Goal: Contribute content: Add original content to the website for others to see

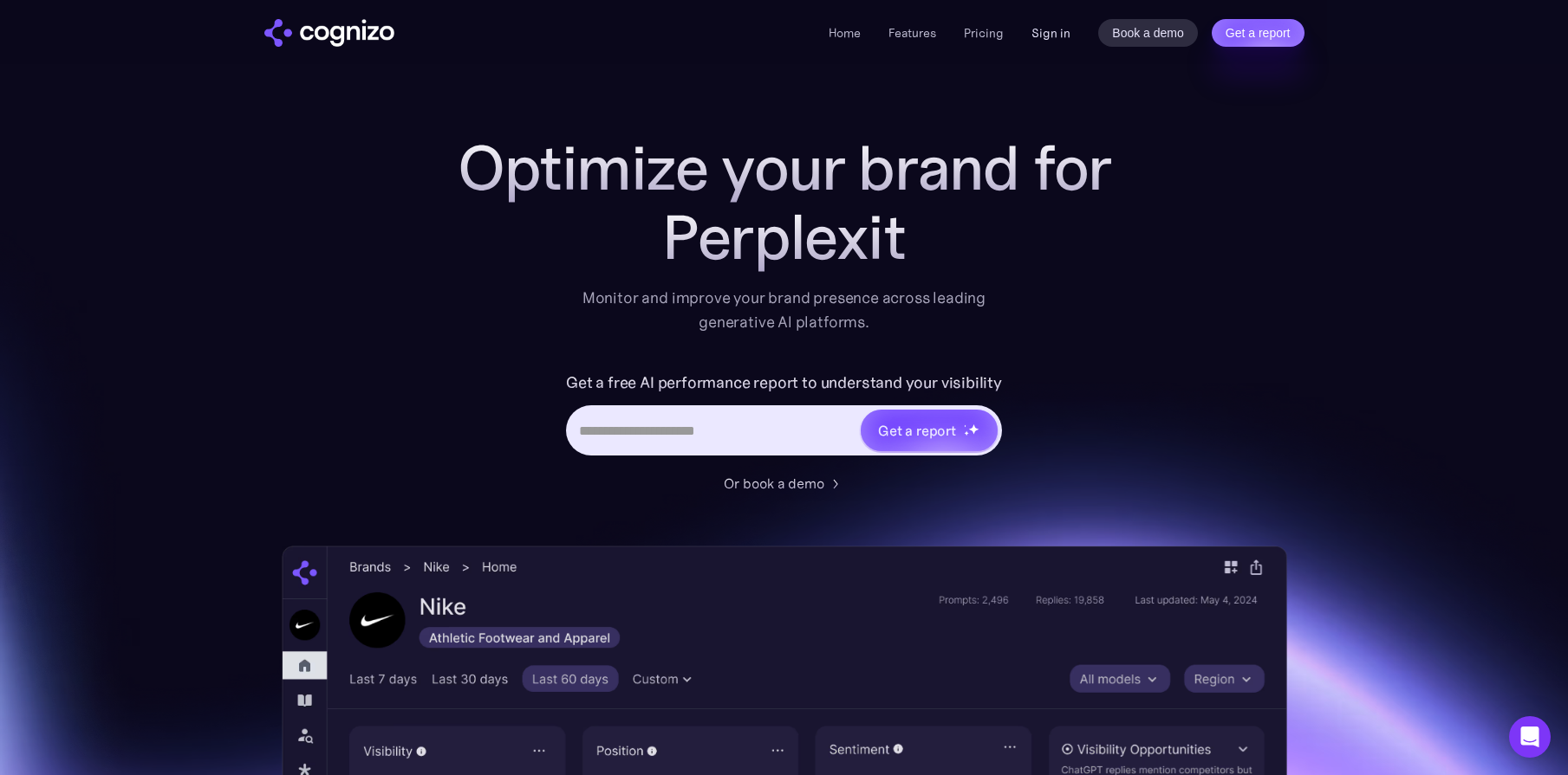
click at [1055, 30] on link "Sign in" at bounding box center [1051, 32] width 39 height 21
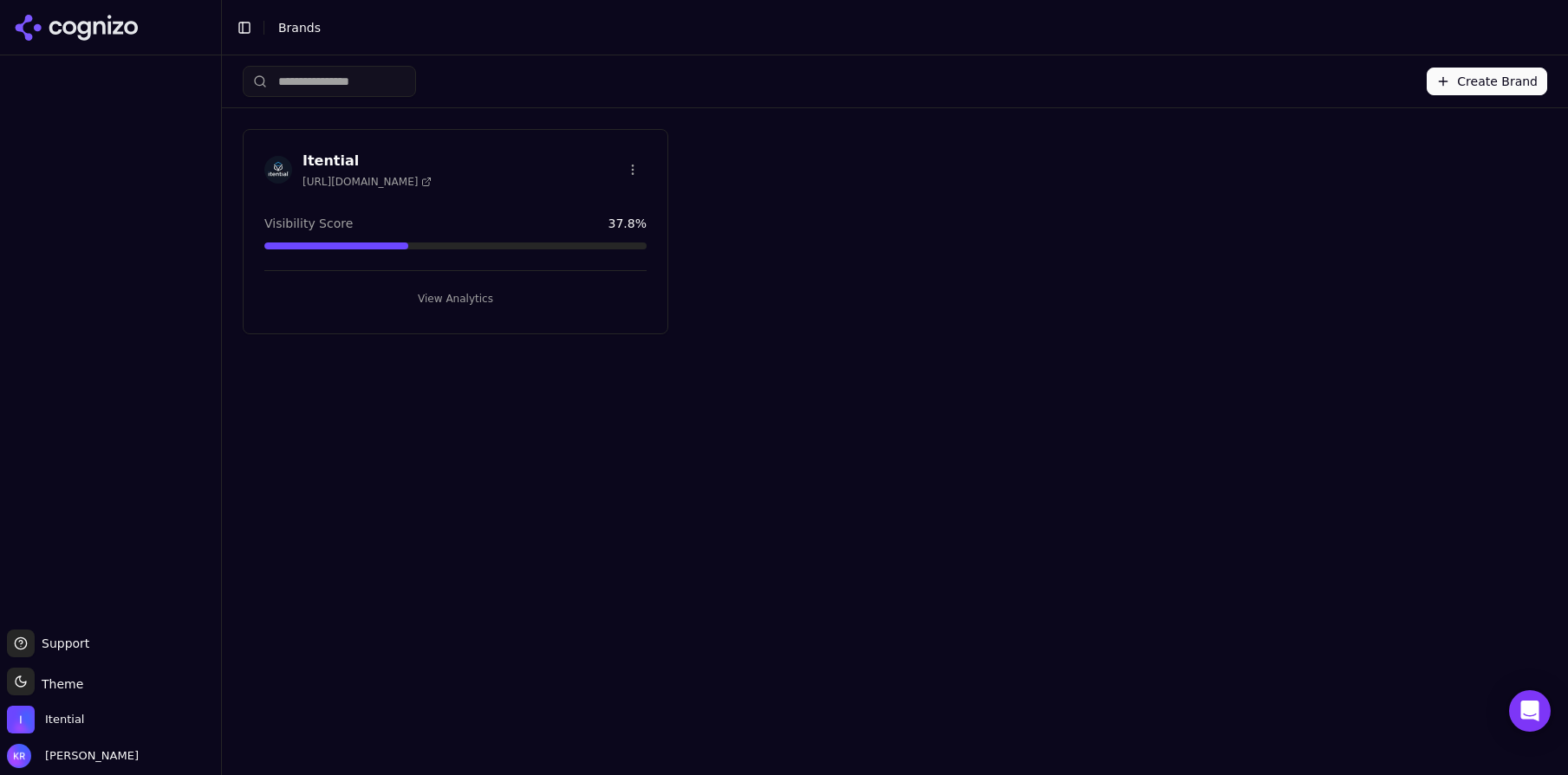
click at [390, 175] on span "[URL][DOMAIN_NAME]" at bounding box center [367, 181] width 129 height 13
click at [330, 161] on h3 "Itential" at bounding box center [367, 160] width 129 height 21
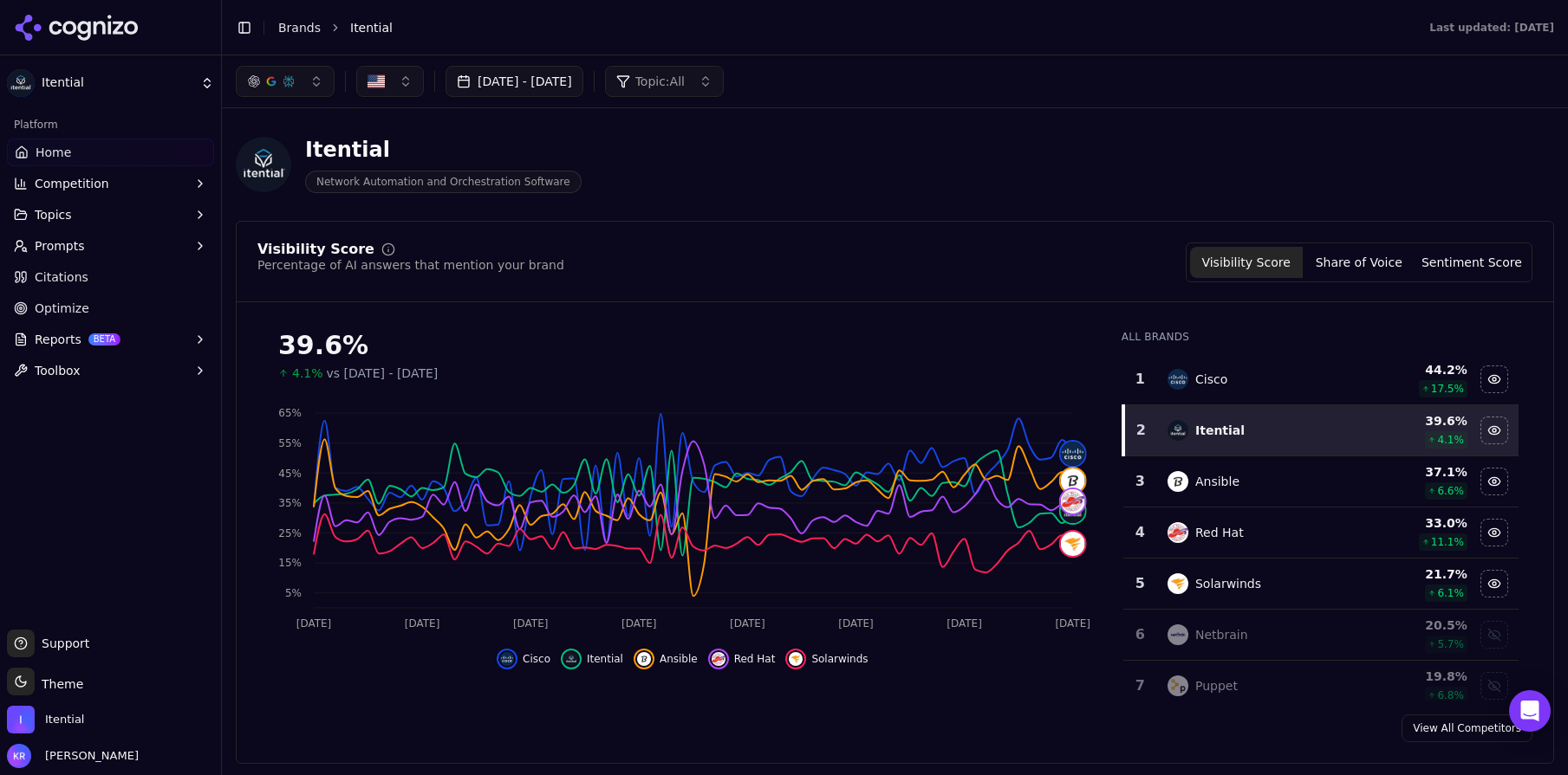
click at [54, 368] on span "Toolbox" at bounding box center [57, 370] width 46 height 17
click at [88, 375] on button "Toolbox" at bounding box center [110, 370] width 207 height 28
click at [72, 373] on span "Toolbox" at bounding box center [57, 370] width 46 height 17
click at [66, 430] on span "View All" at bounding box center [111, 425] width 150 height 17
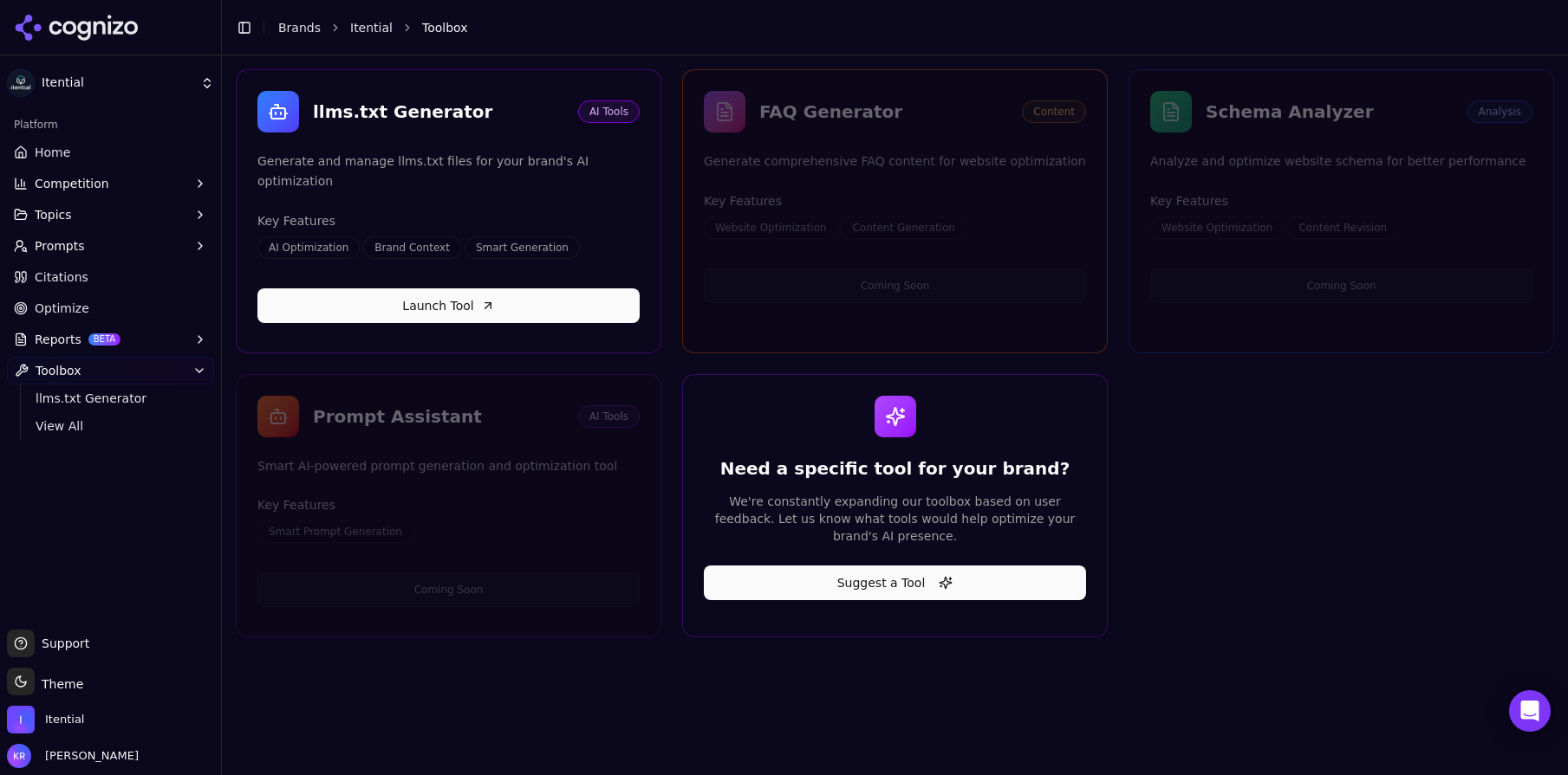
click at [94, 148] on link "Home" at bounding box center [110, 152] width 207 height 28
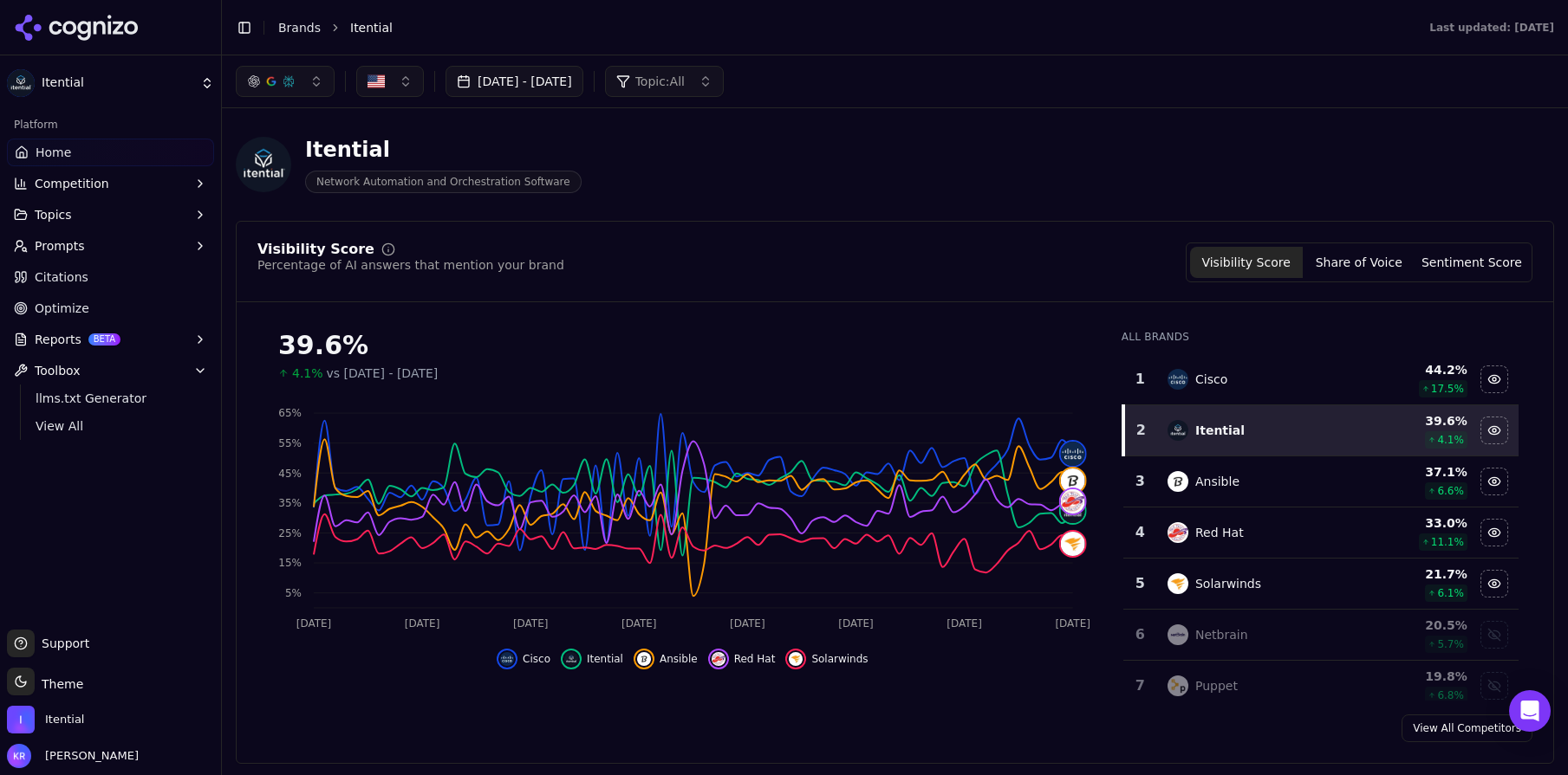
click at [73, 302] on span "Optimize" at bounding box center [62, 308] width 55 height 17
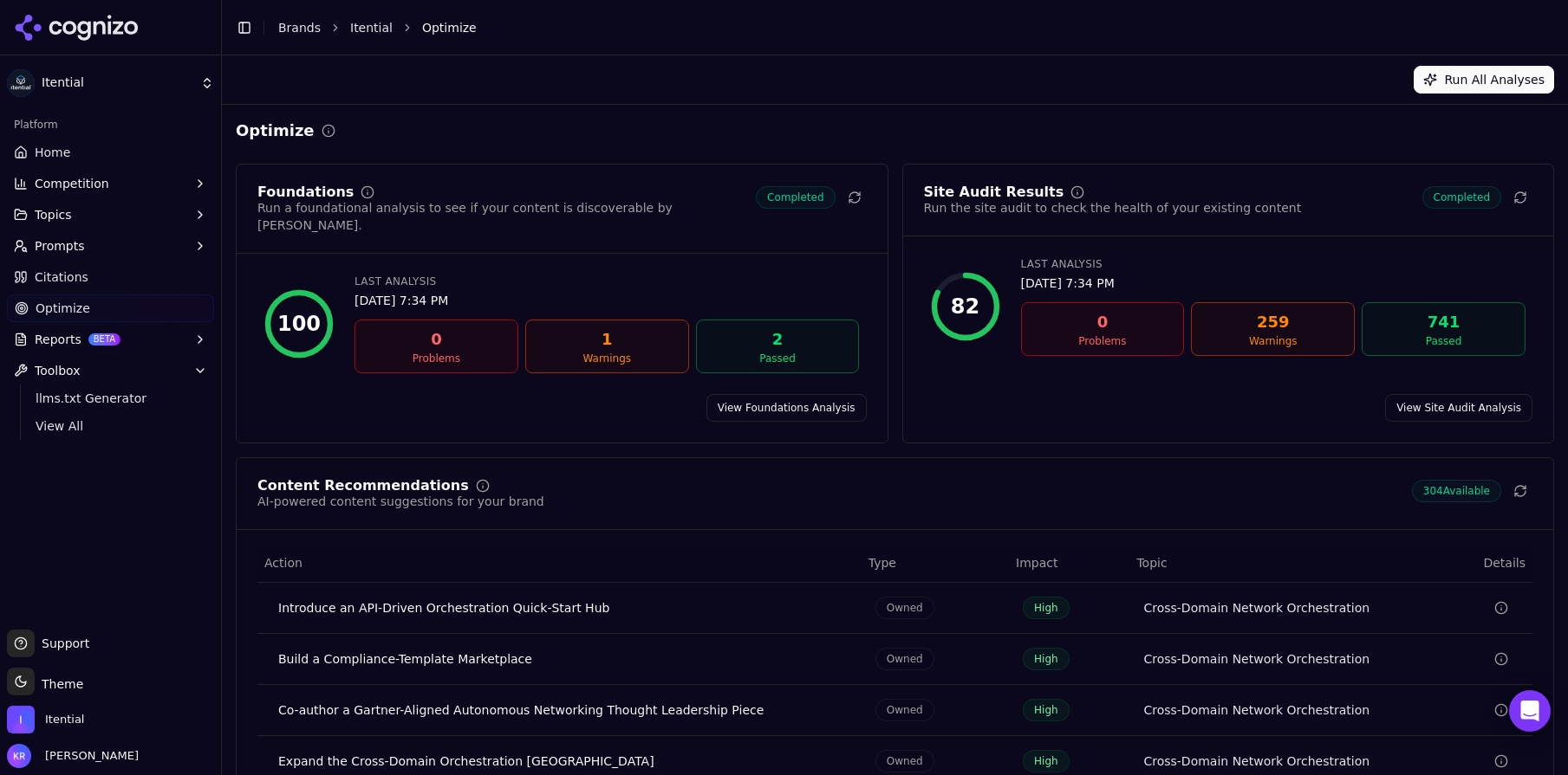
scroll to position [127, 0]
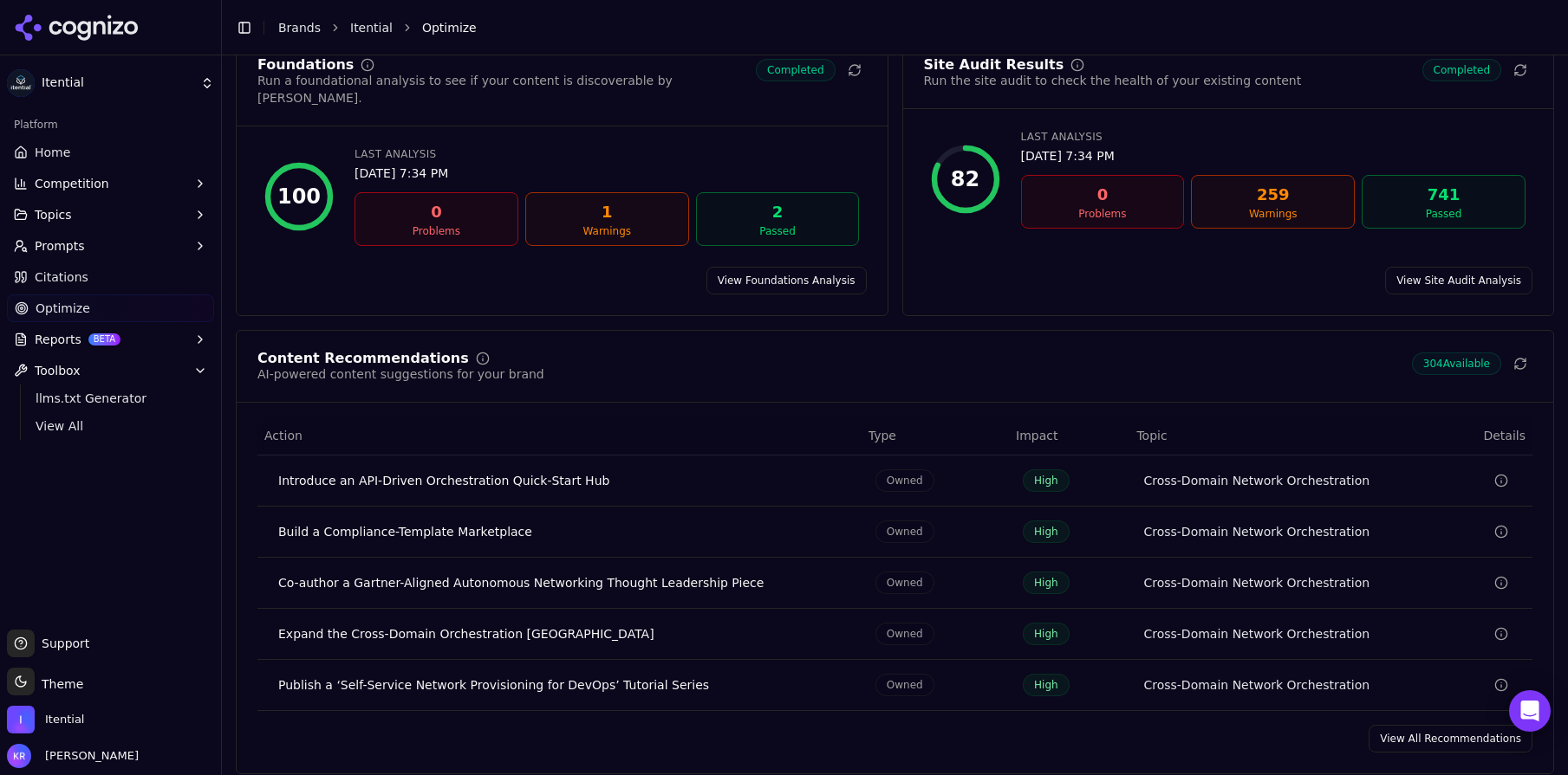
drag, startPoint x: 507, startPoint y: 514, endPoint x: 892, endPoint y: 498, distance: 385.3
click at [507, 524] on div "Build a Compliance-Template Marketplace" at bounding box center [563, 532] width 570 height 17
click at [1502, 524] on icon "Data table" at bounding box center [1501, 531] width 13 height 13
click at [620, 677] on div "Publish a ‘Self-Service Network Provisioning for DevOps’ Tutorial Series" at bounding box center [563, 685] width 570 height 17
click at [638, 677] on div "Publish a ‘Self-Service Network Provisioning for DevOps’ Tutorial Series" at bounding box center [563, 685] width 570 height 17
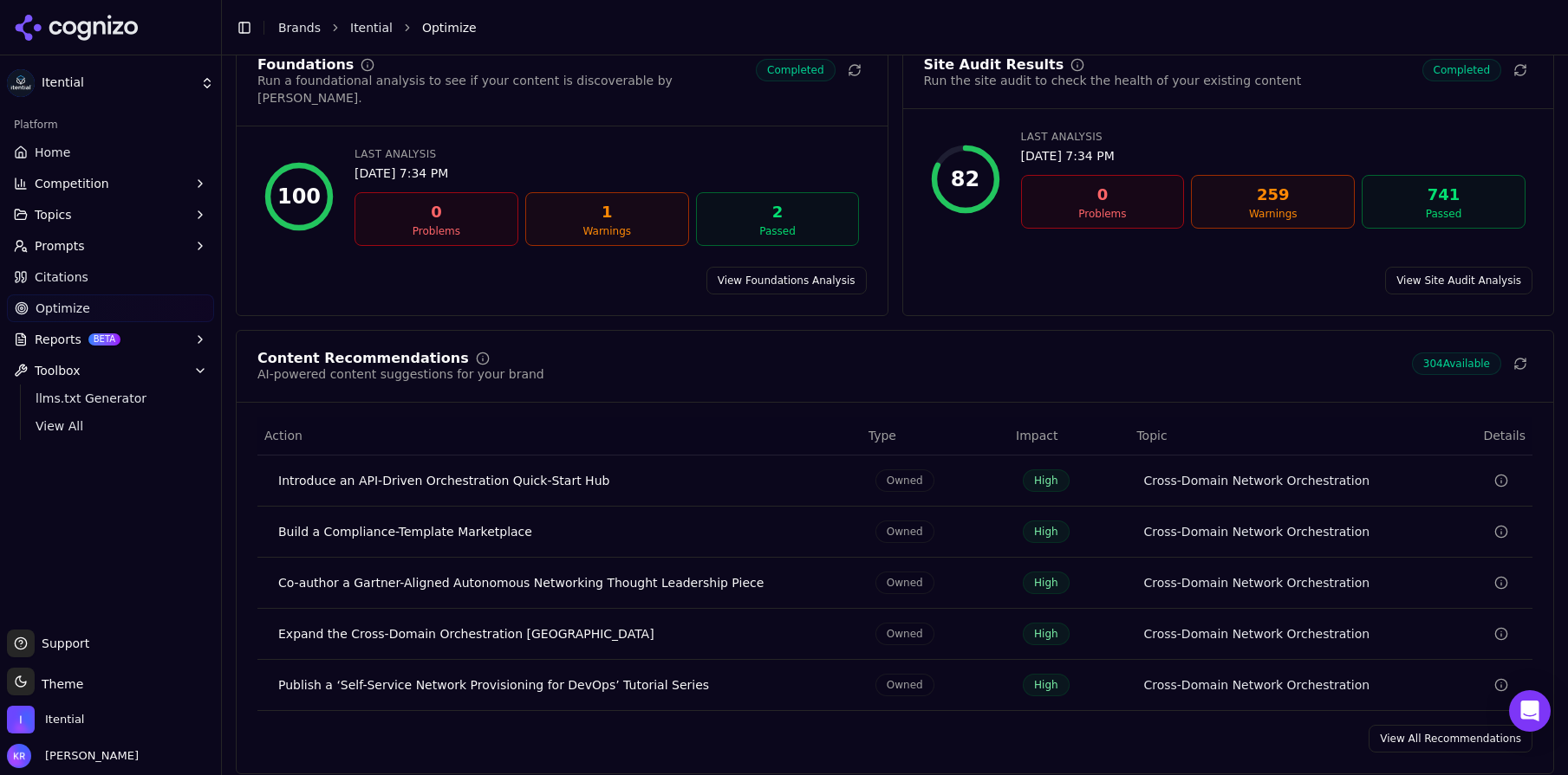
click at [1510, 675] on button "Data table" at bounding box center [1475, 685] width 73 height 21
click at [73, 273] on span "Citations" at bounding box center [62, 277] width 54 height 17
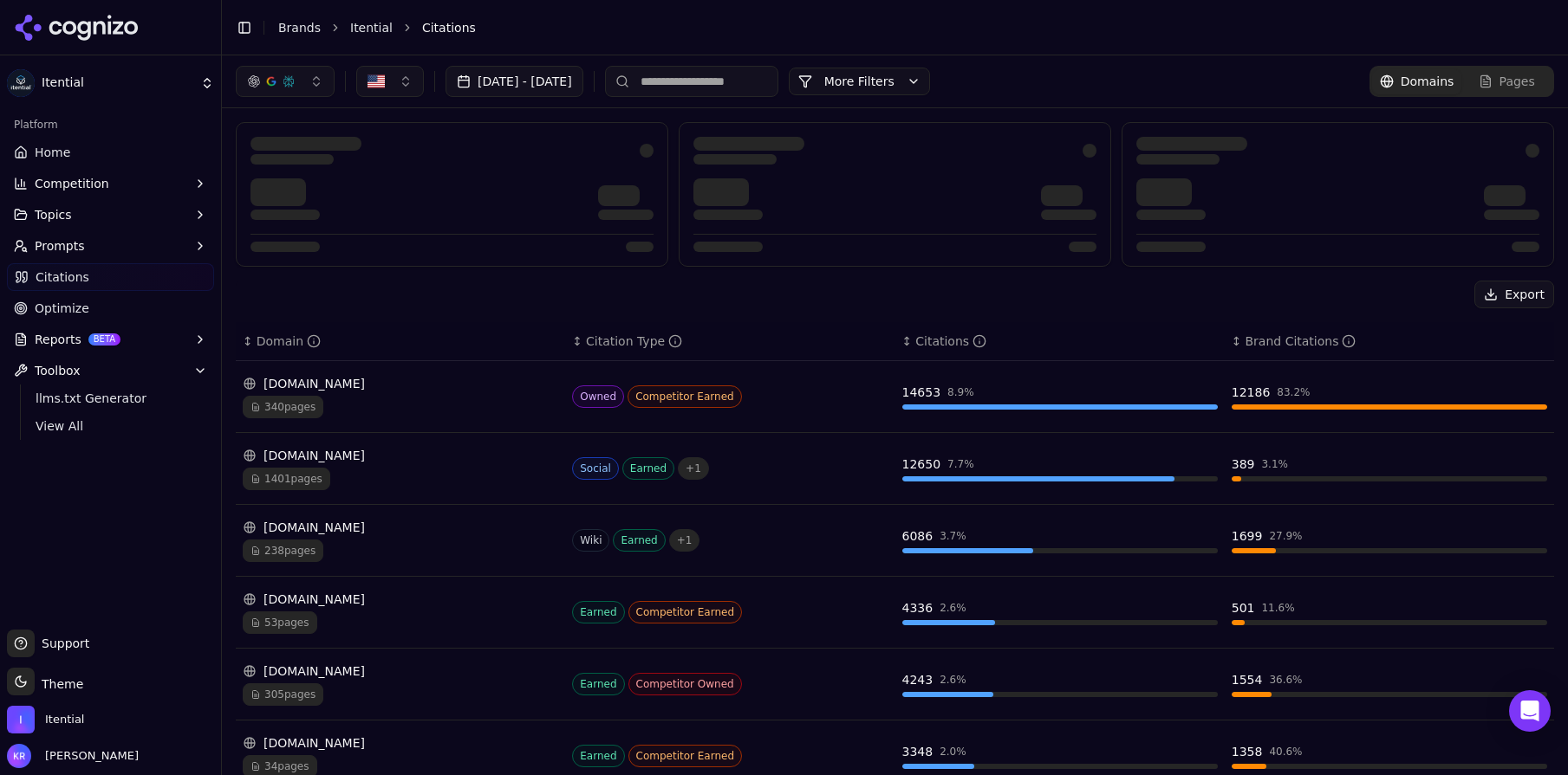
click at [973, 400] on div "14653 8.9 %" at bounding box center [1060, 392] width 315 height 17
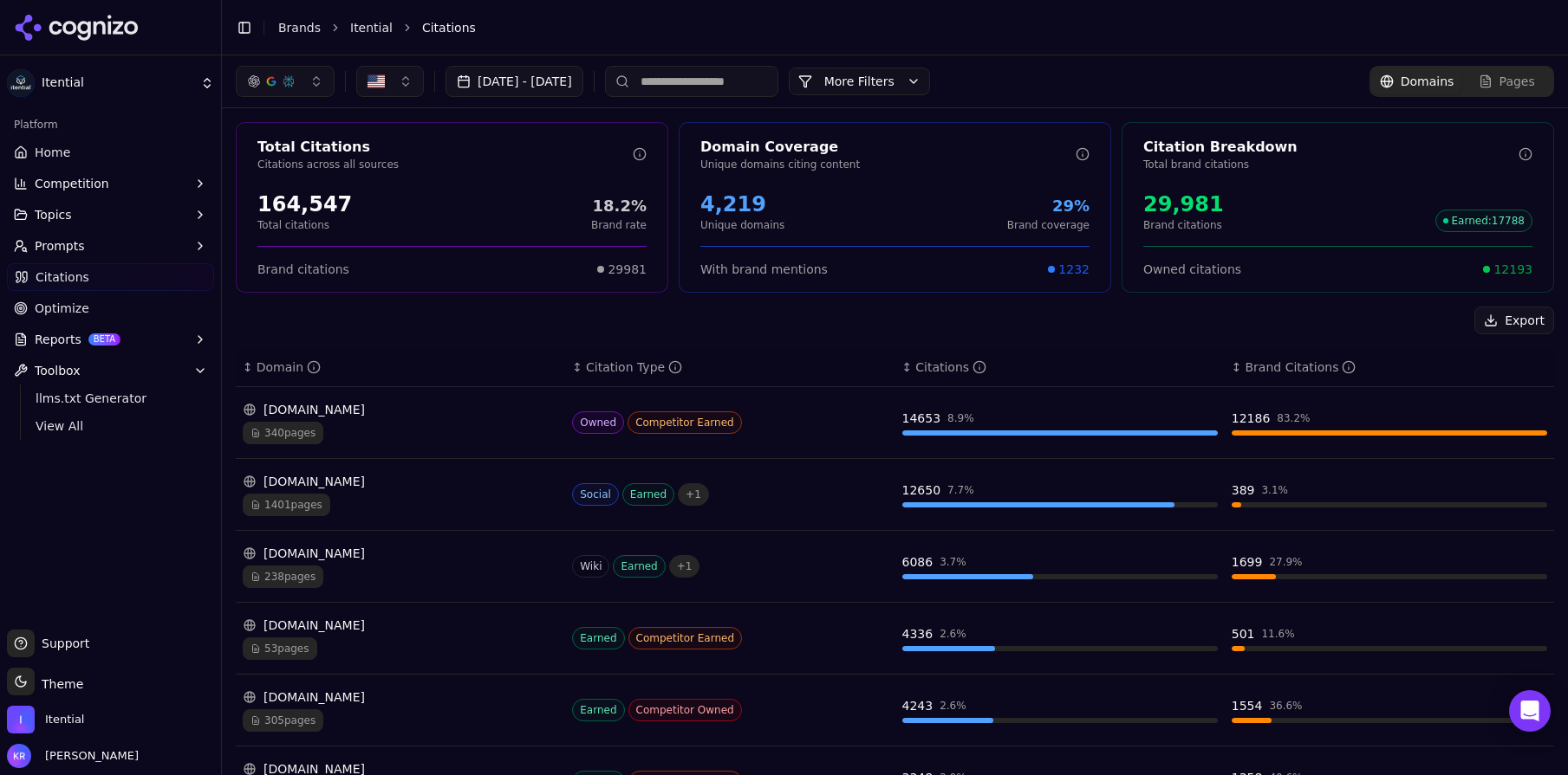
click at [279, 432] on span "340 pages" at bounding box center [283, 432] width 81 height 22
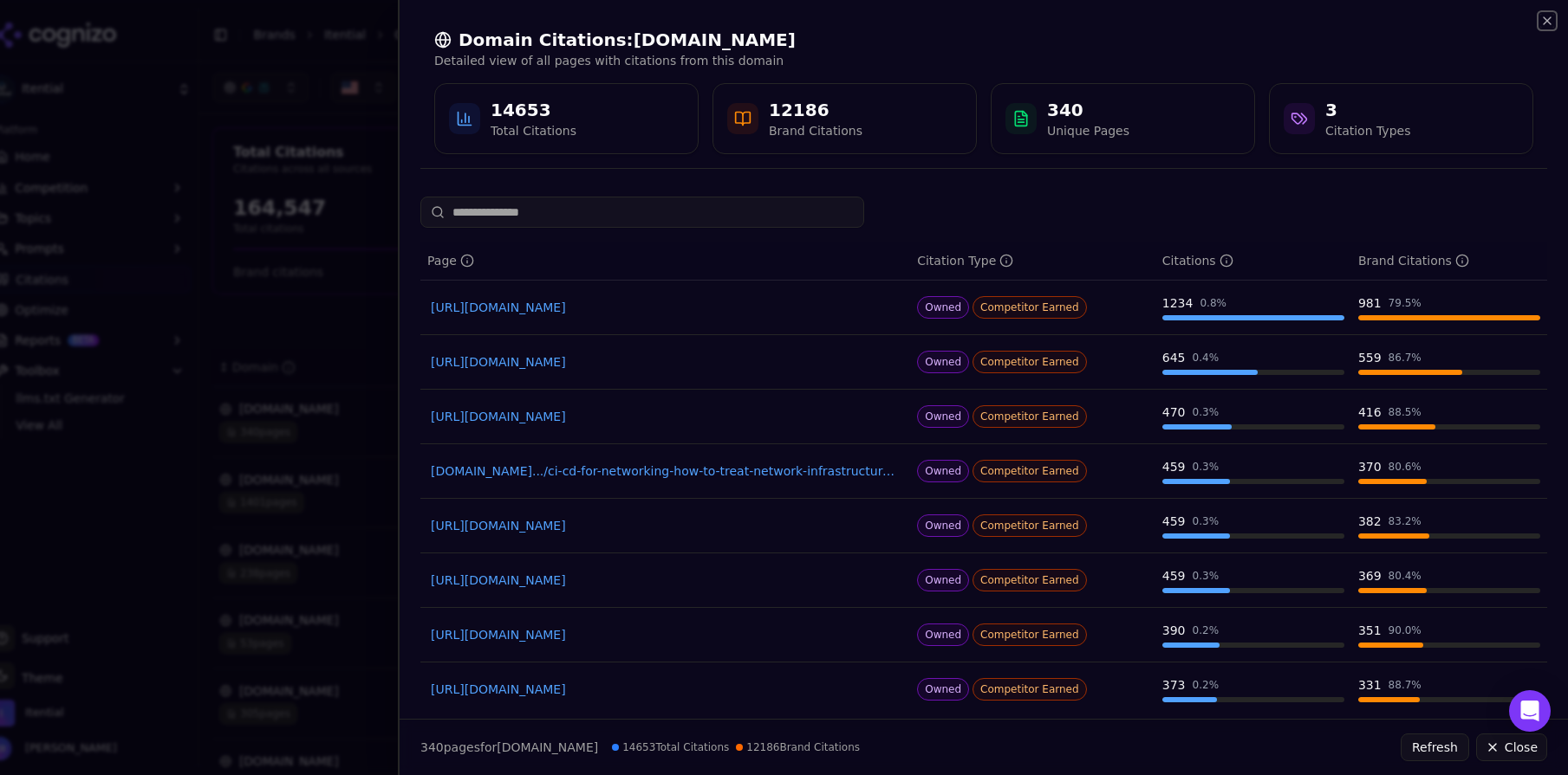
click at [1547, 17] on icon "button" at bounding box center [1547, 20] width 13 height 13
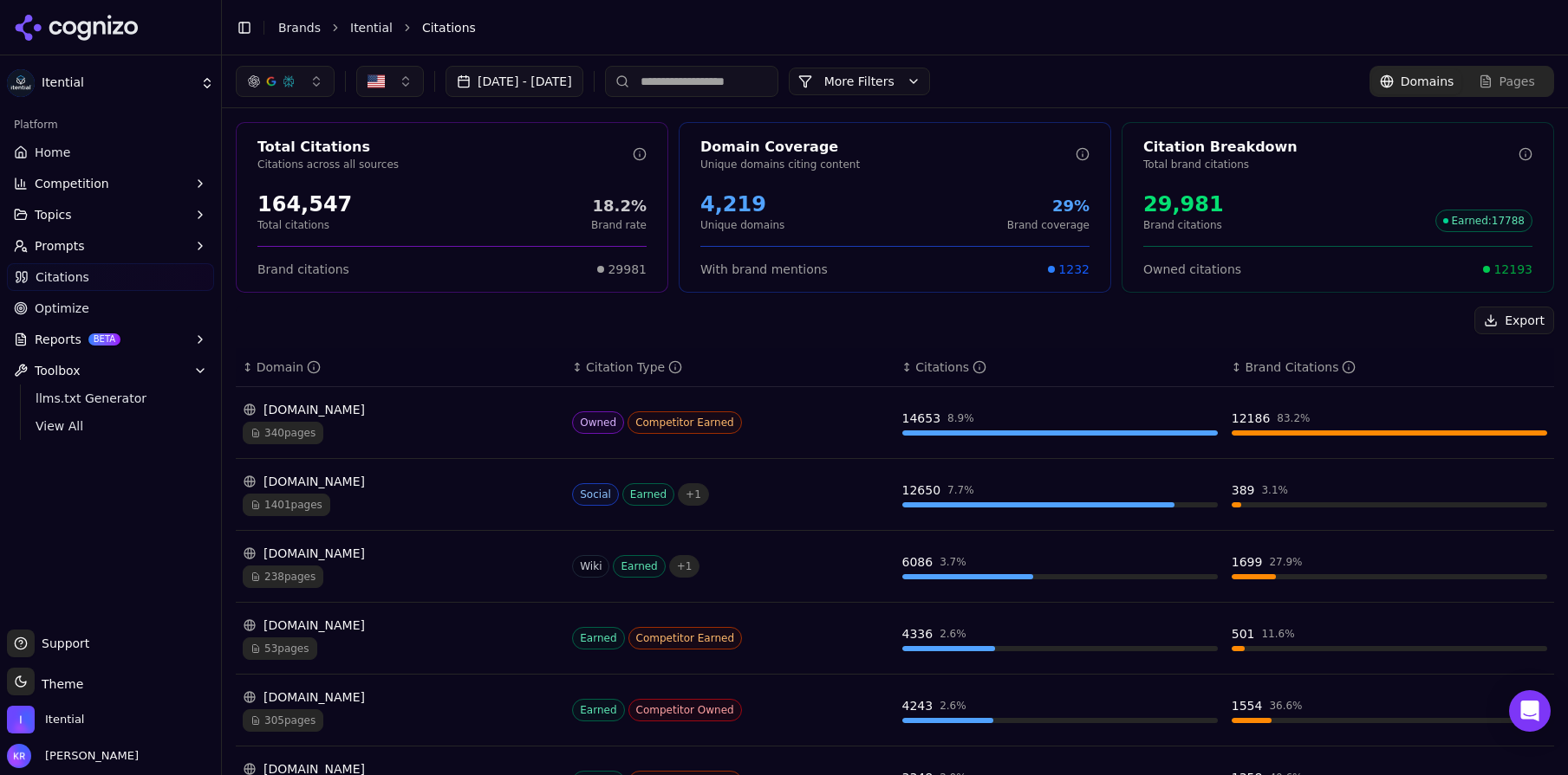
click at [80, 239] on span "Prompts" at bounding box center [60, 245] width 50 height 17
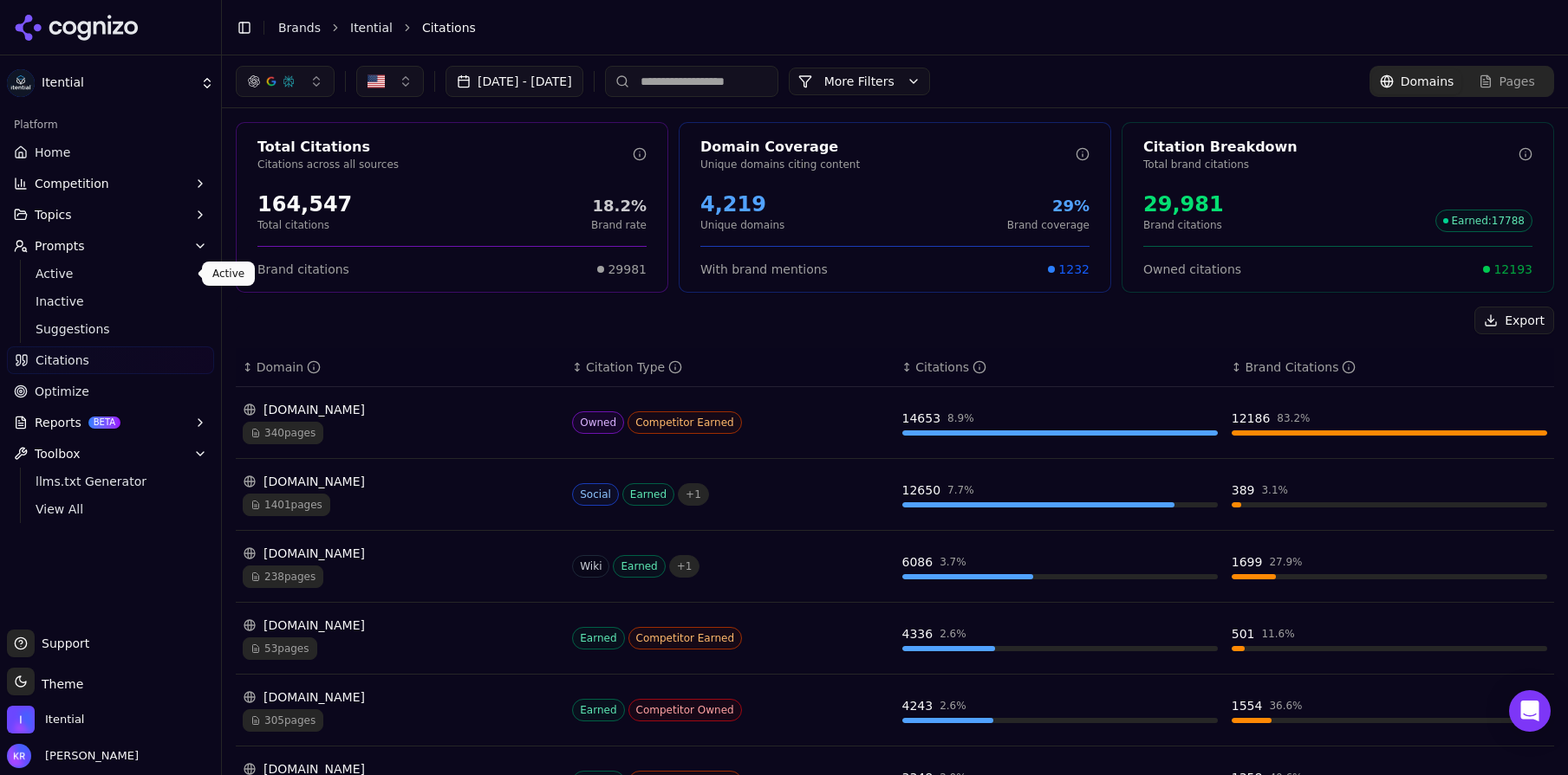
click at [73, 269] on span "Active" at bounding box center [111, 273] width 150 height 17
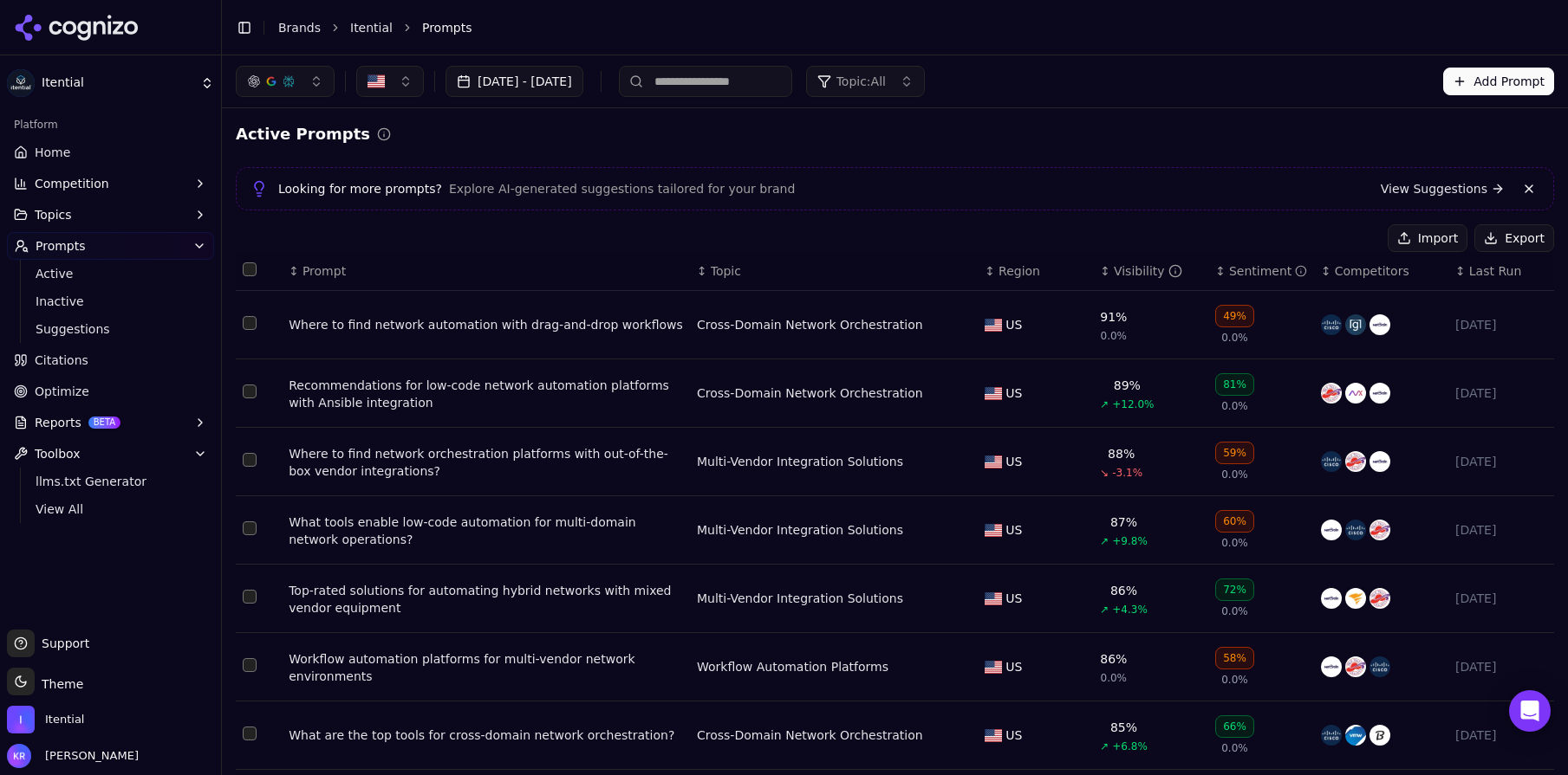
click at [63, 150] on span "Home" at bounding box center [53, 152] width 36 height 17
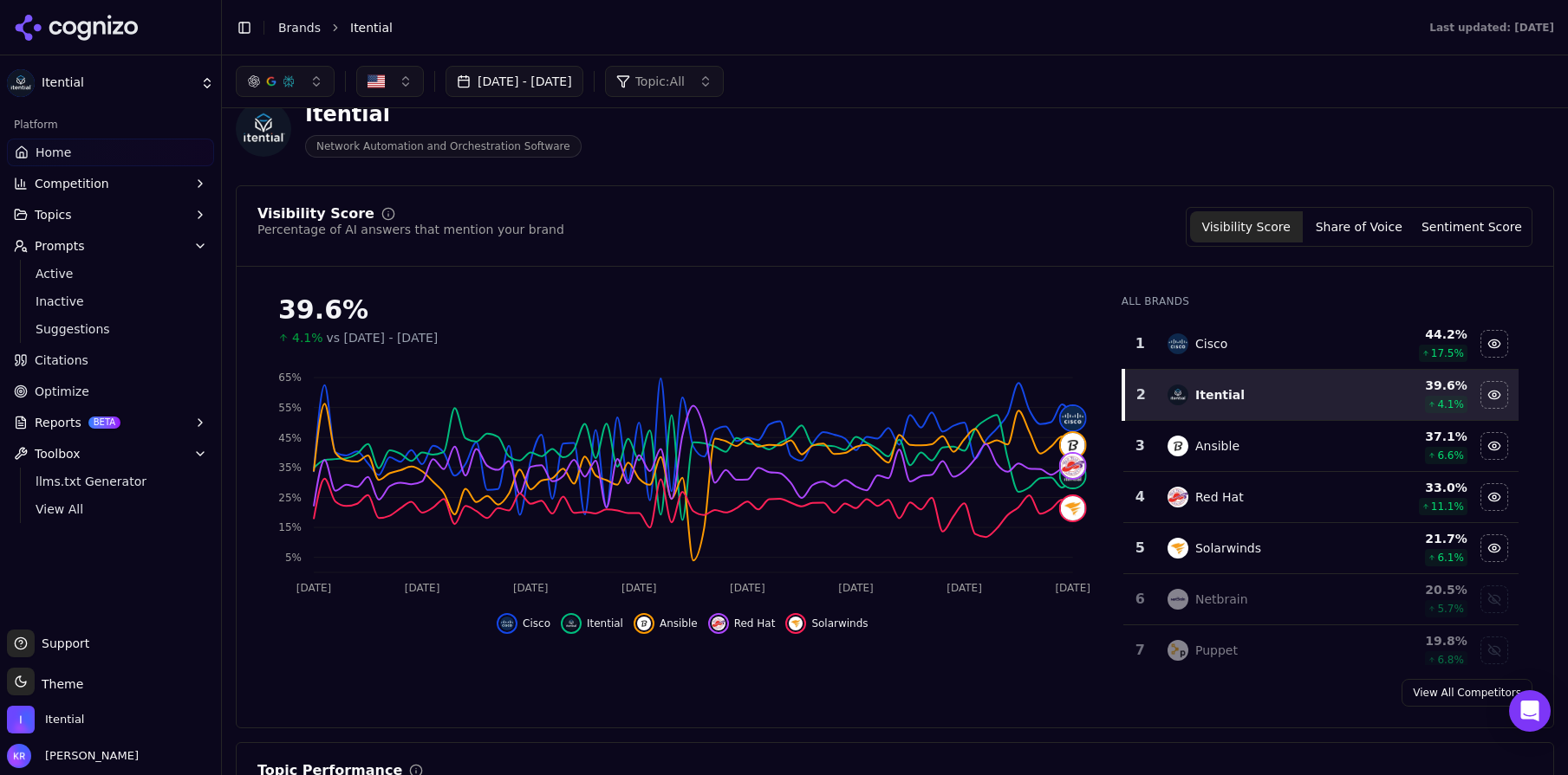
scroll to position [40, 0]
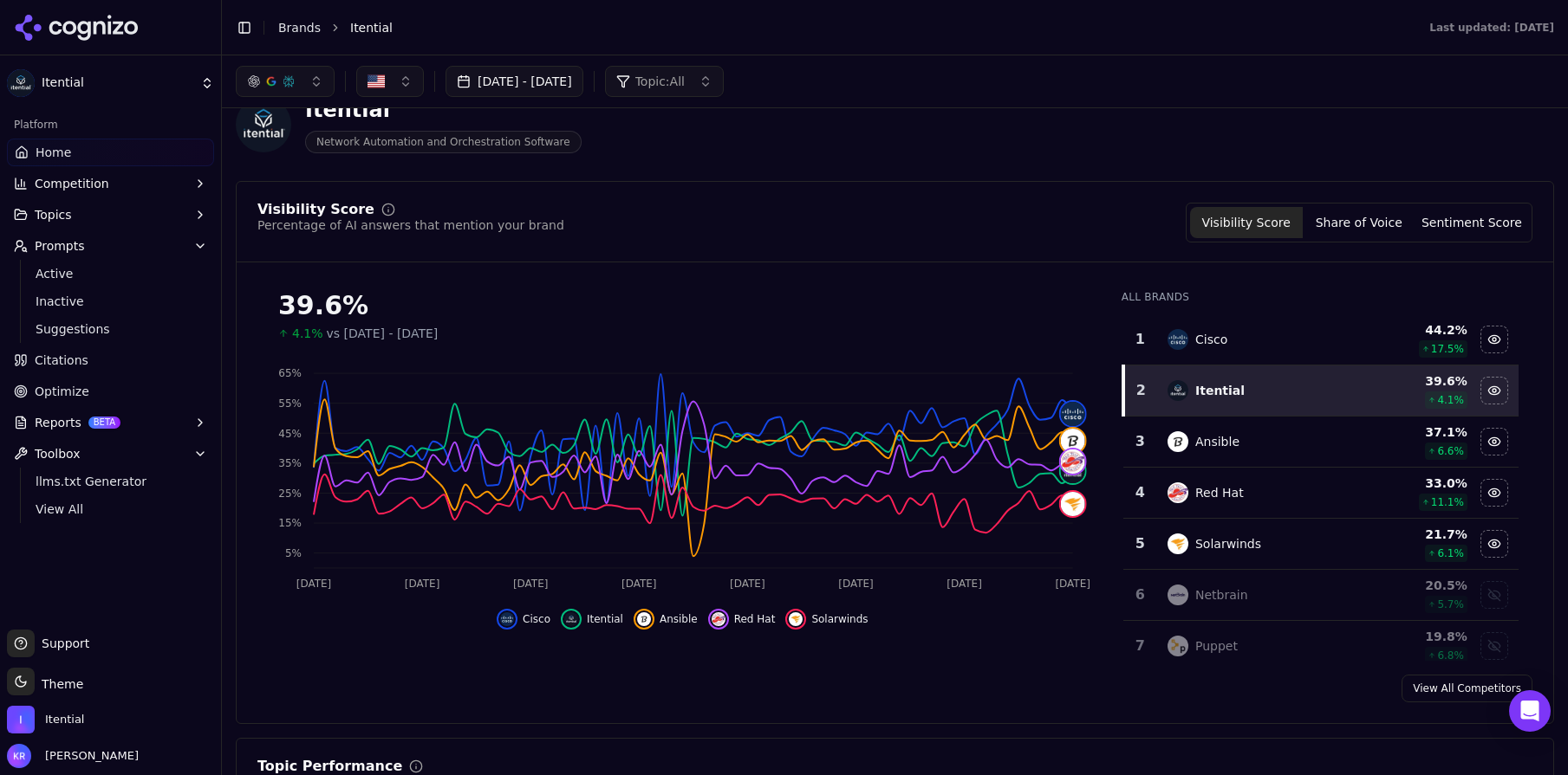
click at [82, 185] on span "Competition" at bounding box center [72, 183] width 74 height 17
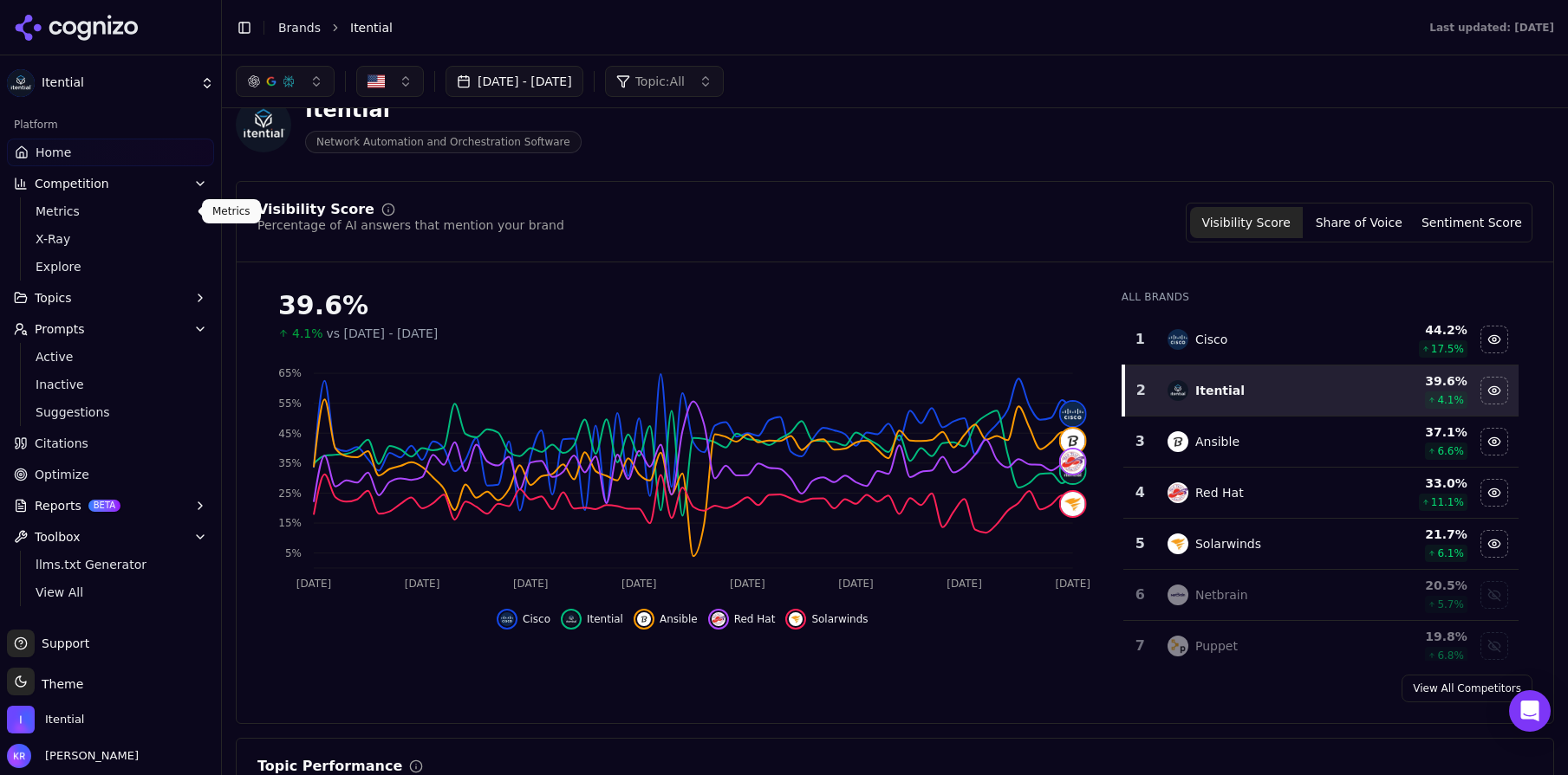
click at [82, 208] on span "Metrics" at bounding box center [111, 210] width 150 height 17
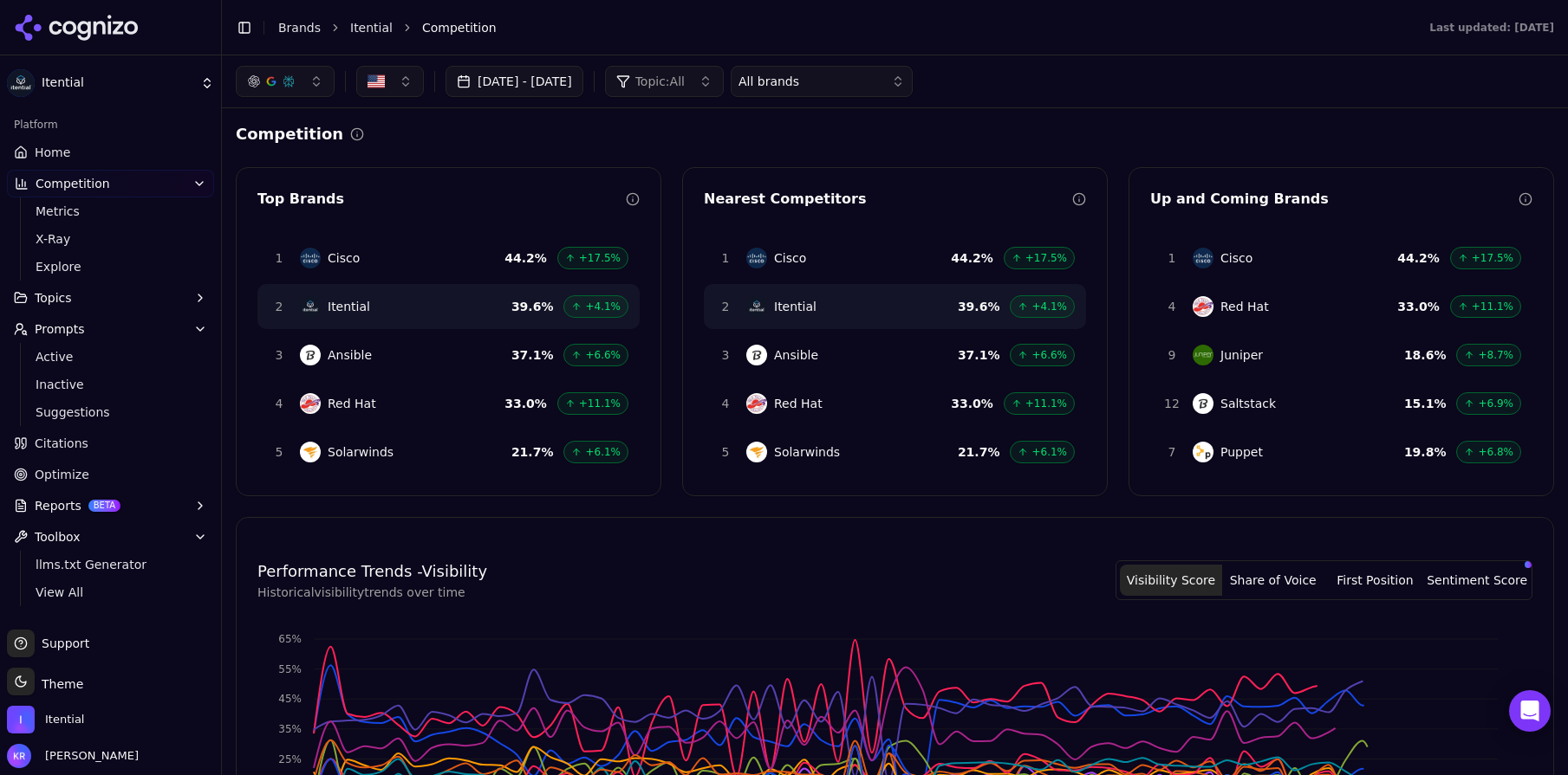
click at [80, 300] on button "Topics" at bounding box center [110, 297] width 207 height 28
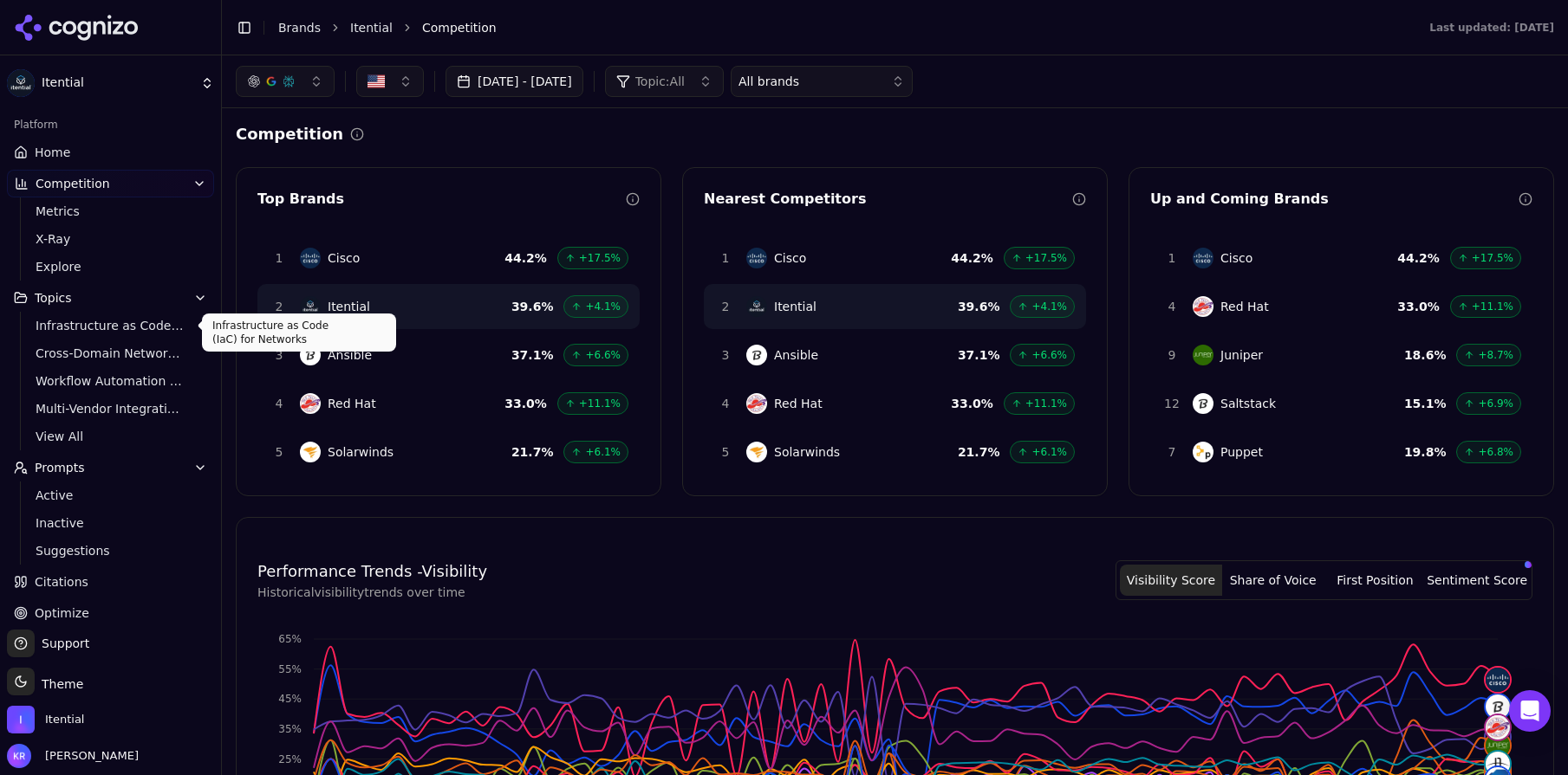
click at [82, 325] on span "Infrastructure as Code (IaC) for Networks" at bounding box center [111, 325] width 150 height 17
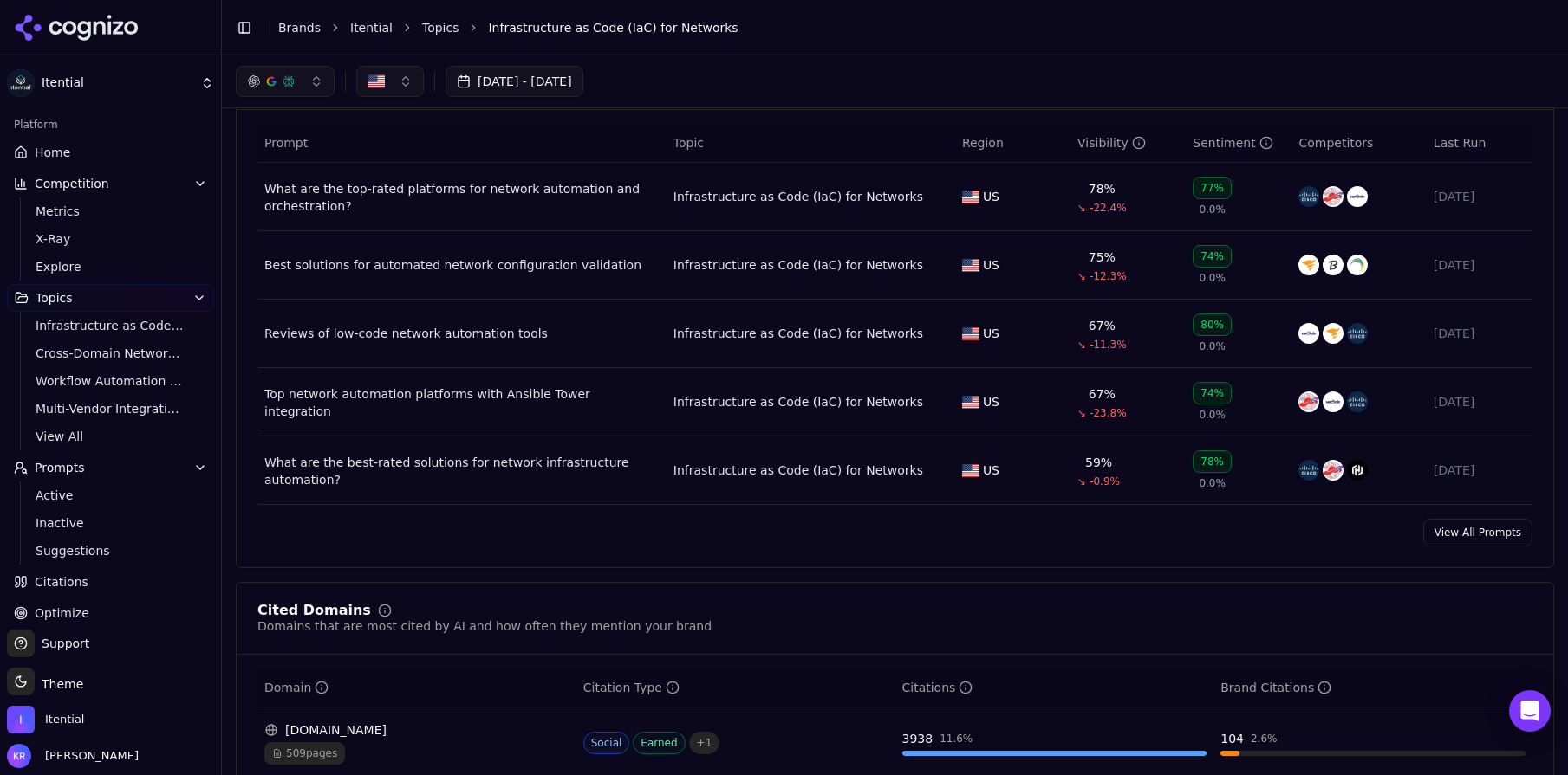
scroll to position [464, 0]
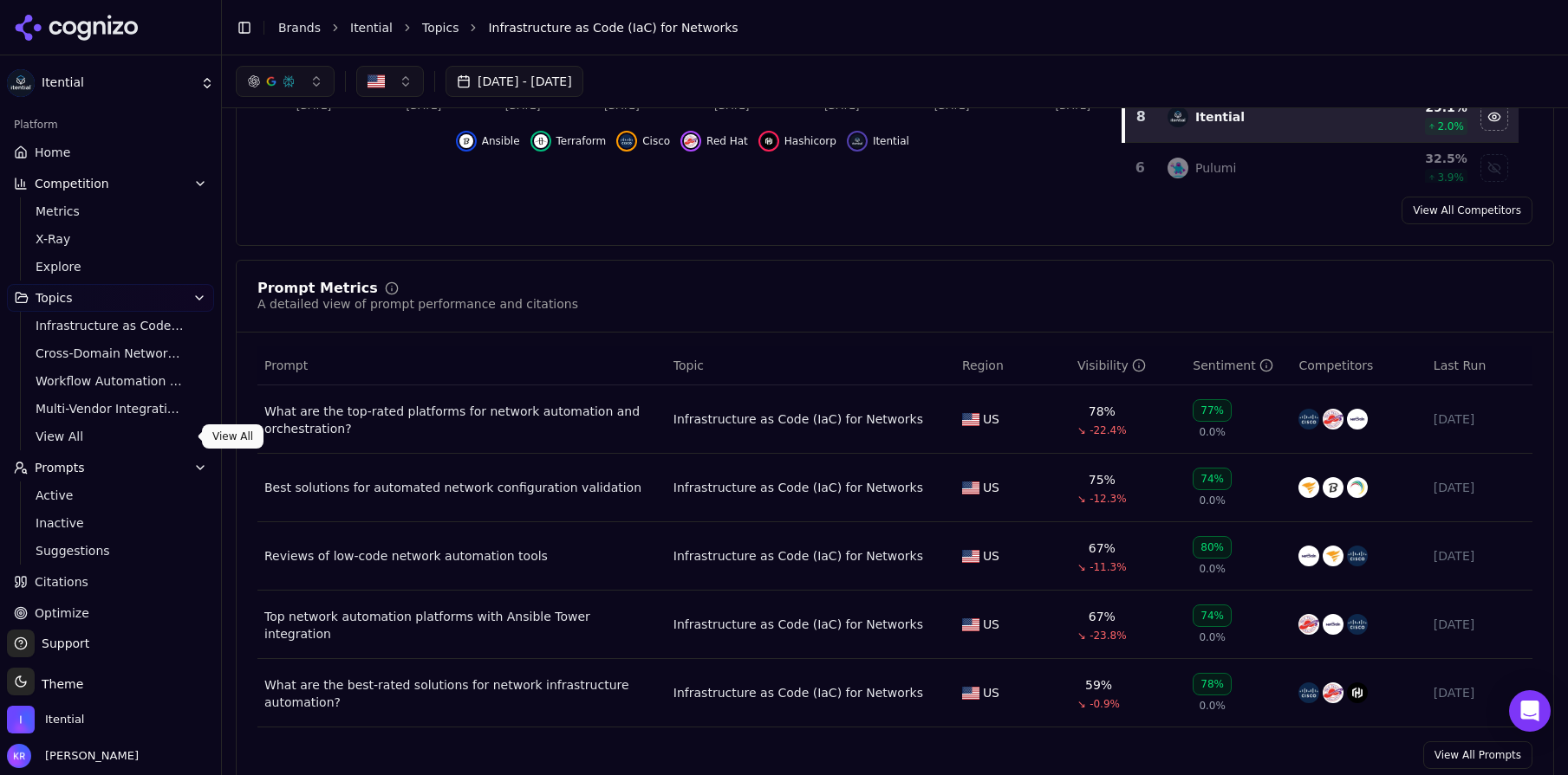
click at [56, 437] on span "View All" at bounding box center [111, 436] width 150 height 17
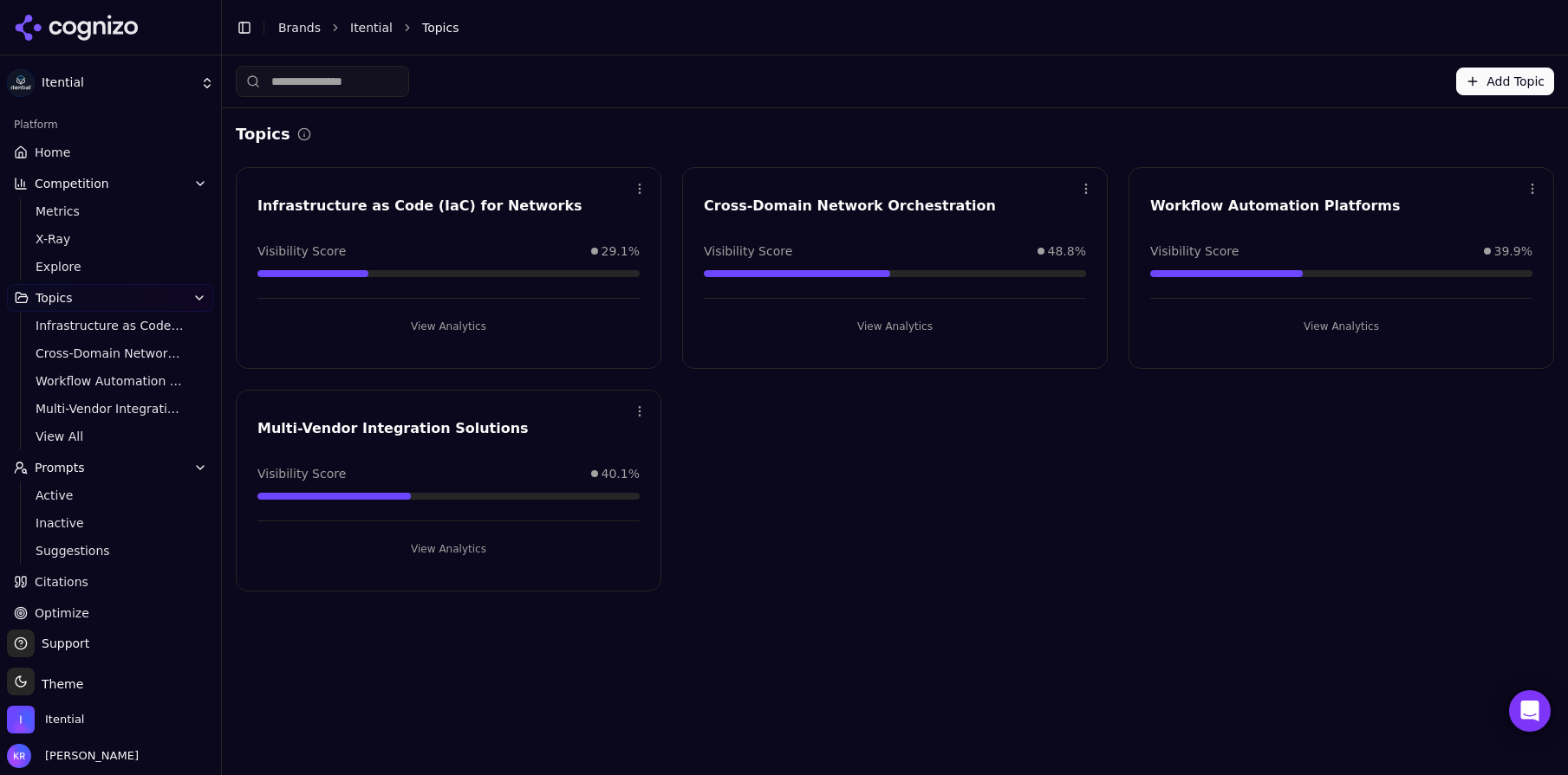
click at [85, 183] on span "Competition" at bounding box center [72, 183] width 74 height 17
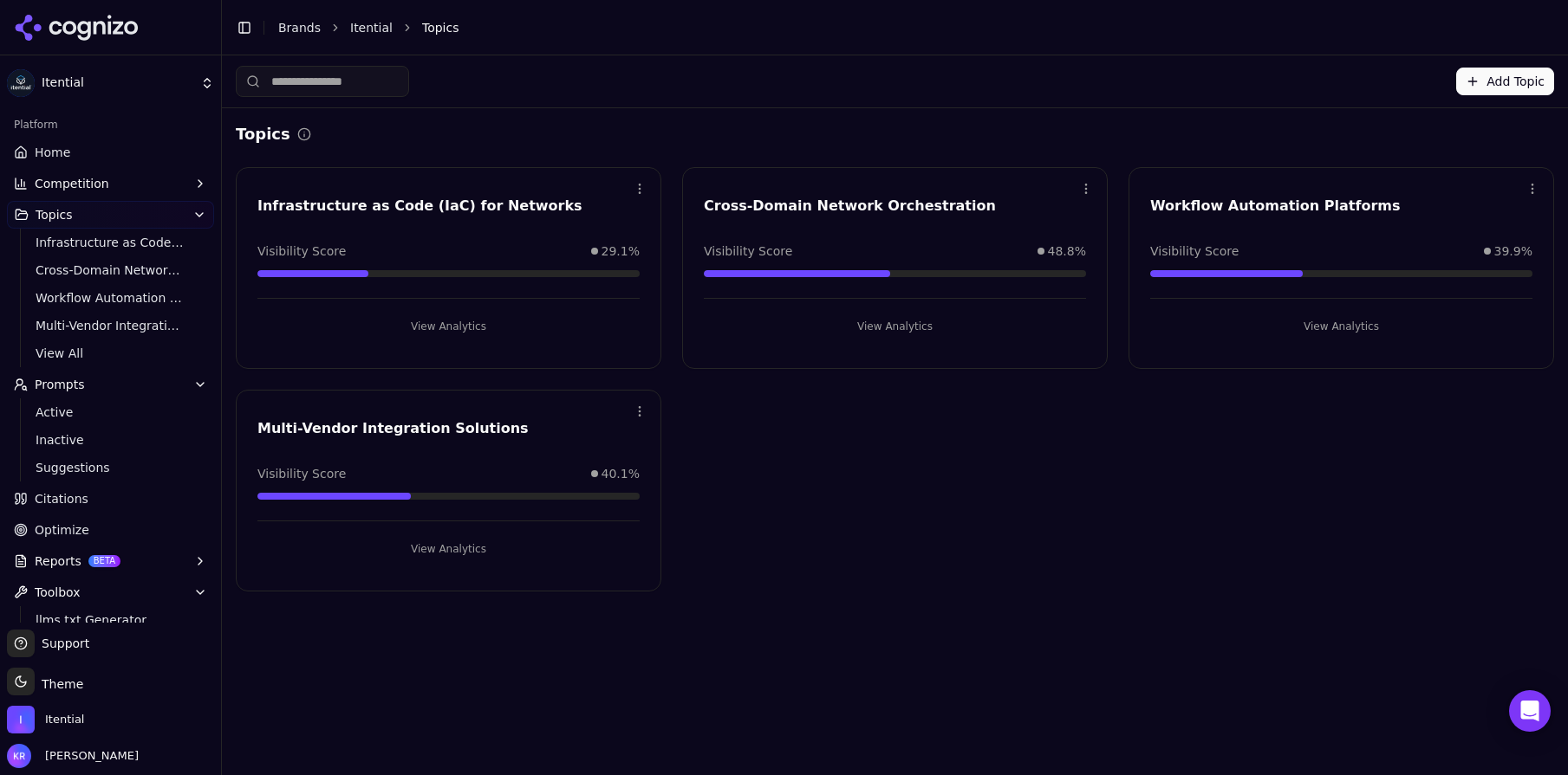
click at [82, 187] on span "Competition" at bounding box center [72, 183] width 74 height 17
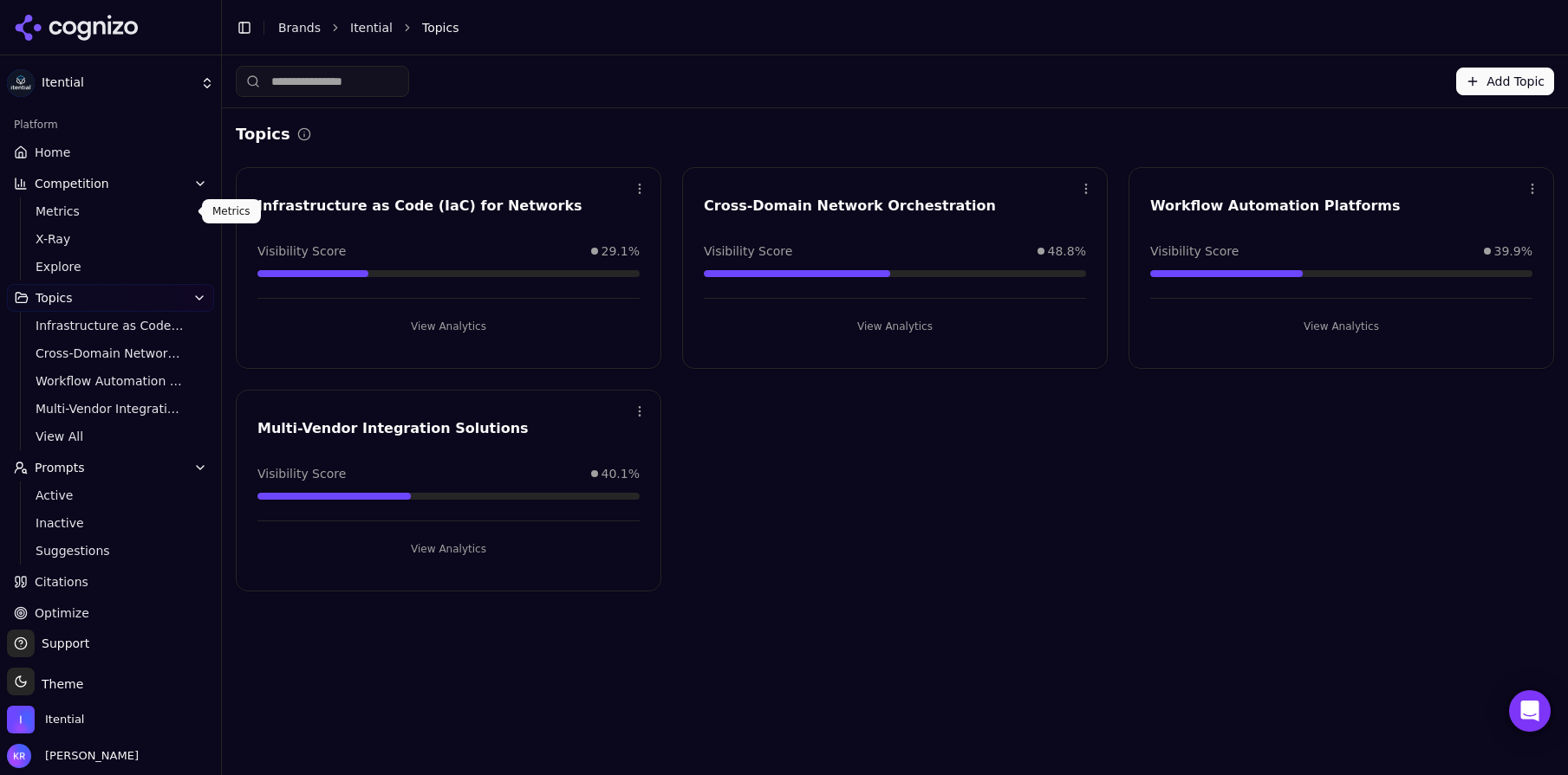
click at [68, 217] on span "Metrics" at bounding box center [111, 210] width 150 height 17
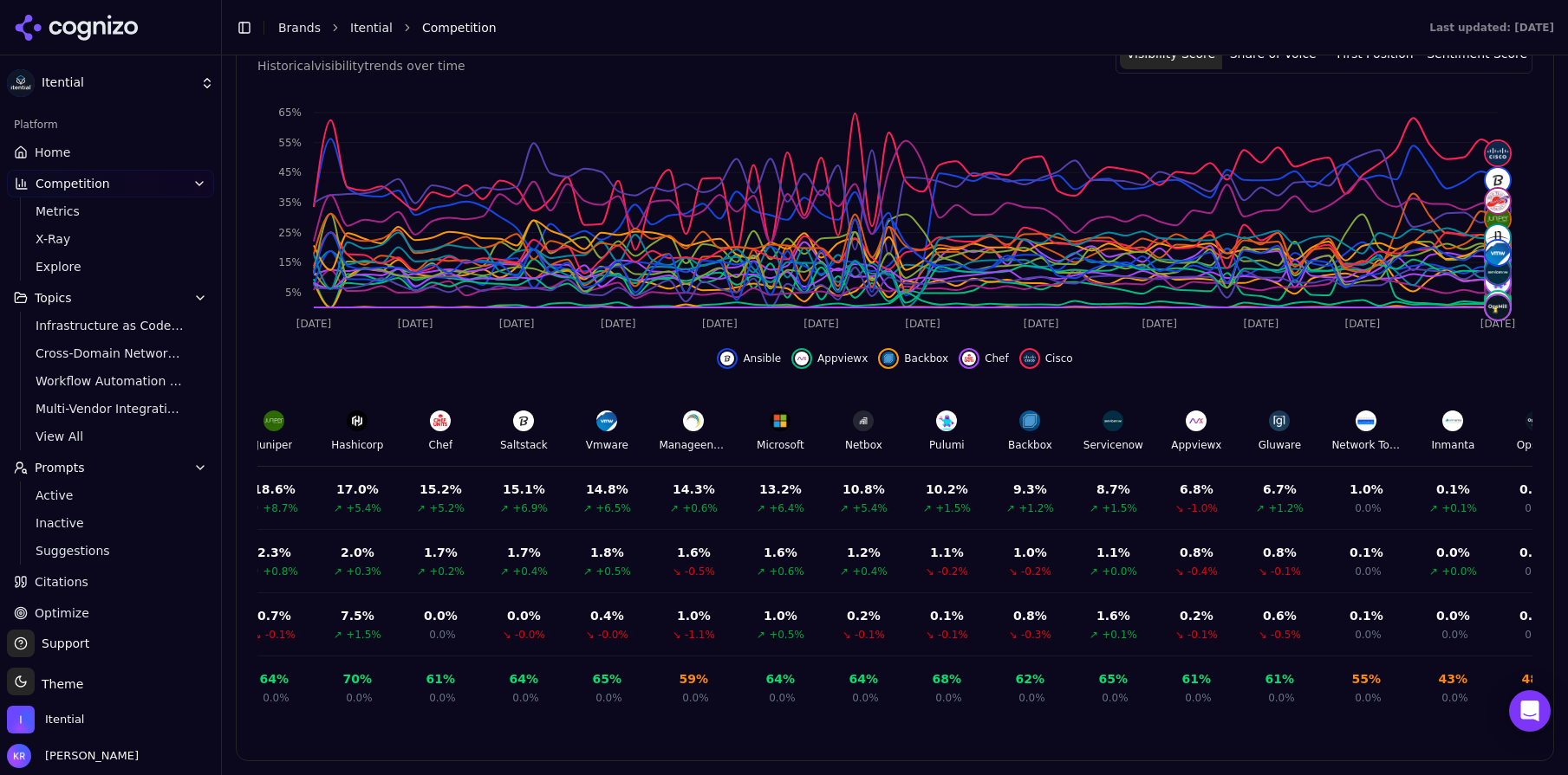
scroll to position [0, 816]
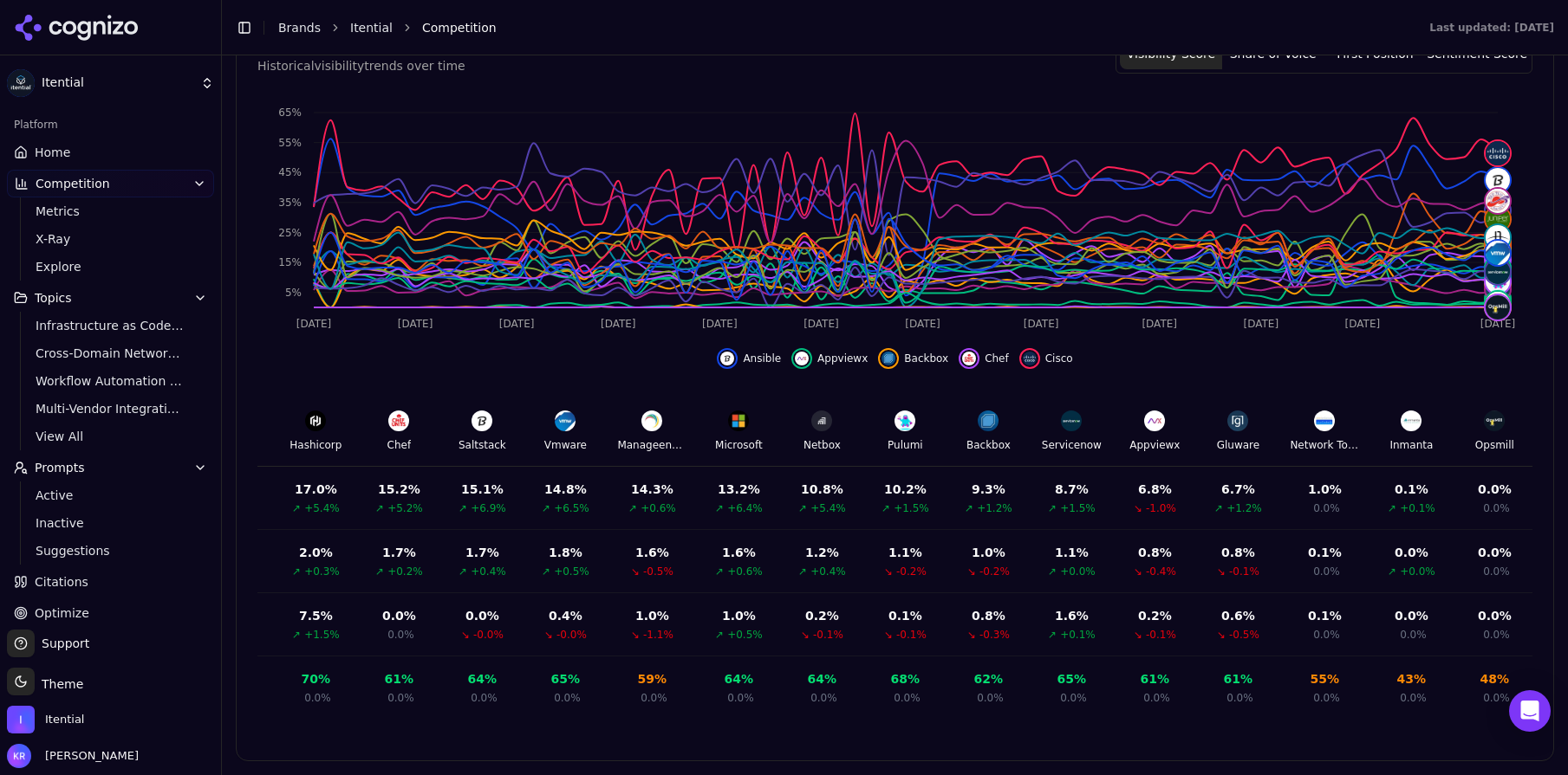
click at [81, 295] on button "Topics" at bounding box center [110, 297] width 207 height 28
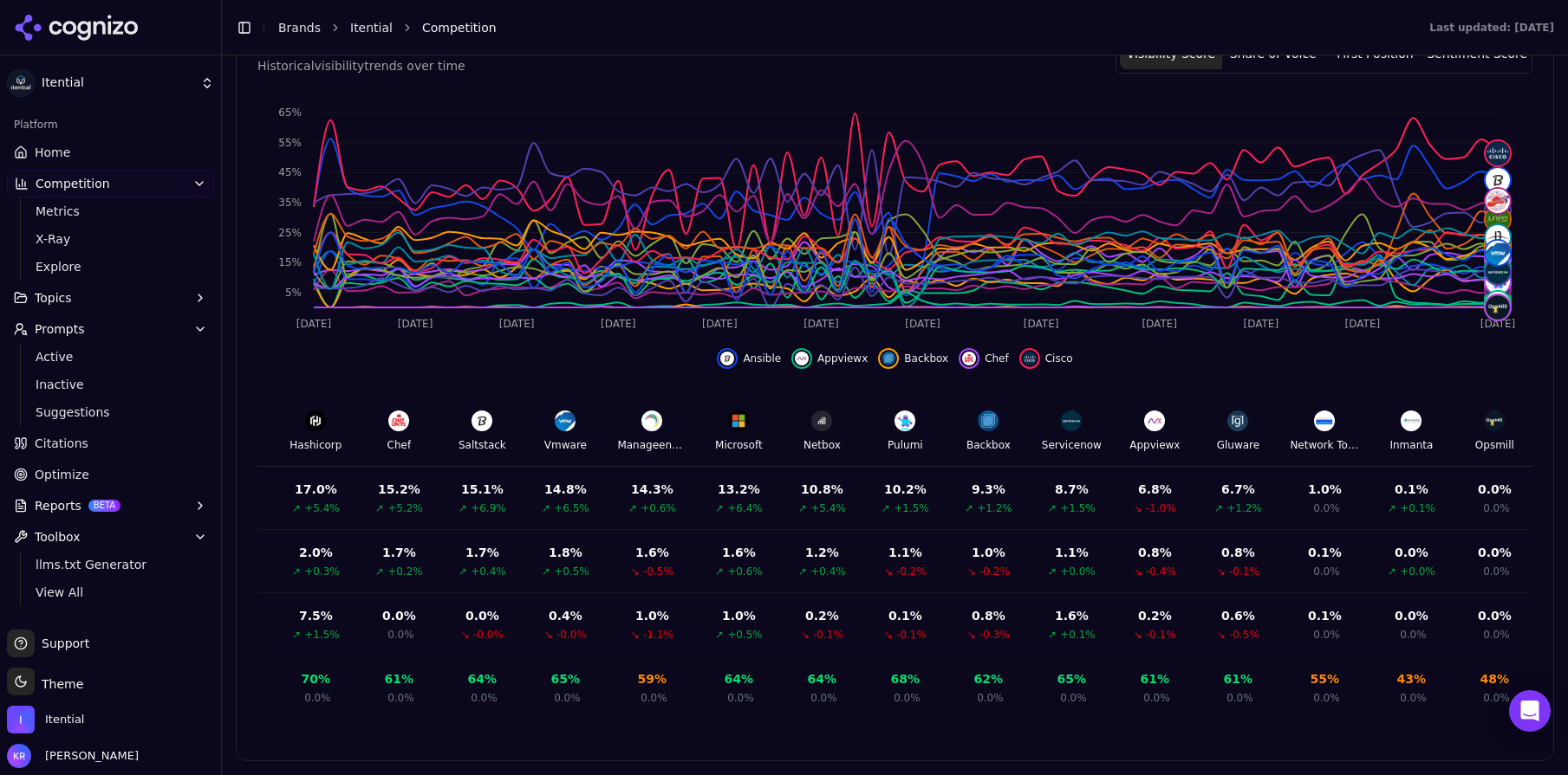
click at [81, 295] on button "Topics" at bounding box center [110, 297] width 207 height 28
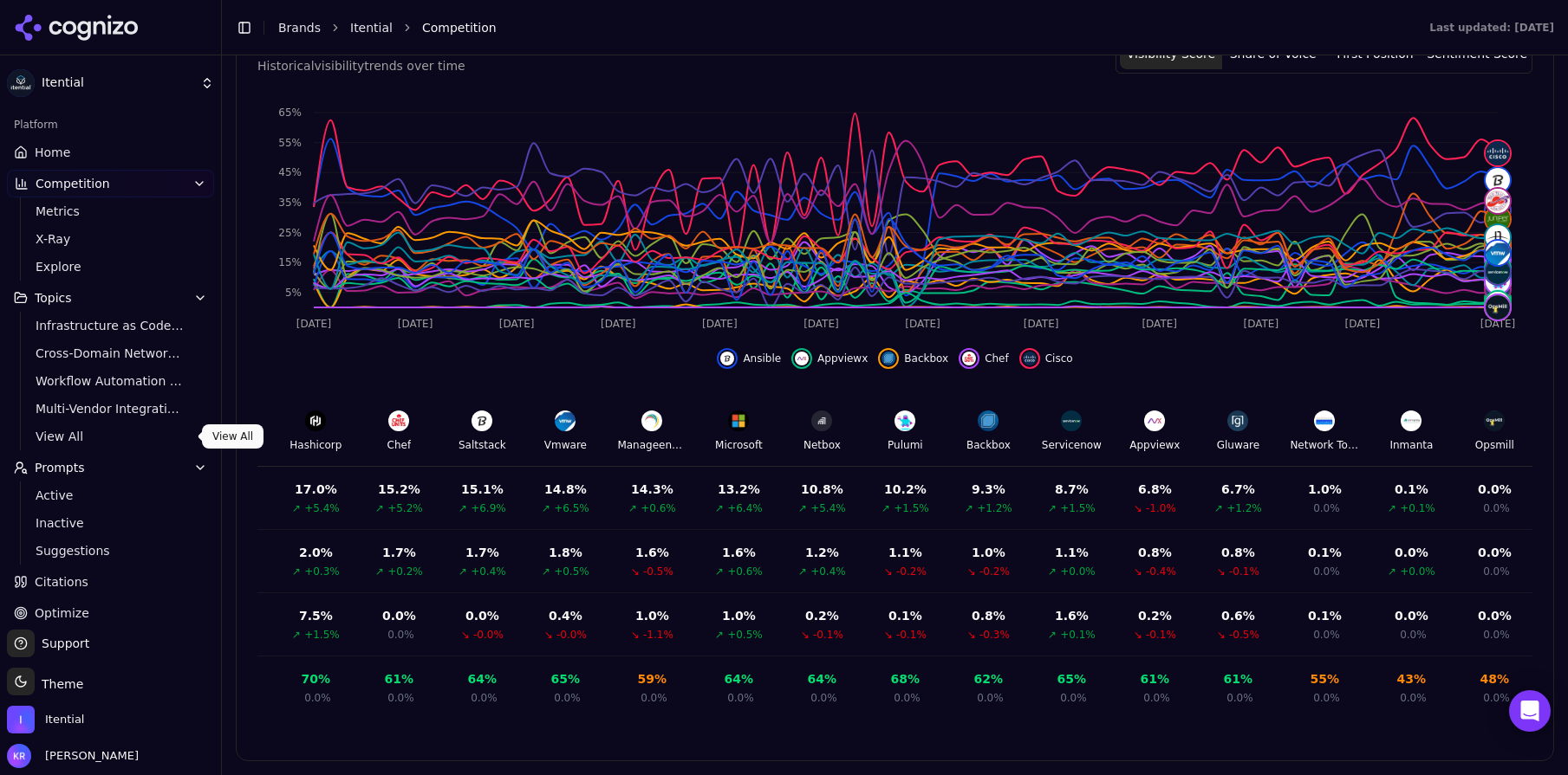
click at [64, 439] on span "View All" at bounding box center [111, 436] width 150 height 17
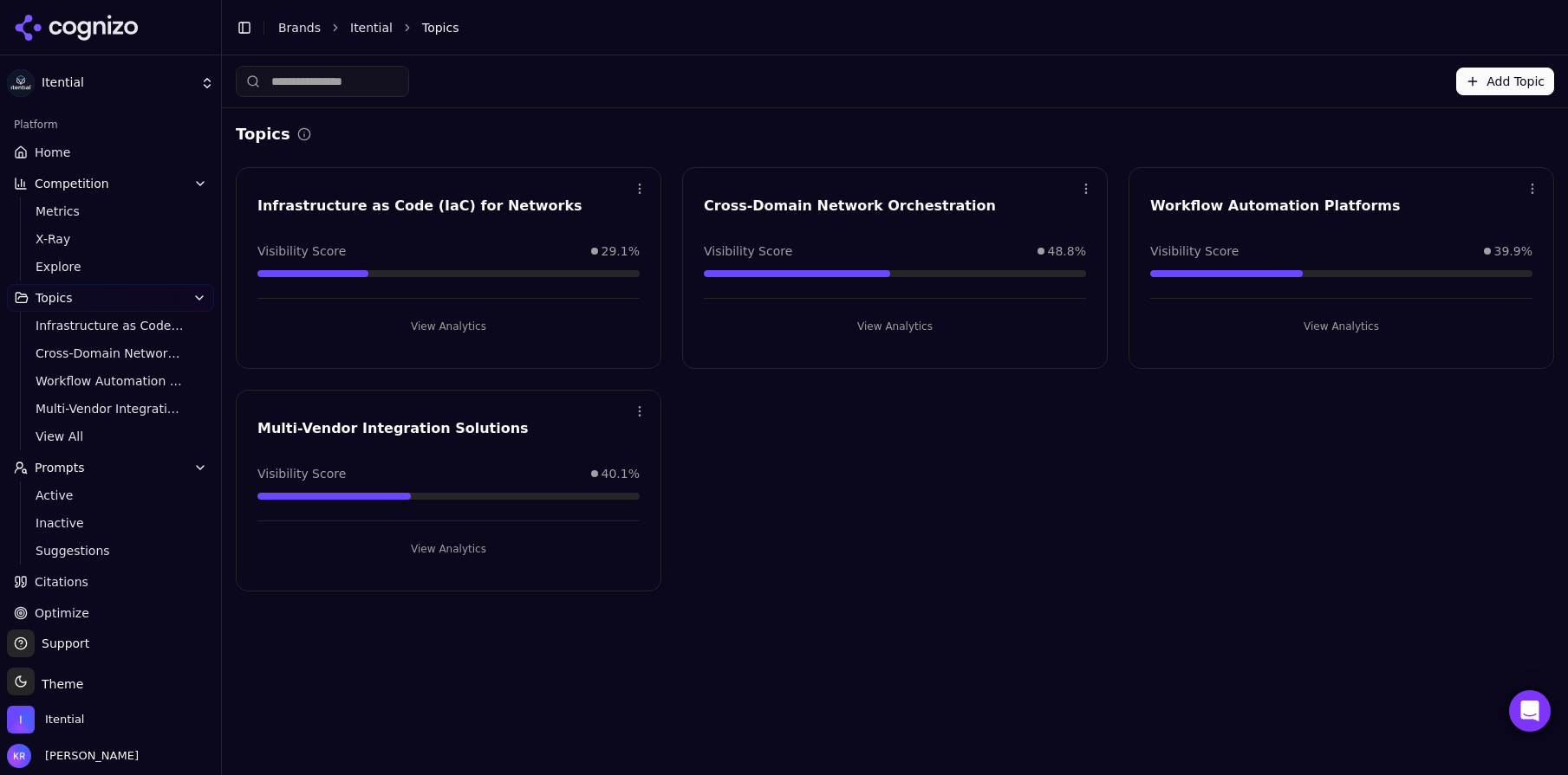
click at [1509, 79] on button "Add Topic" at bounding box center [1504, 81] width 98 height 28
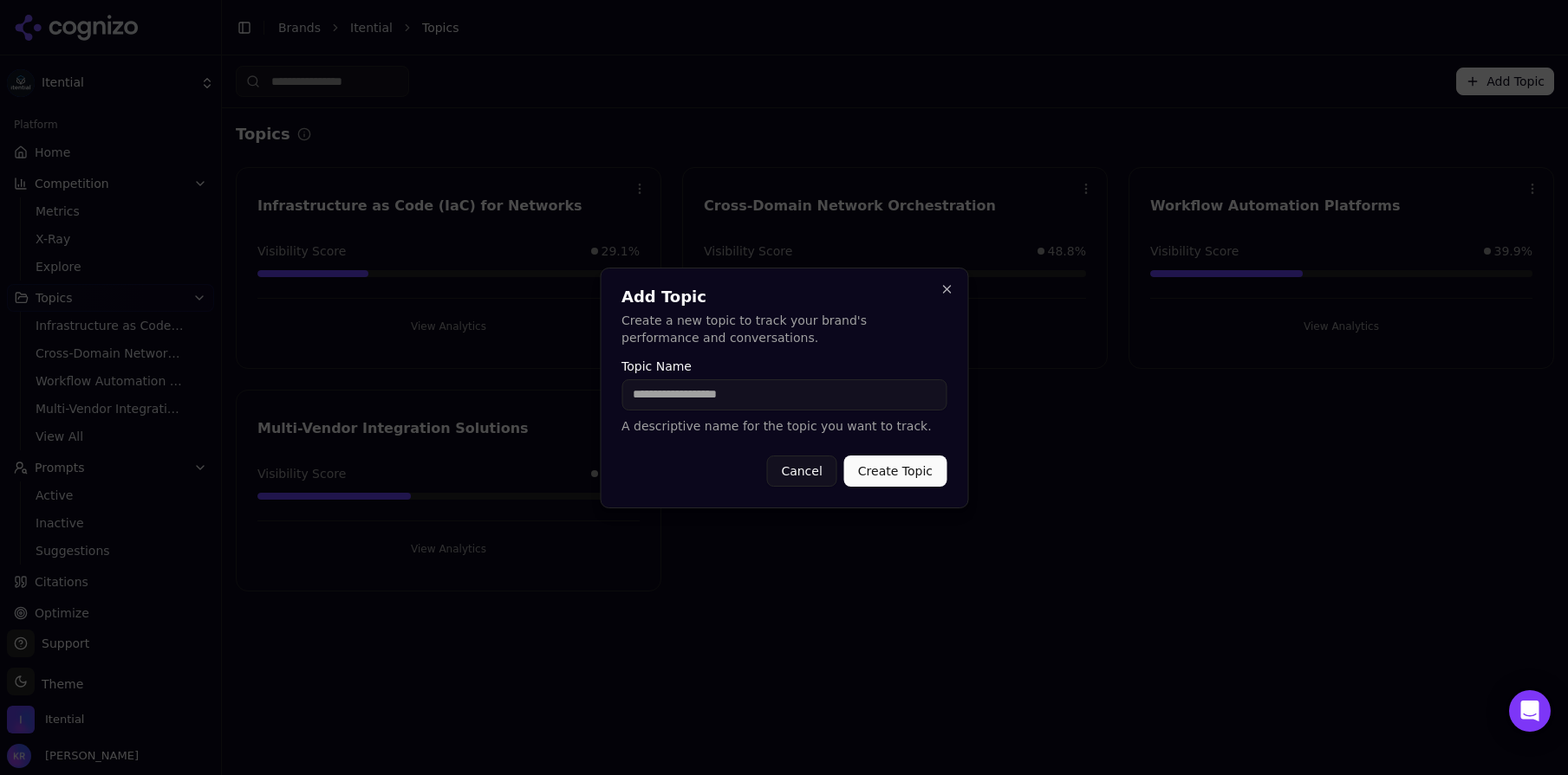
click at [841, 401] on input "Topic Name" at bounding box center [784, 395] width 325 height 31
type input "**********"
click at [948, 291] on button "Close" at bounding box center [946, 289] width 13 height 13
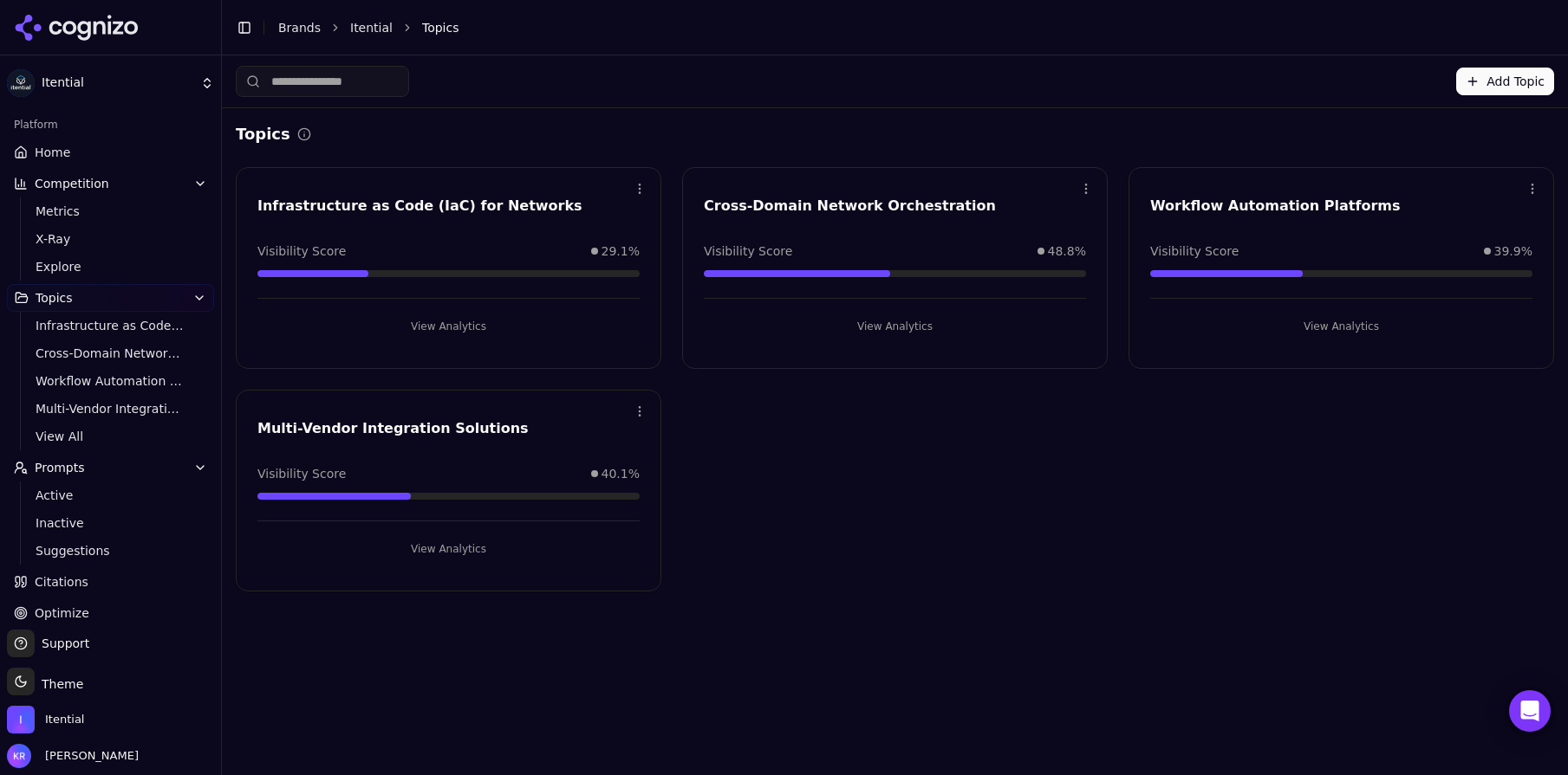
click at [60, 178] on span "Competition" at bounding box center [72, 183] width 74 height 17
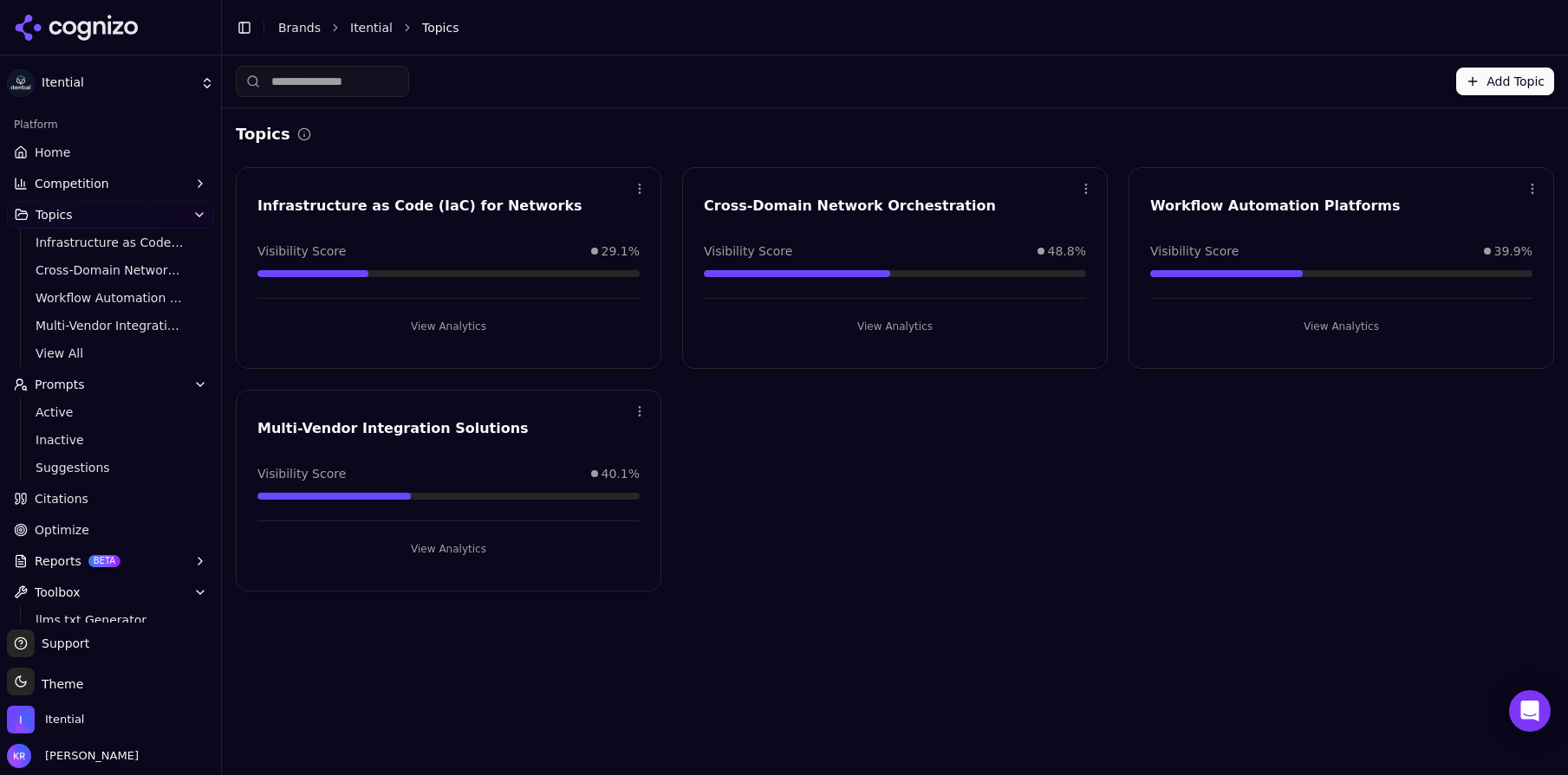
click at [69, 157] on link "Home" at bounding box center [110, 152] width 207 height 28
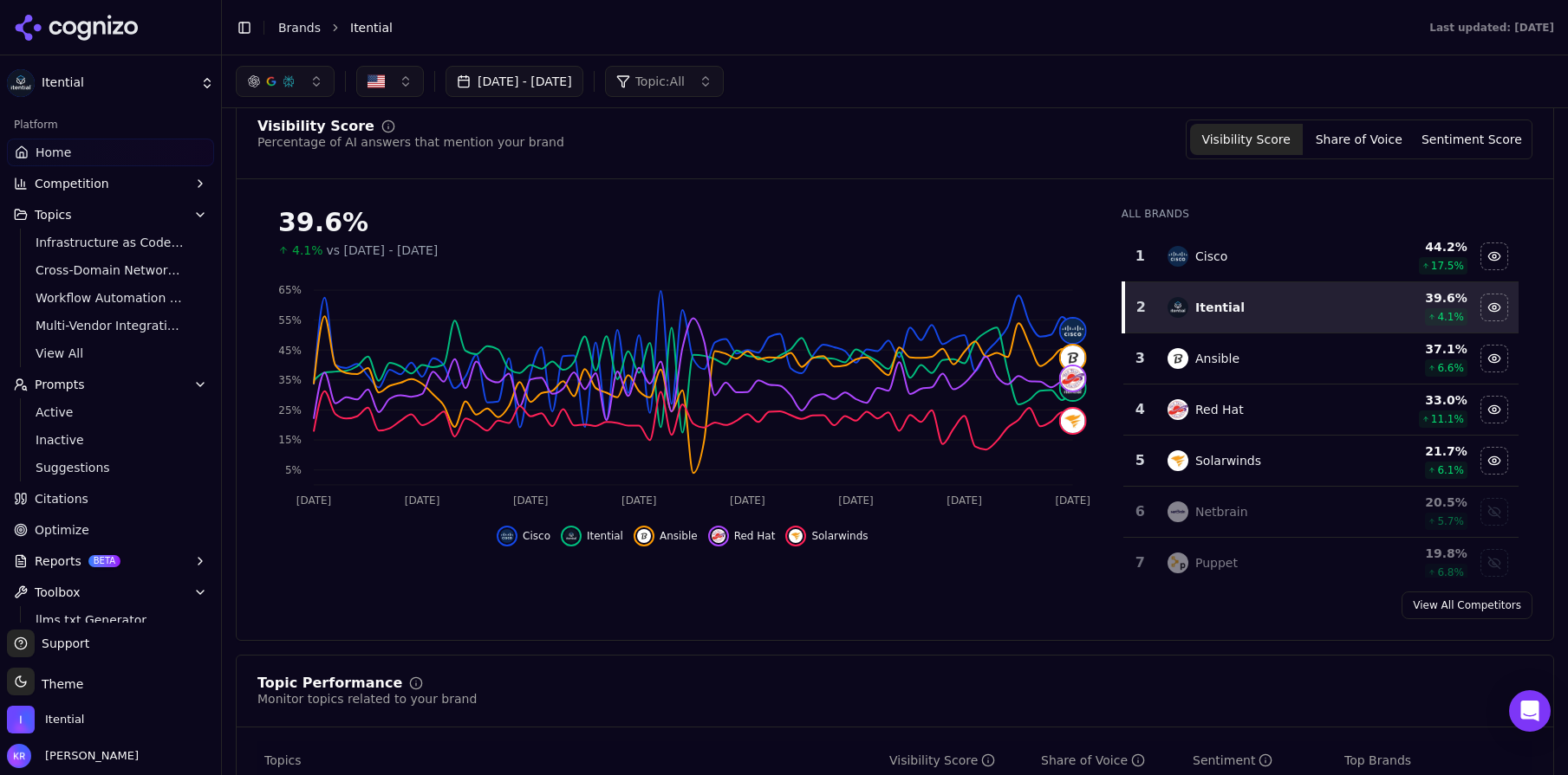
scroll to position [121, 0]
click at [81, 183] on span "Competition" at bounding box center [72, 183] width 74 height 17
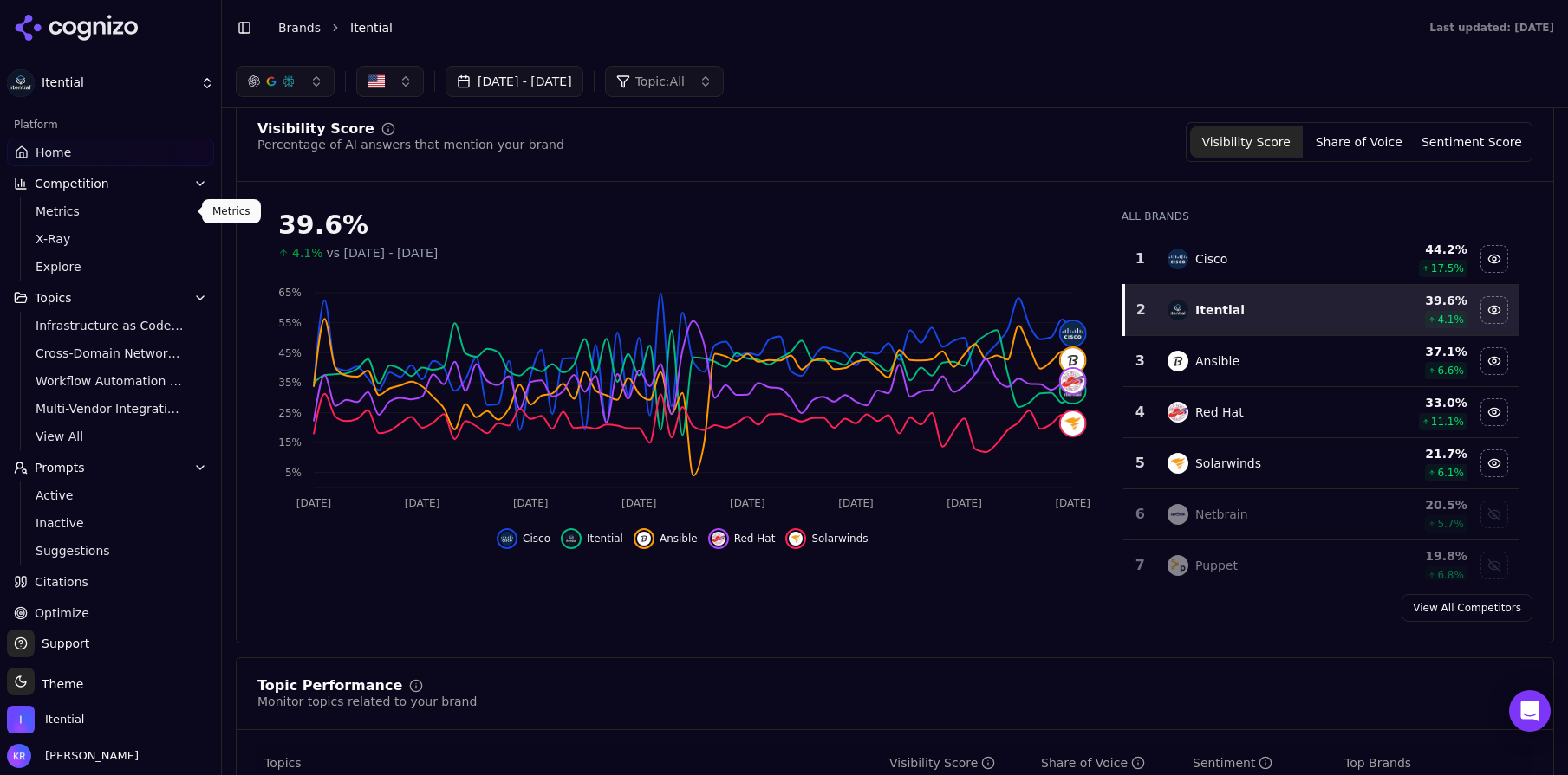
drag, startPoint x: 70, startPoint y: 203, endPoint x: 91, endPoint y: 204, distance: 21.0
click at [70, 203] on span "Metrics" at bounding box center [111, 210] width 150 height 17
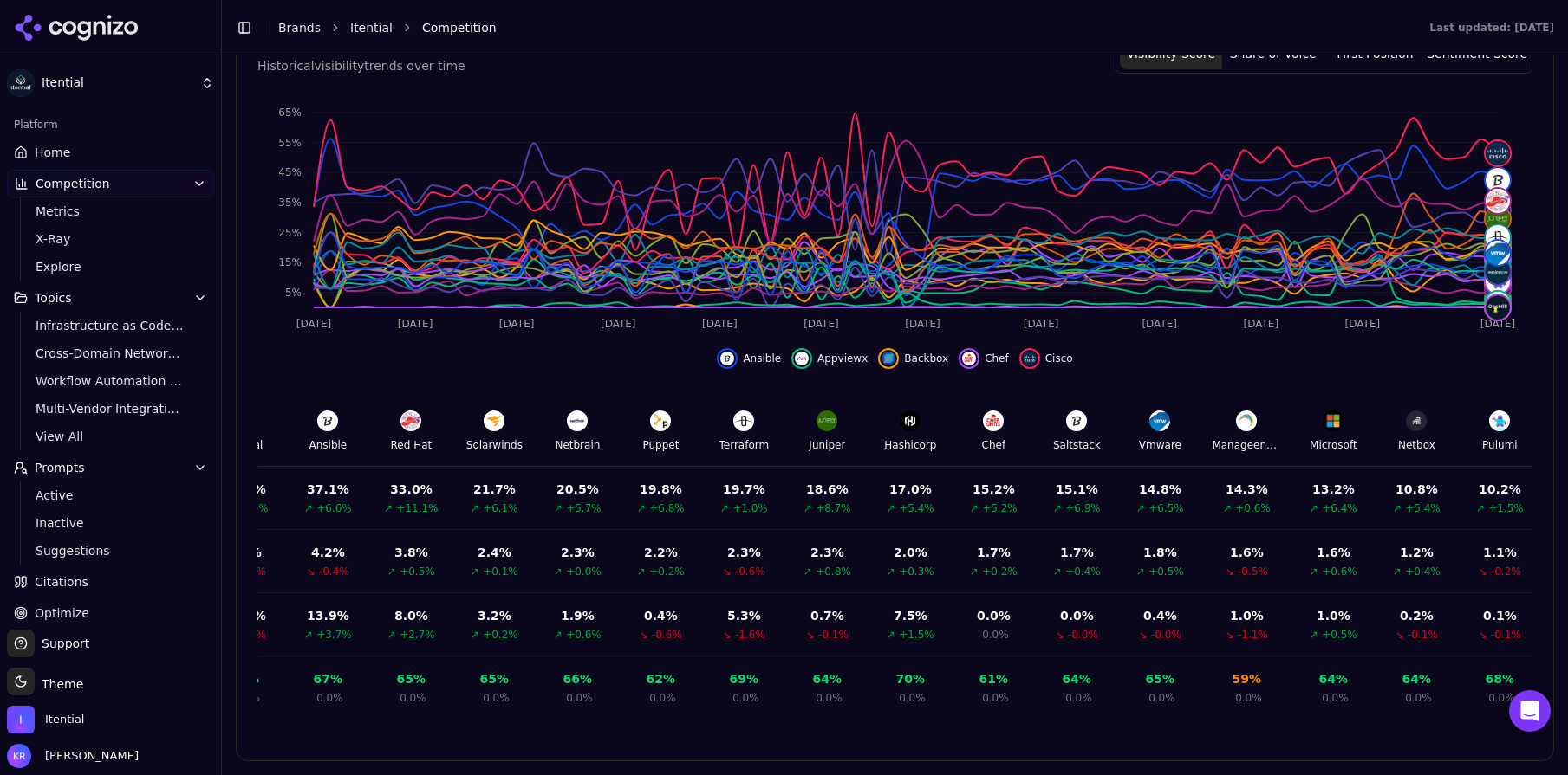
scroll to position [0, 218]
click at [67, 435] on span "View All" at bounding box center [111, 436] width 150 height 17
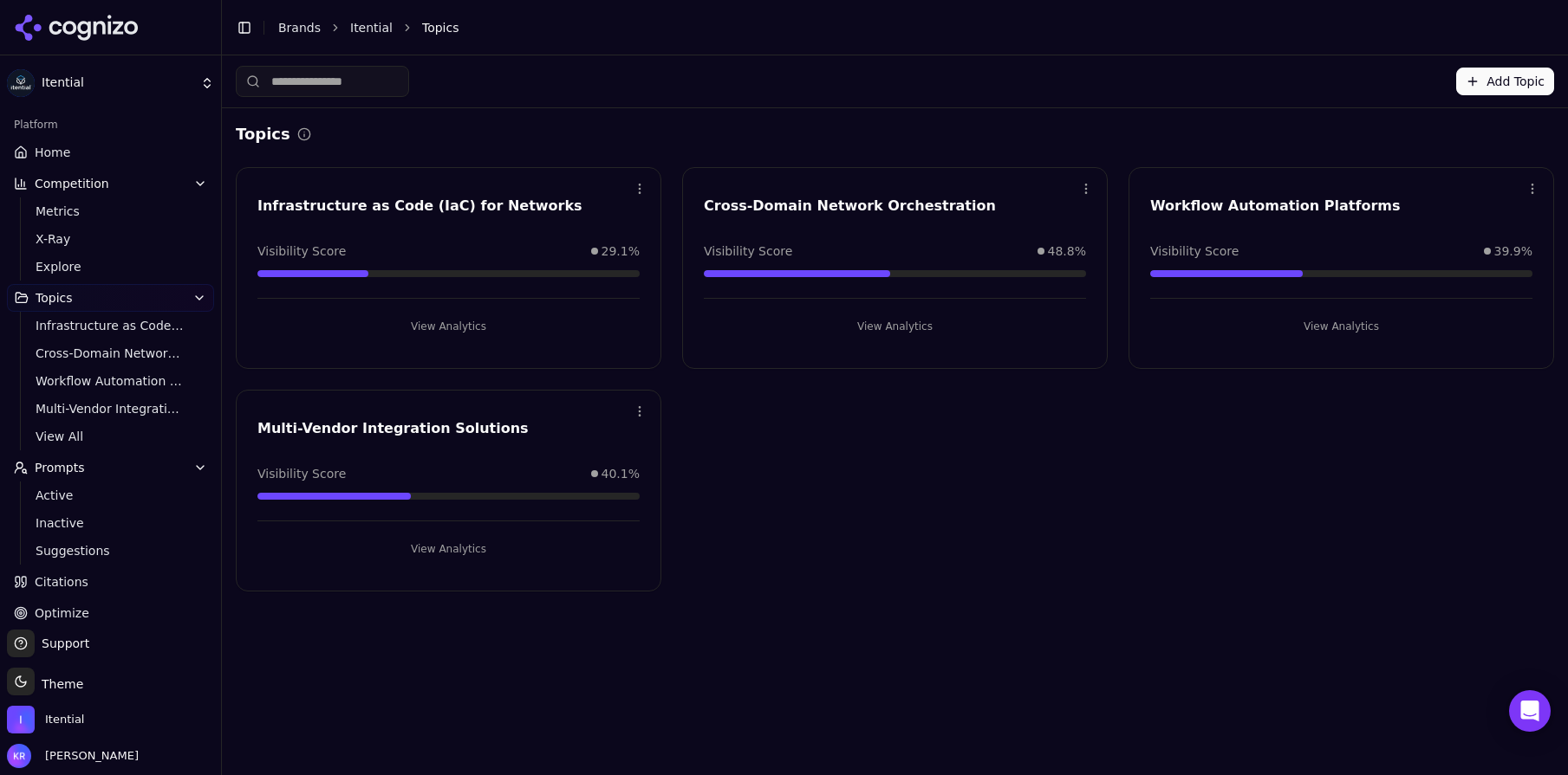
click at [86, 151] on link "Home" at bounding box center [110, 152] width 207 height 28
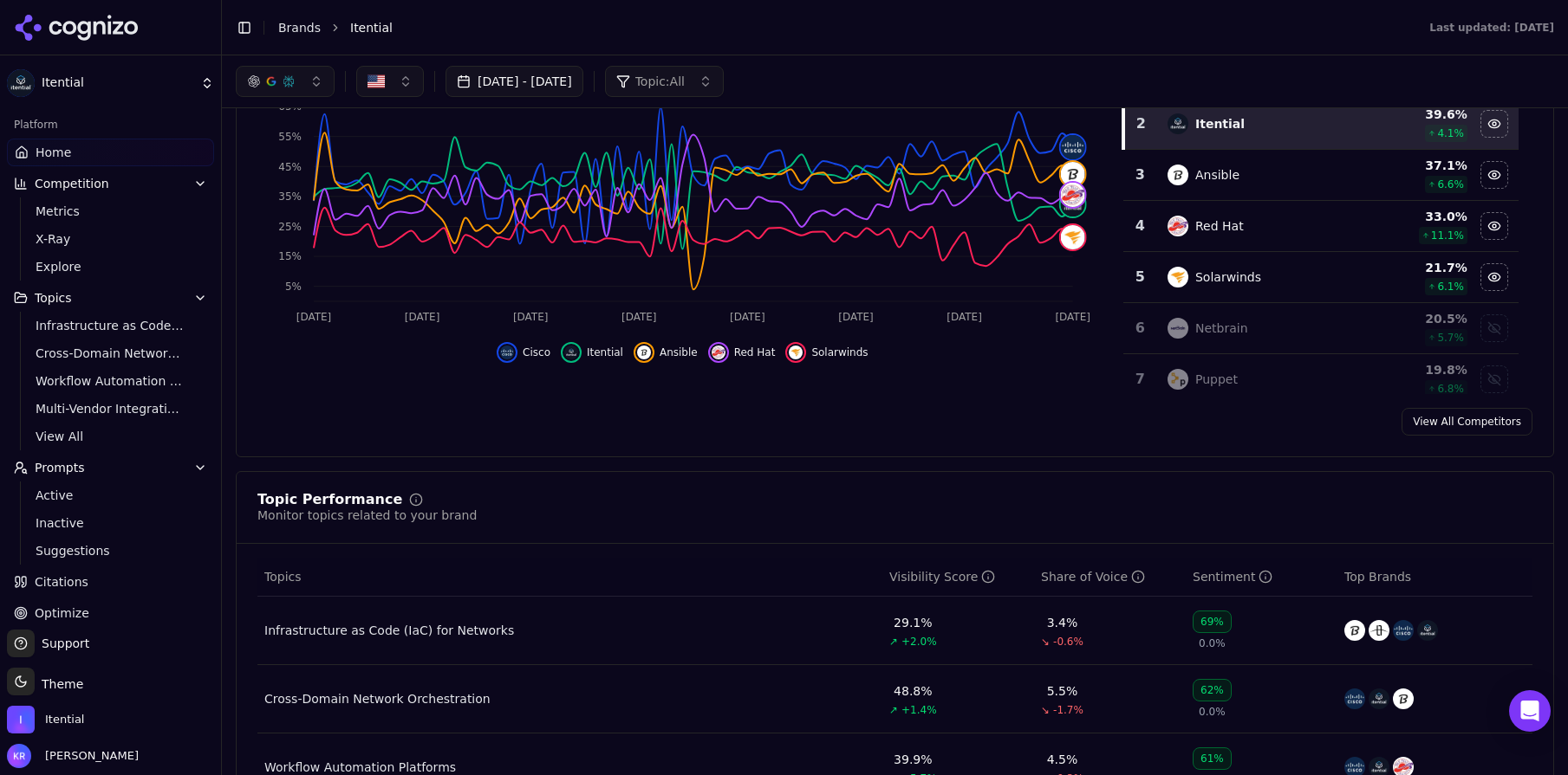
scroll to position [226, 0]
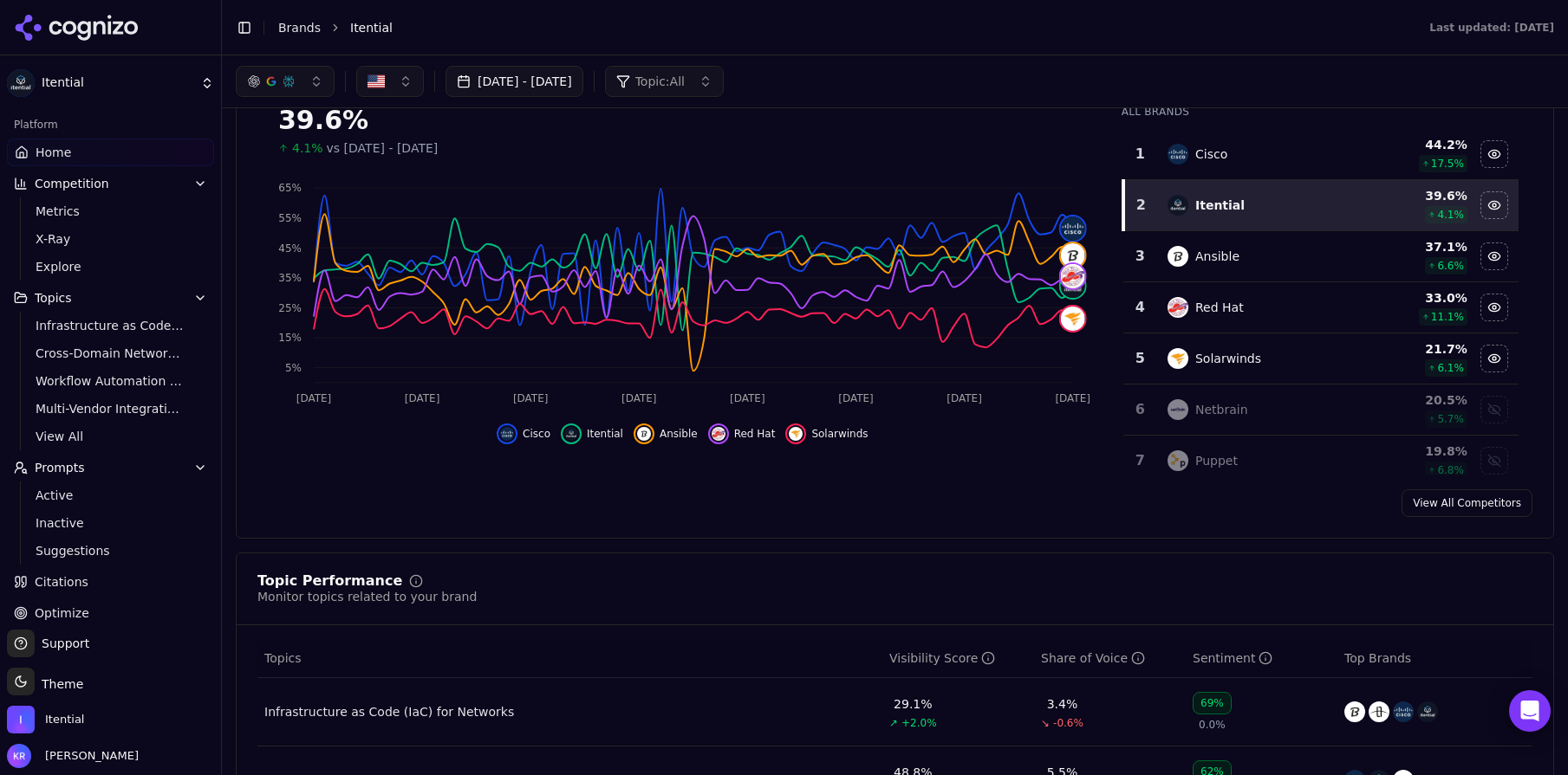
click at [48, 468] on span "Prompts" at bounding box center [60, 467] width 50 height 17
click at [67, 468] on span "Prompts" at bounding box center [60, 467] width 50 height 17
click at [63, 493] on span "Active" at bounding box center [111, 495] width 150 height 17
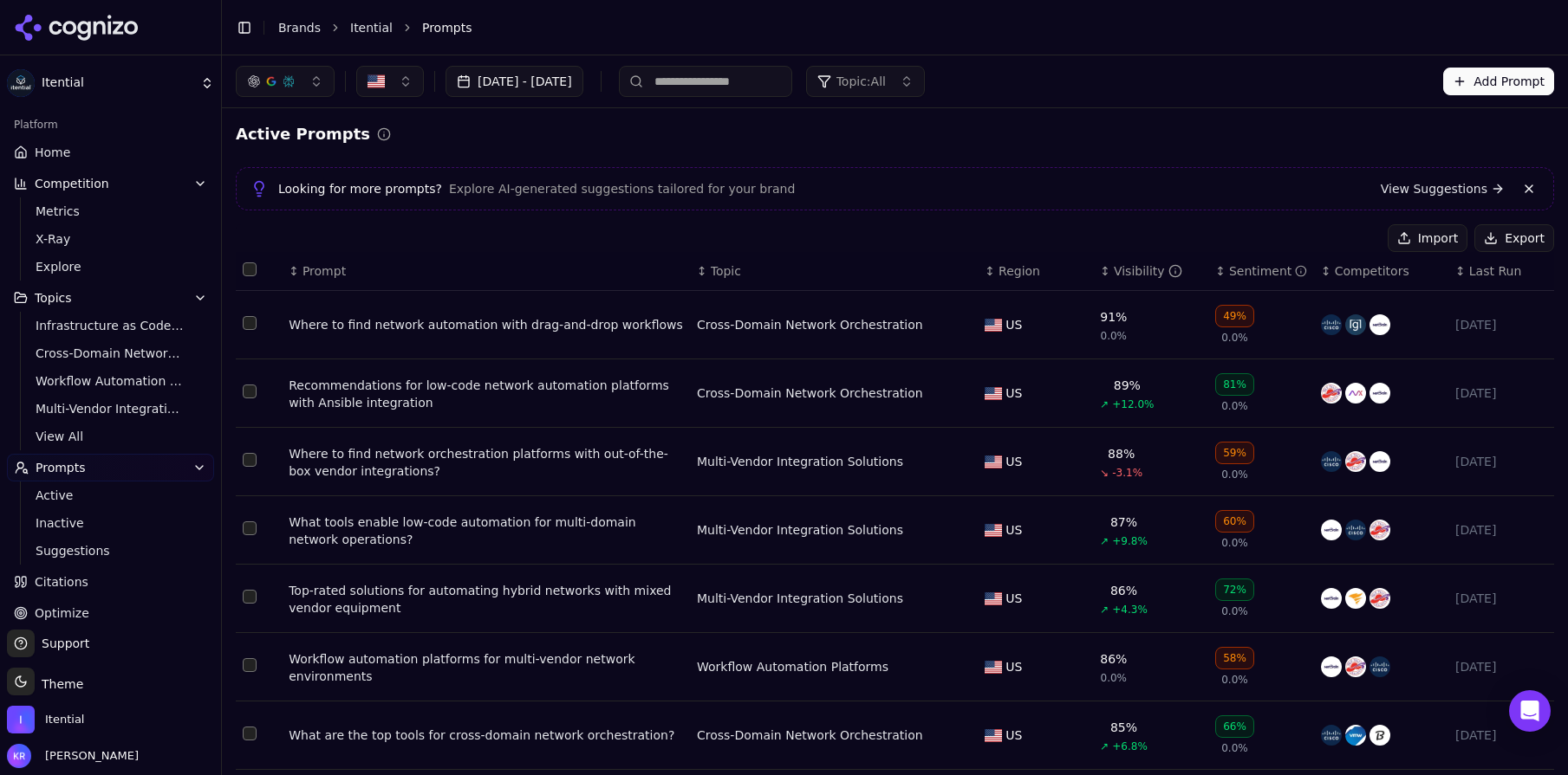
click at [553, 192] on span "Explore AI-generated suggestions tailored for your brand" at bounding box center [621, 188] width 346 height 17
click at [1465, 186] on link "View Suggestions" at bounding box center [1443, 188] width 124 height 17
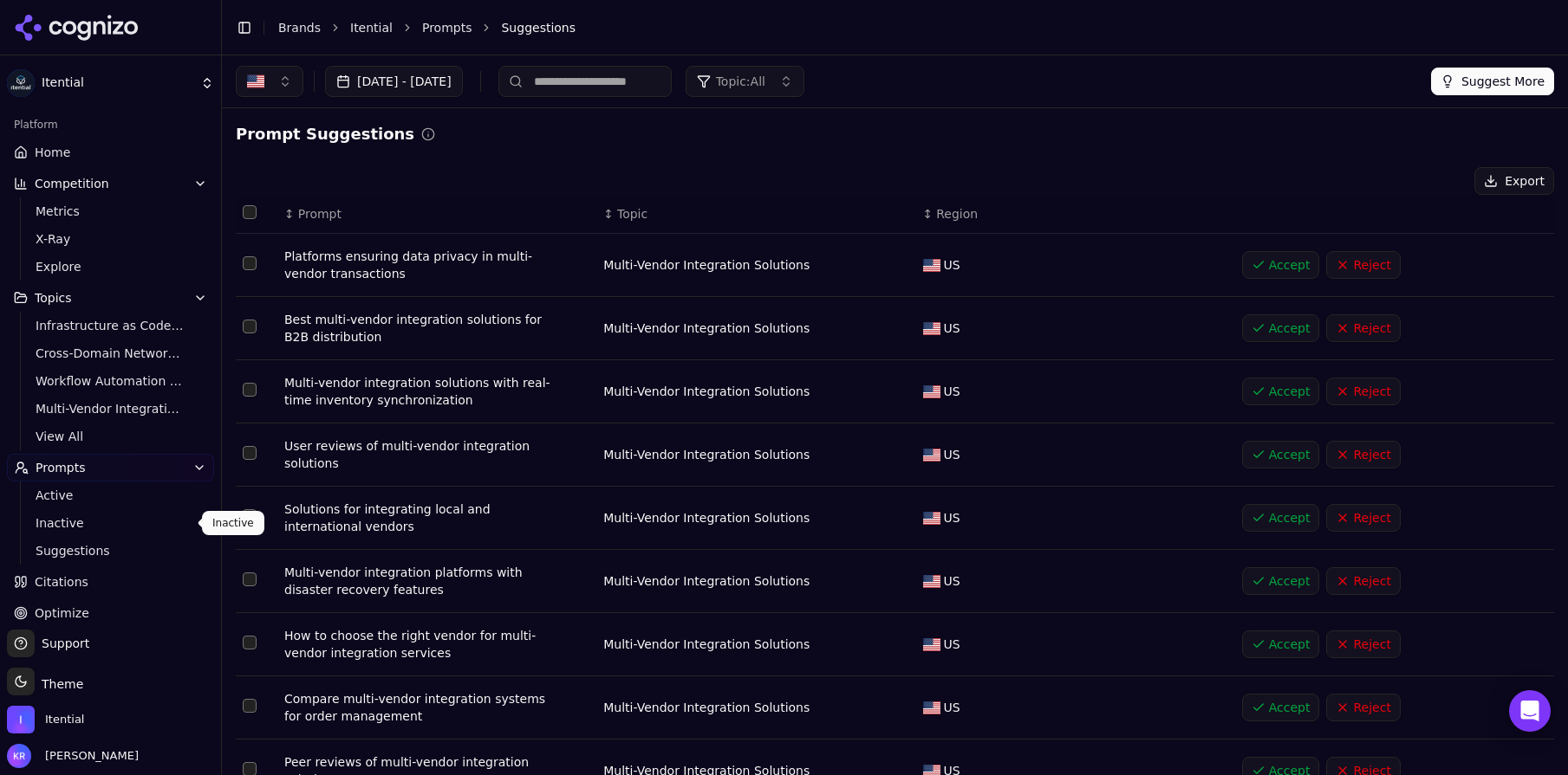
click at [73, 521] on span "Inactive" at bounding box center [111, 523] width 150 height 17
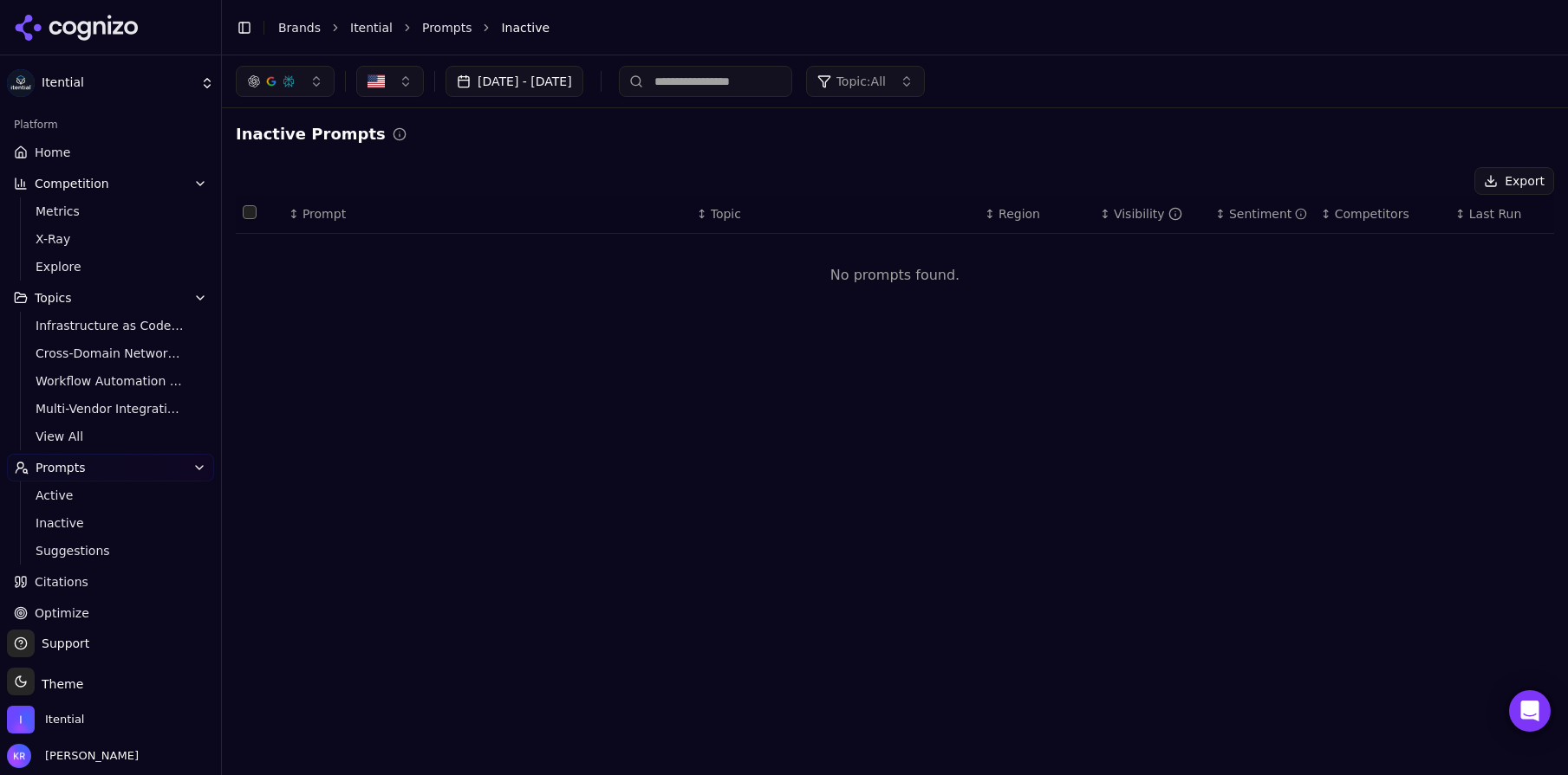
click at [81, 471] on span "Prompts" at bounding box center [61, 467] width 50 height 17
click at [83, 294] on button "Topics" at bounding box center [110, 297] width 207 height 28
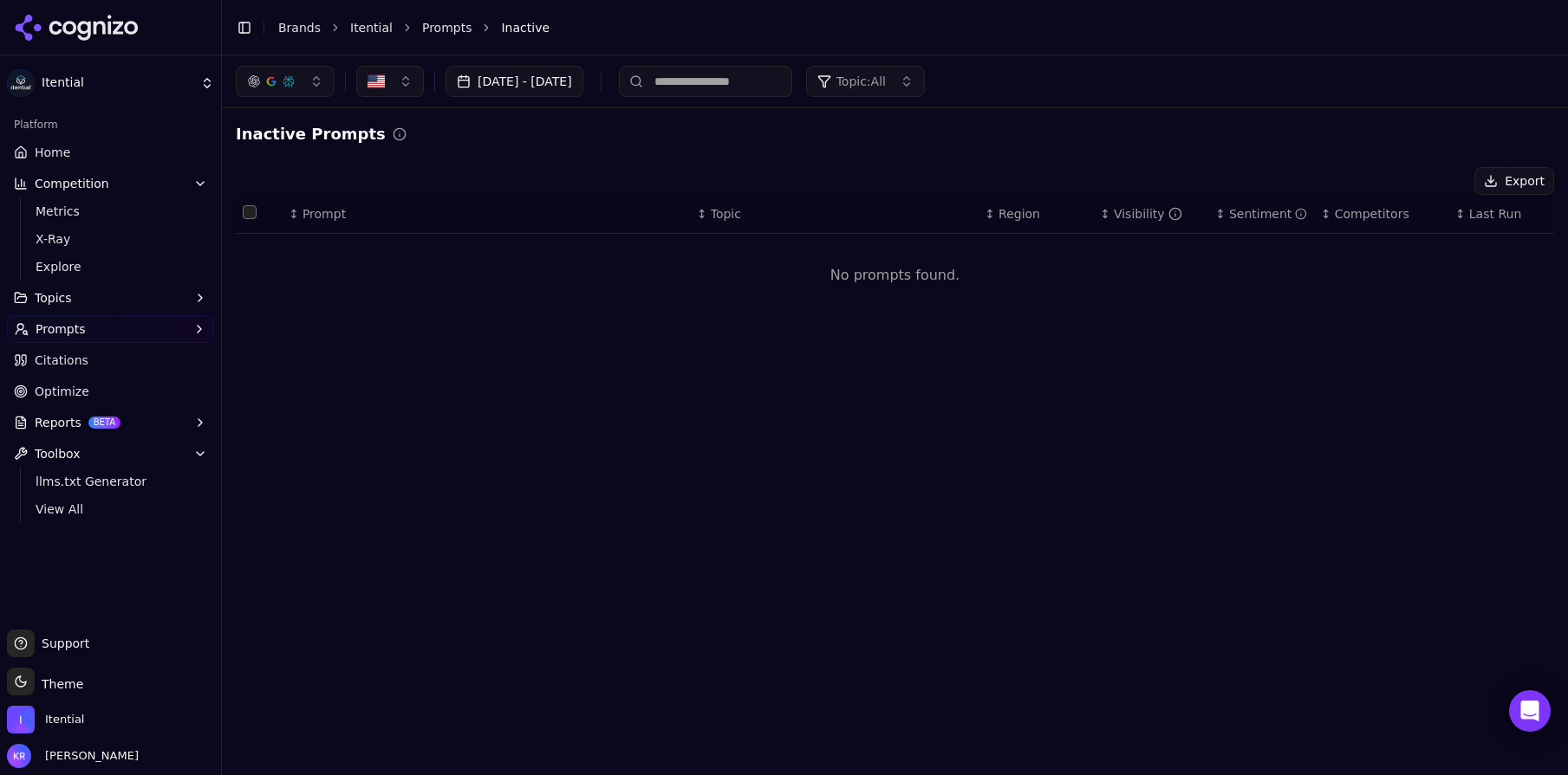
click at [83, 294] on button "Topics" at bounding box center [110, 297] width 207 height 28
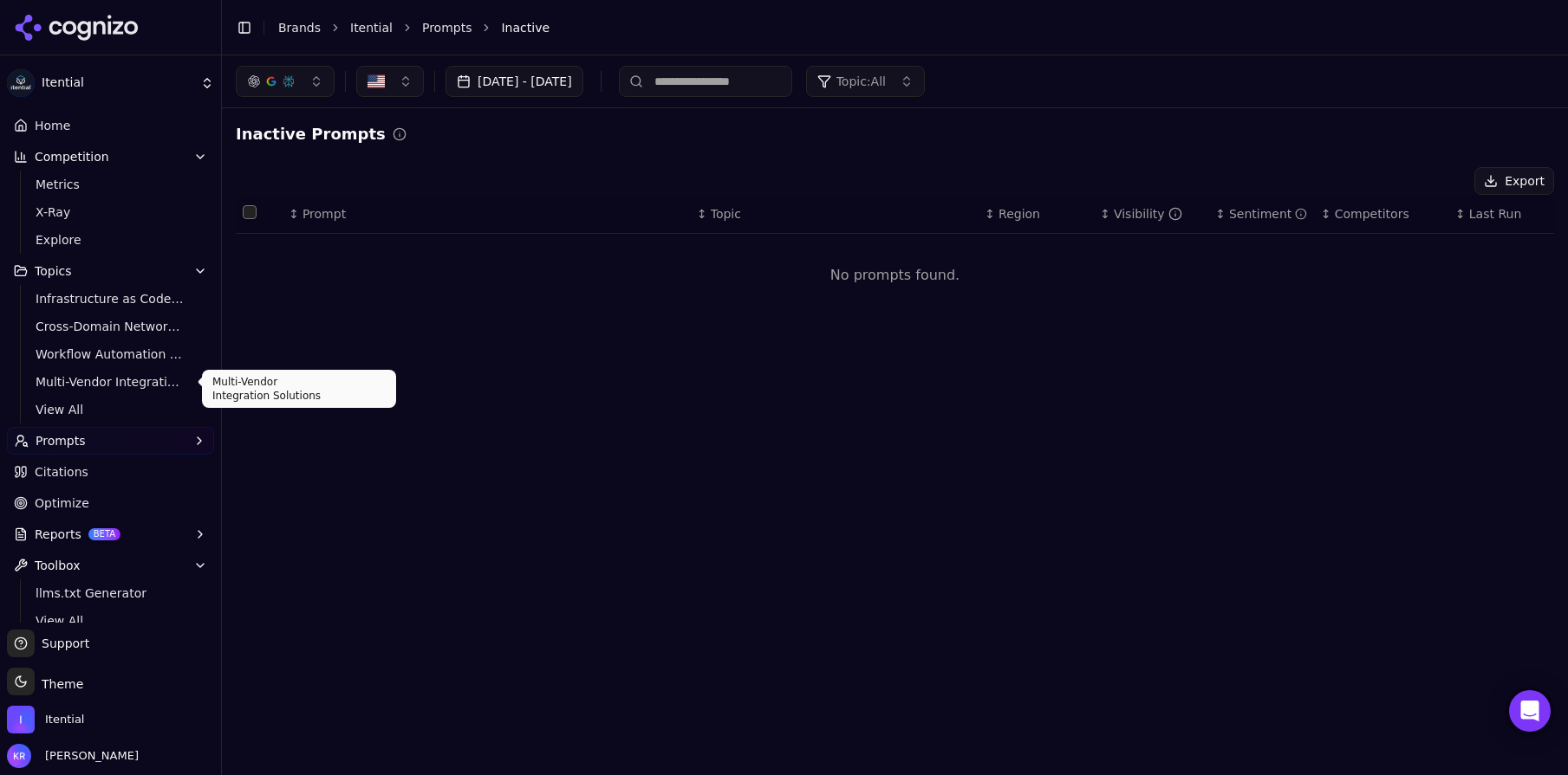
scroll to position [46, 0]
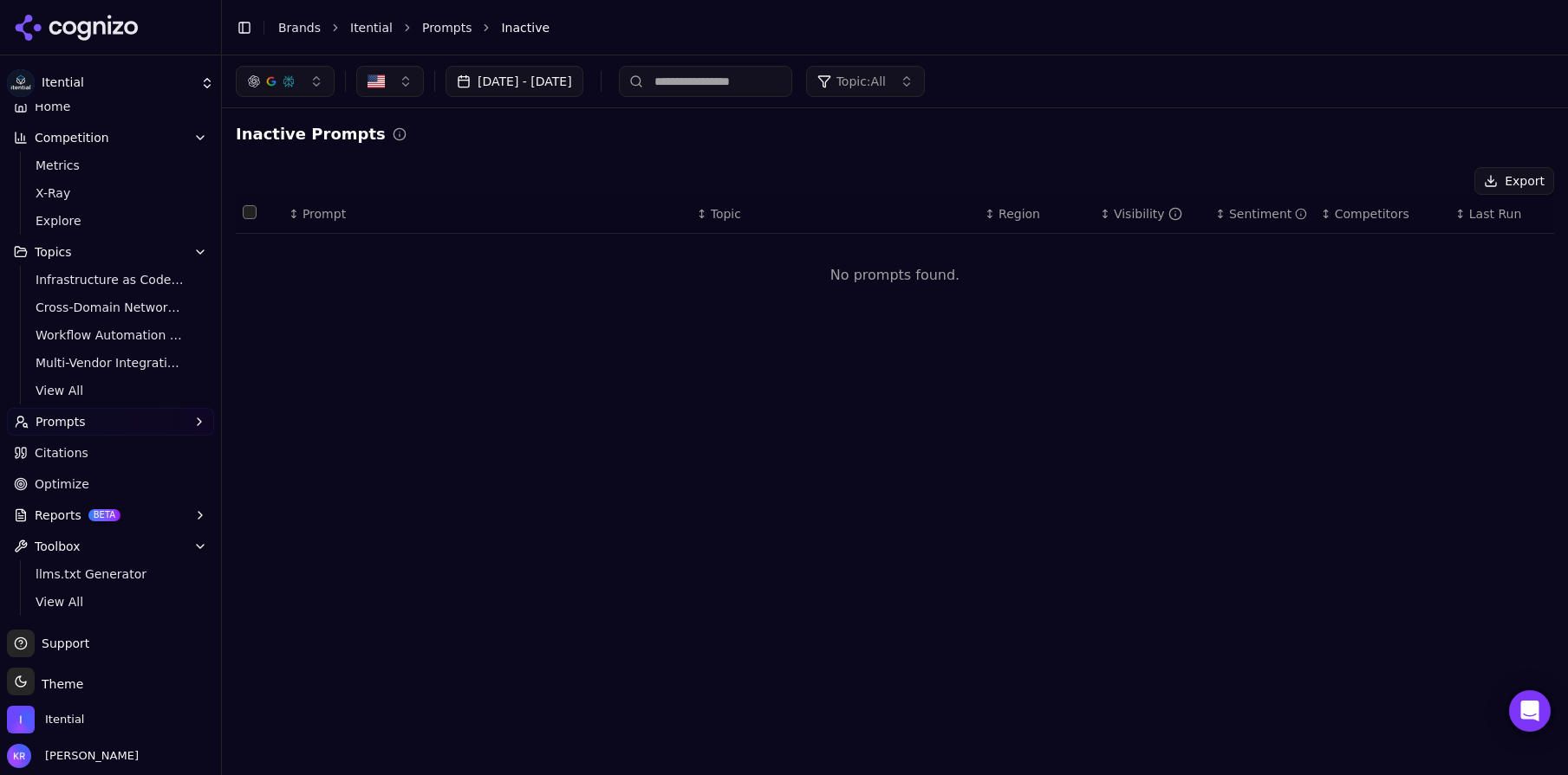
click at [135, 418] on button "Prompts" at bounding box center [110, 422] width 207 height 28
click at [63, 506] on span "Suggestions" at bounding box center [111, 505] width 150 height 17
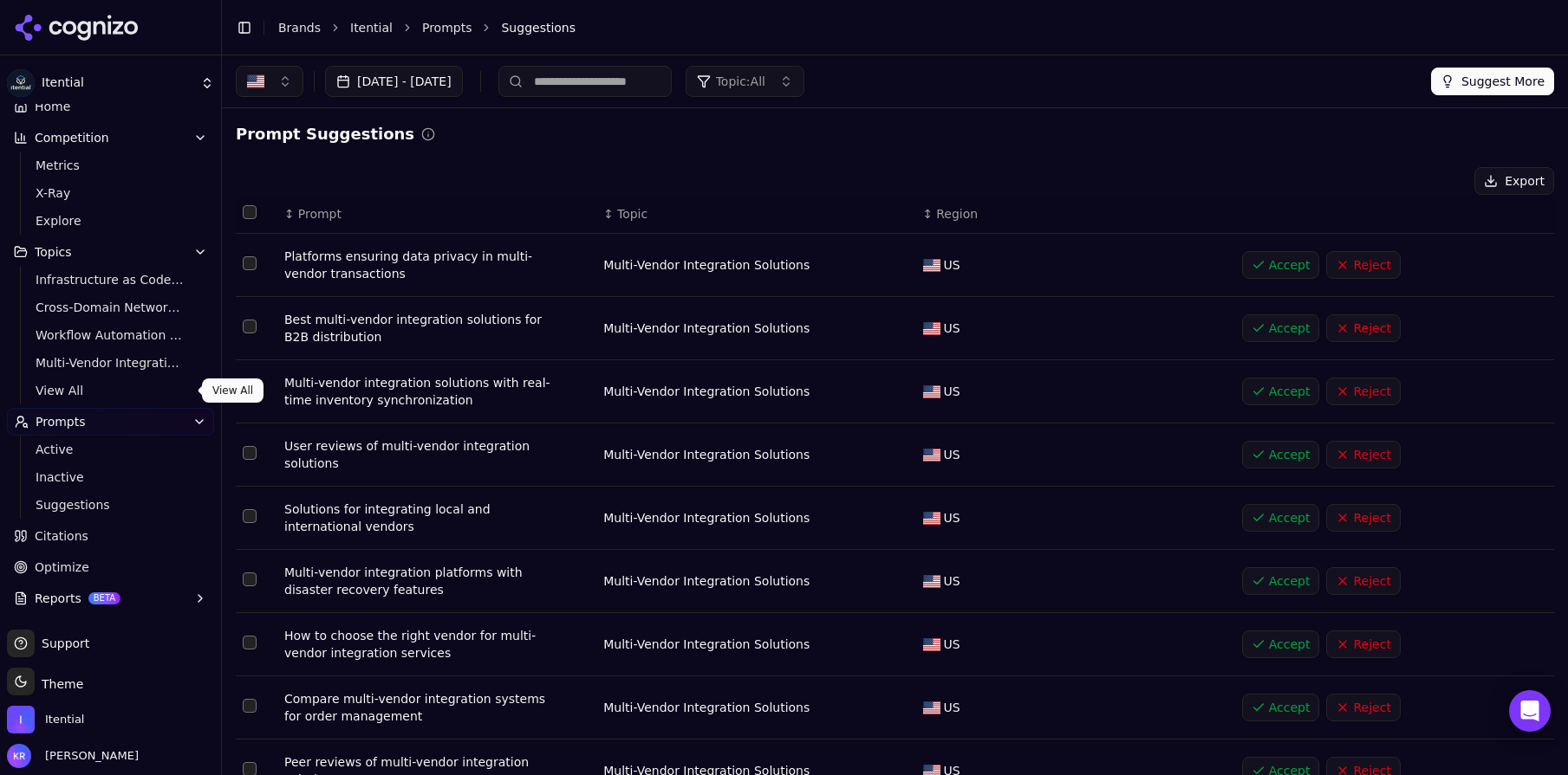
click at [58, 389] on span "View All" at bounding box center [111, 390] width 150 height 17
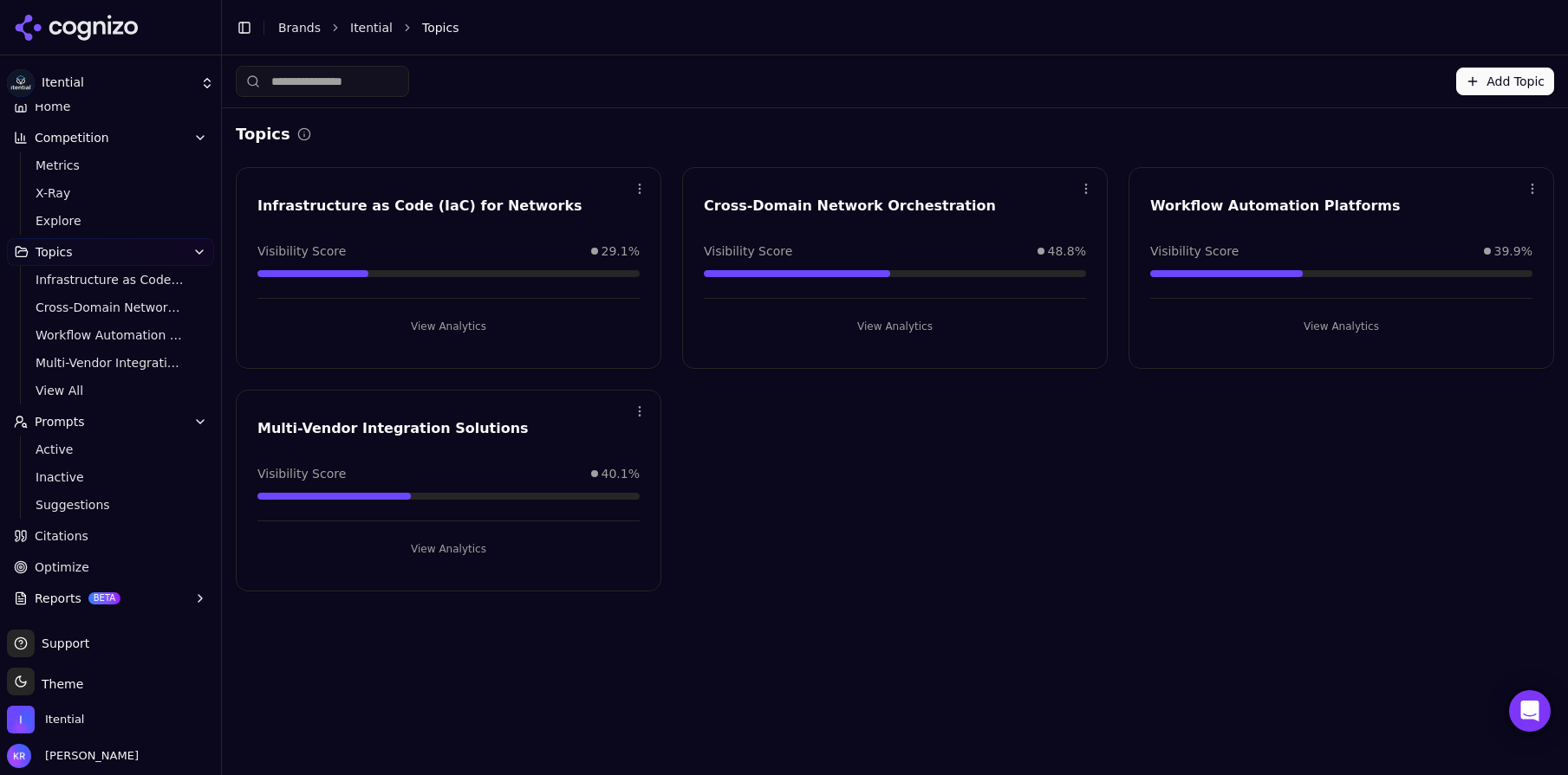
scroll to position [51, 0]
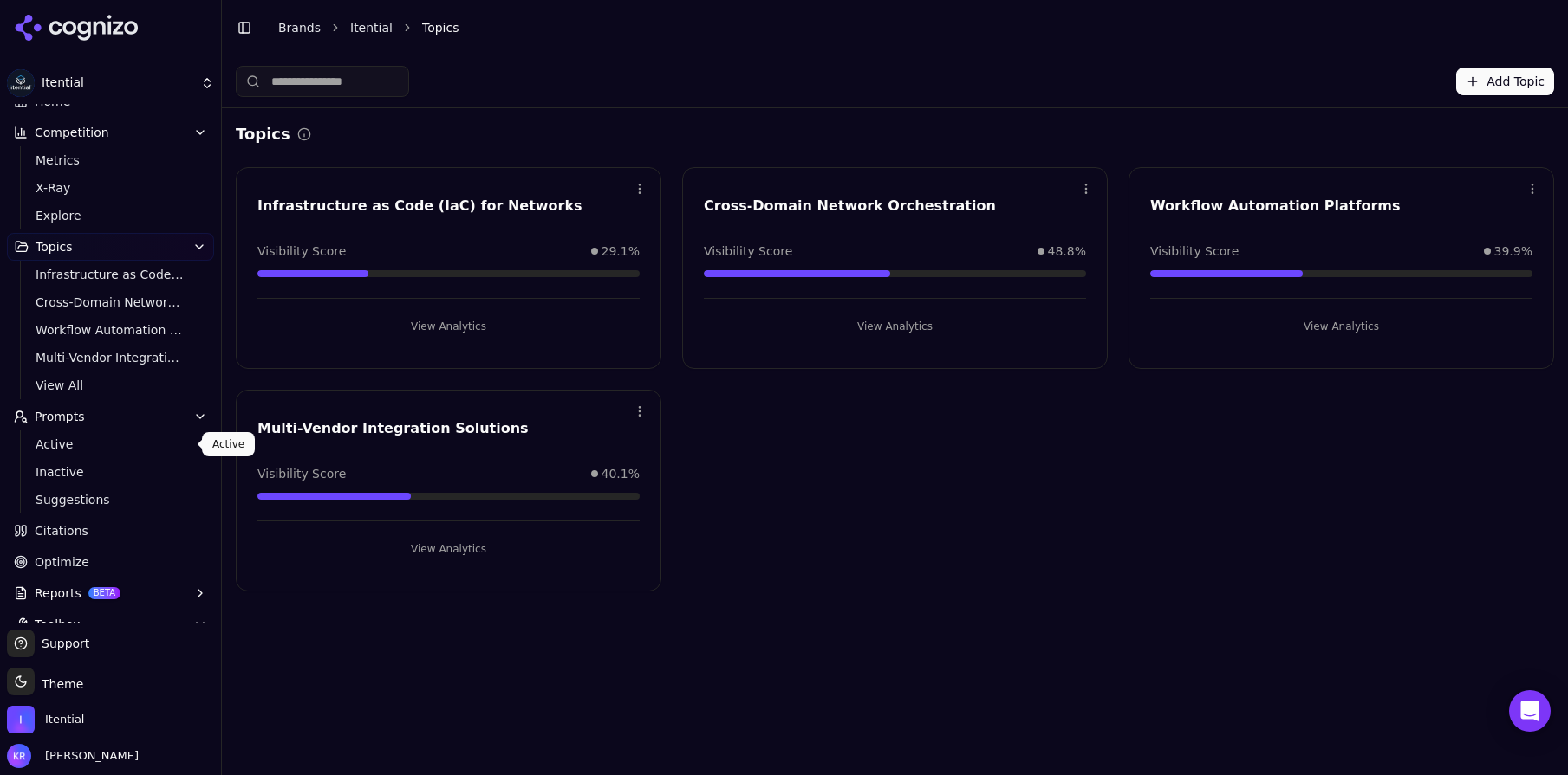
click at [90, 445] on span "Active" at bounding box center [111, 444] width 150 height 17
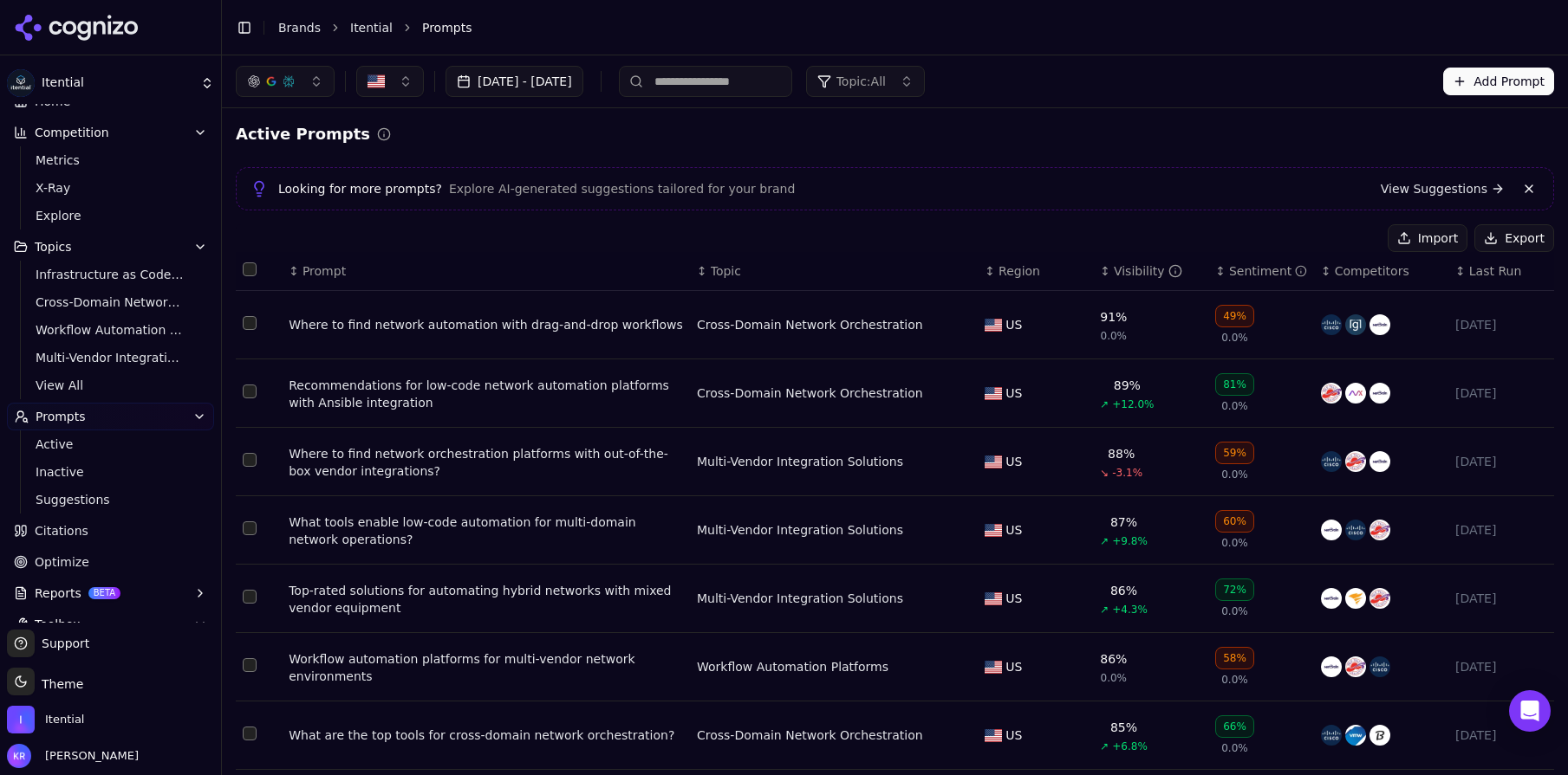
click at [194, 413] on icon "button" at bounding box center [199, 416] width 13 height 13
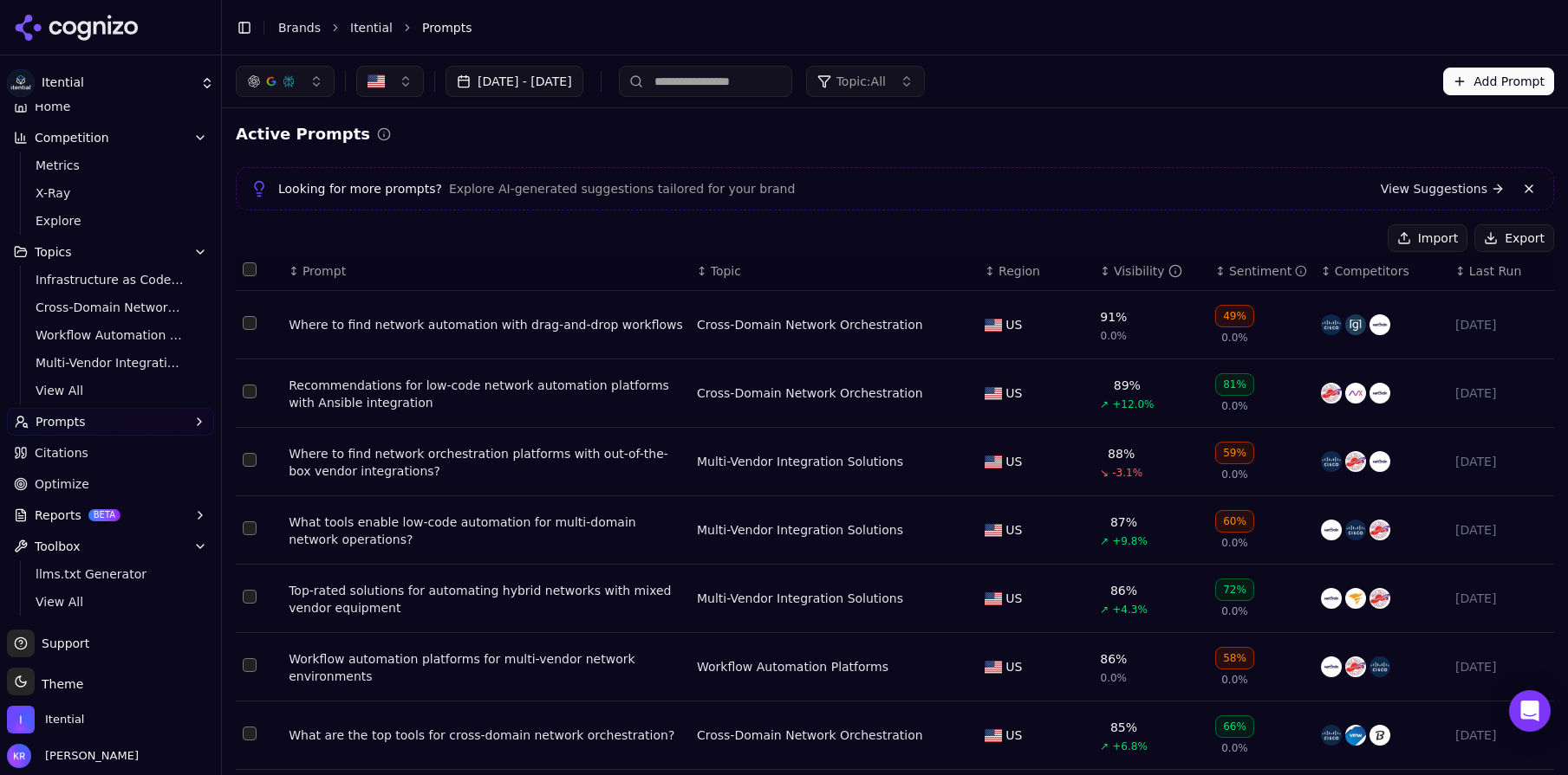
drag, startPoint x: 39, startPoint y: 516, endPoint x: 44, endPoint y: 502, distance: 14.9
click at [39, 516] on span "Reports" at bounding box center [58, 515] width 47 height 17
drag, startPoint x: 48, startPoint y: 473, endPoint x: 64, endPoint y: 486, distance: 20.6
click at [48, 473] on link "Optimize" at bounding box center [110, 484] width 207 height 28
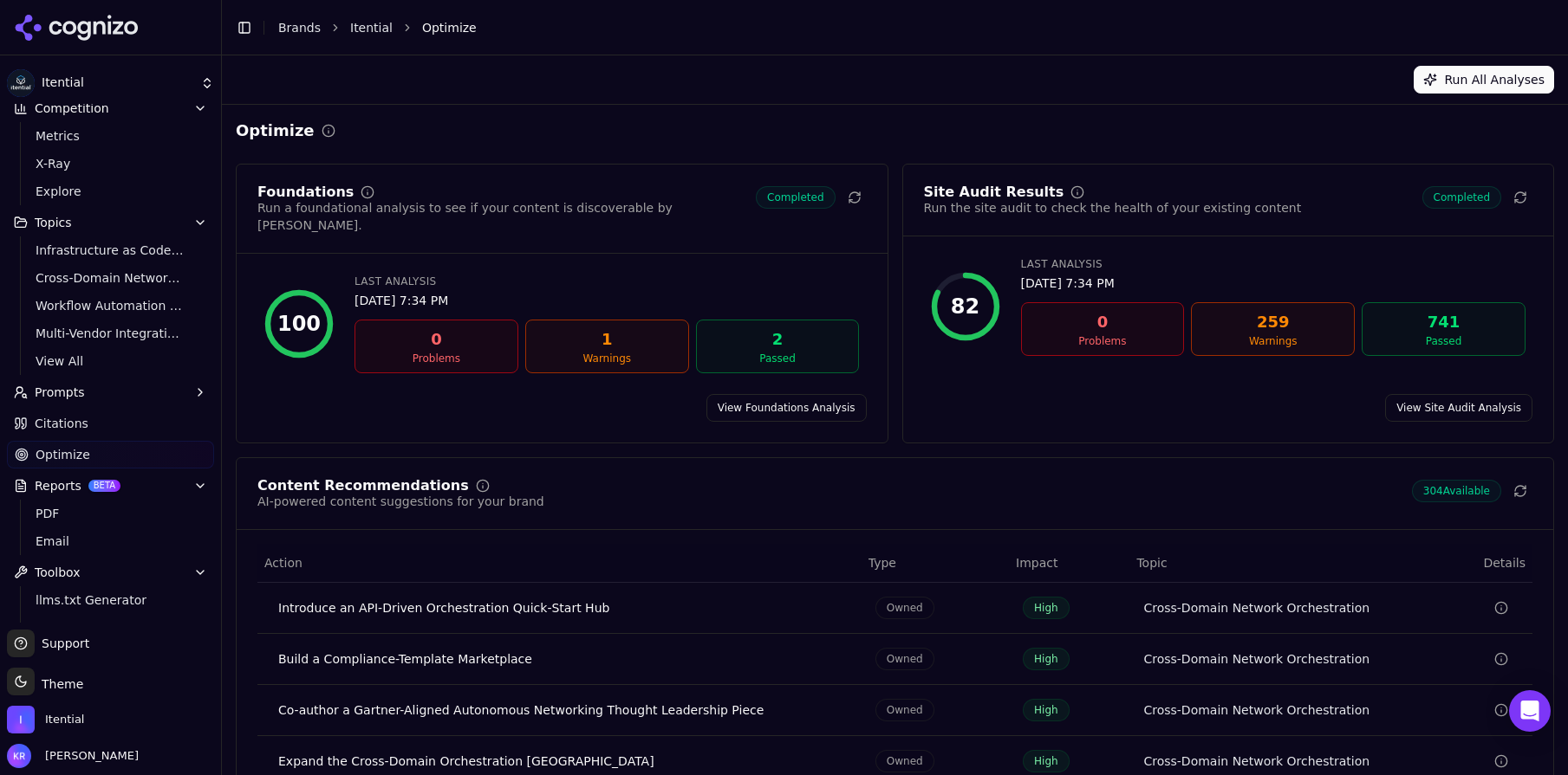
scroll to position [101, 0]
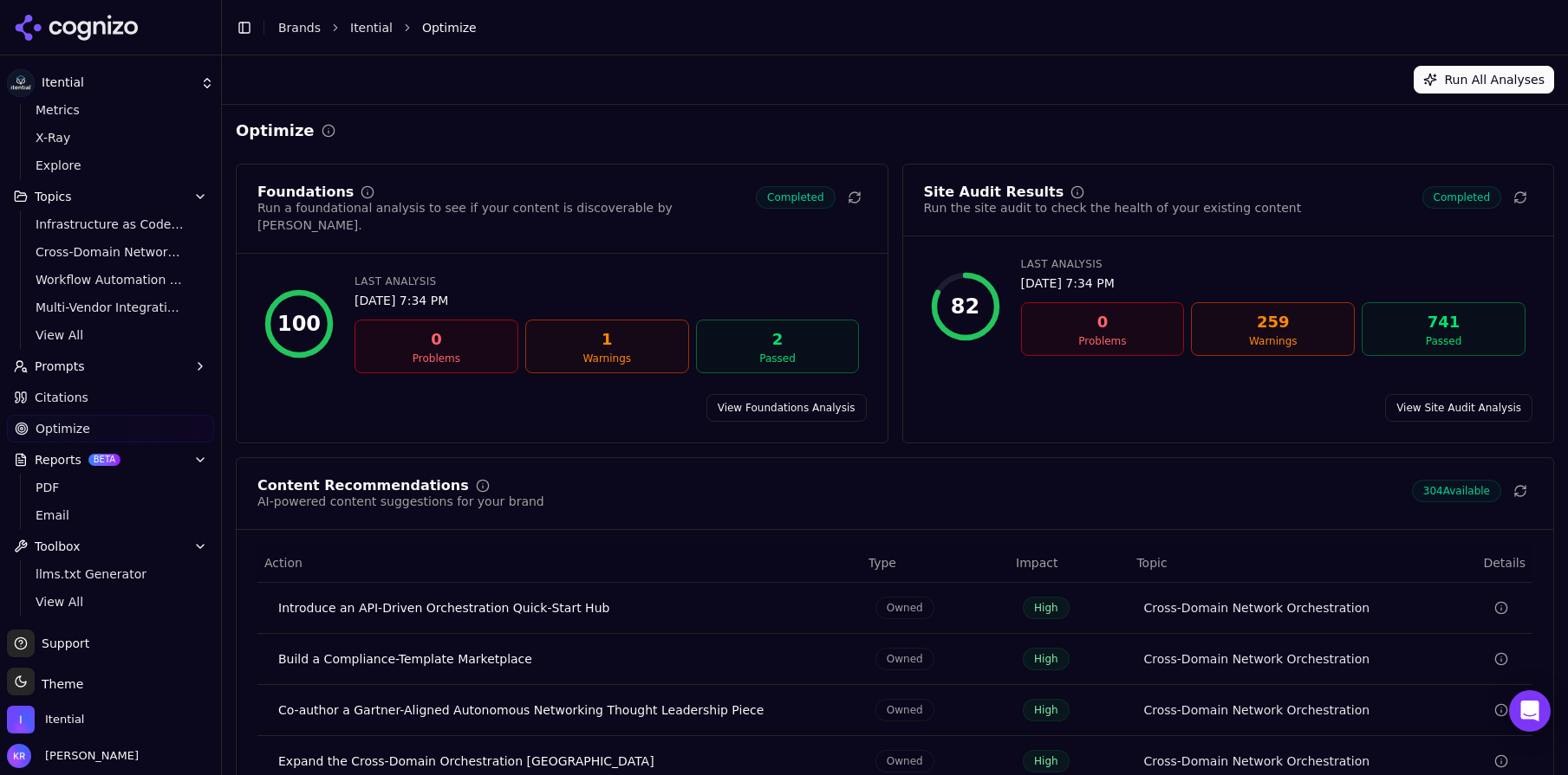
click at [73, 549] on span "Toolbox" at bounding box center [57, 546] width 46 height 17
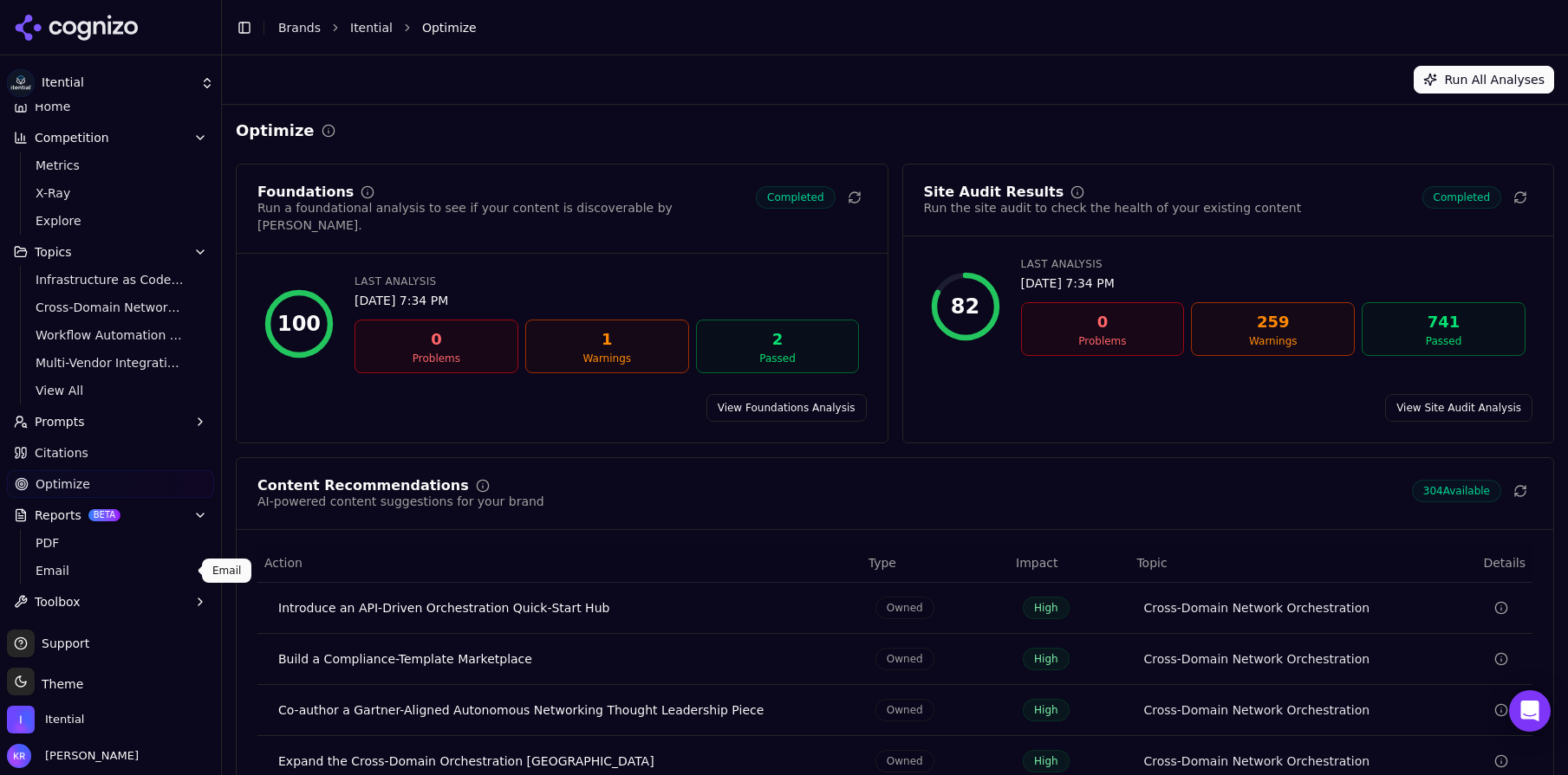
click at [71, 597] on span "Toolbox" at bounding box center [57, 601] width 46 height 17
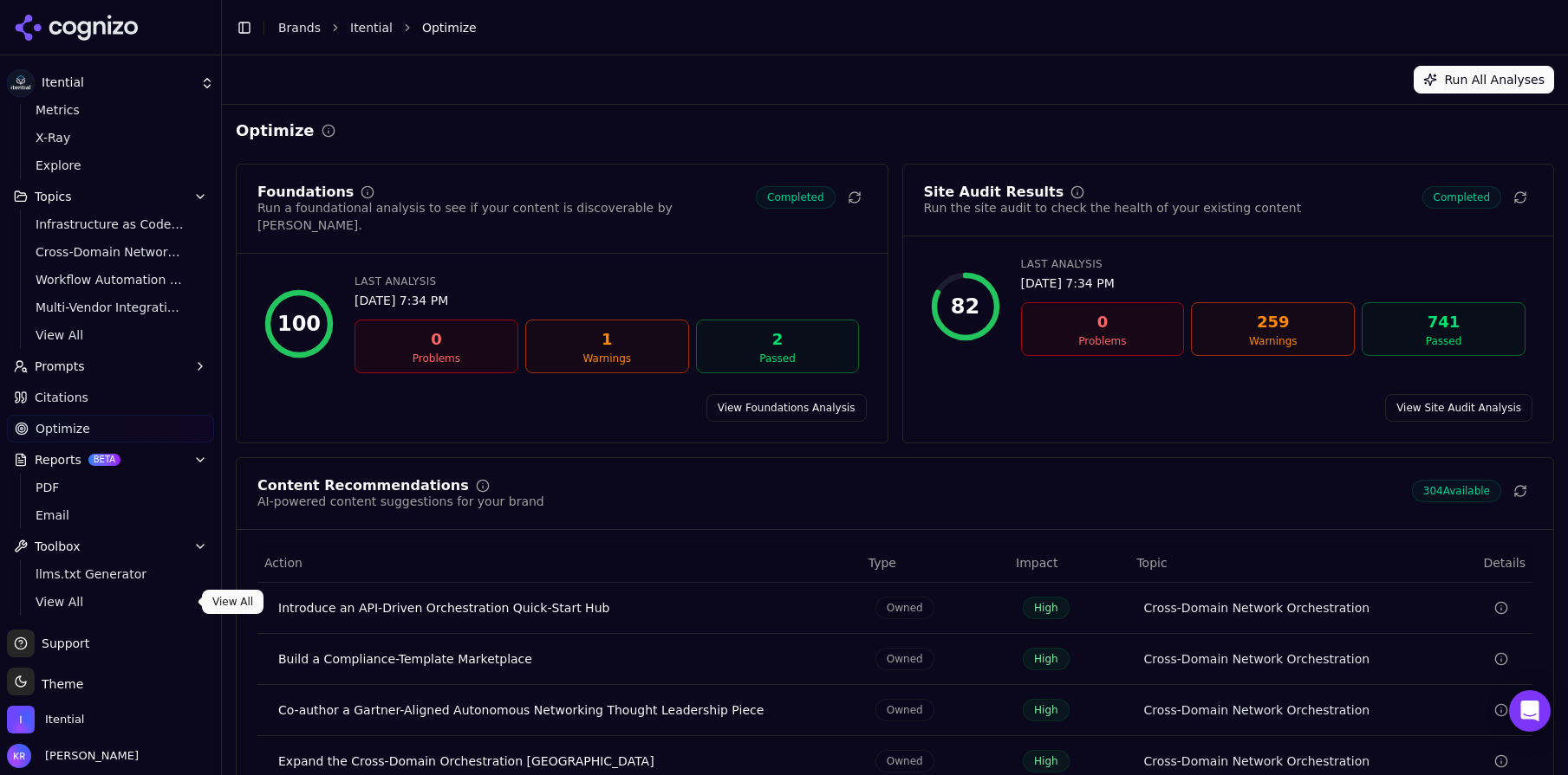
click at [88, 603] on span "View All" at bounding box center [111, 601] width 150 height 17
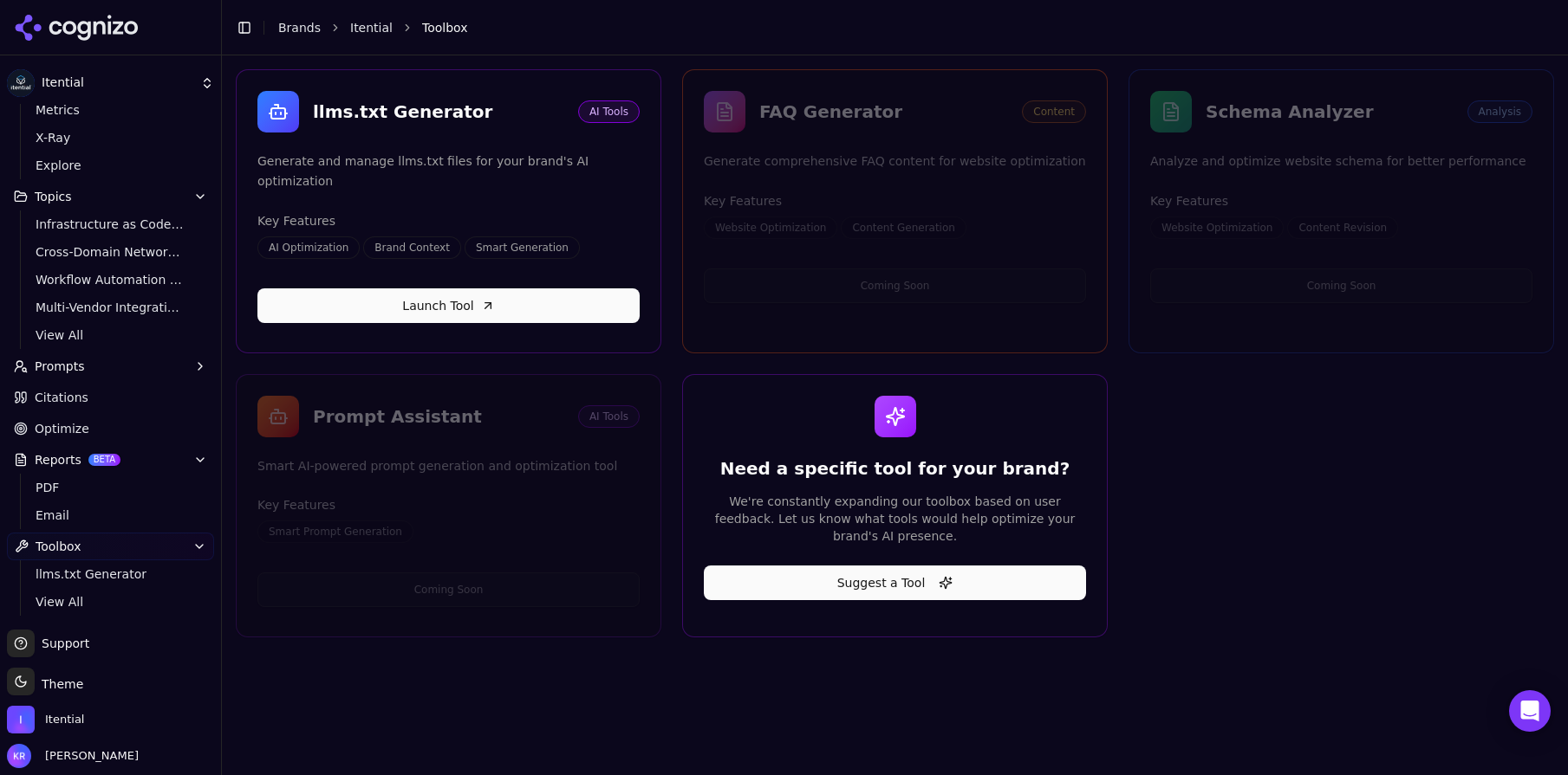
click at [1308, 223] on span "Content Revision" at bounding box center [1342, 227] width 111 height 22
drag, startPoint x: 1316, startPoint y: 255, endPoint x: 1341, endPoint y: 226, distance: 38.3
click at [1316, 255] on div "Schema Analyzer Analysis Analyze and optimize website schema for better perform…" at bounding box center [1341, 210] width 425 height 284
drag, startPoint x: 1241, startPoint y: 386, endPoint x: 1214, endPoint y: 551, distance: 167.2
click at [1240, 386] on div "llms.txt Generator AI Tools Generate and manage llms.txt files for your brand's…" at bounding box center [895, 353] width 1318 height 568
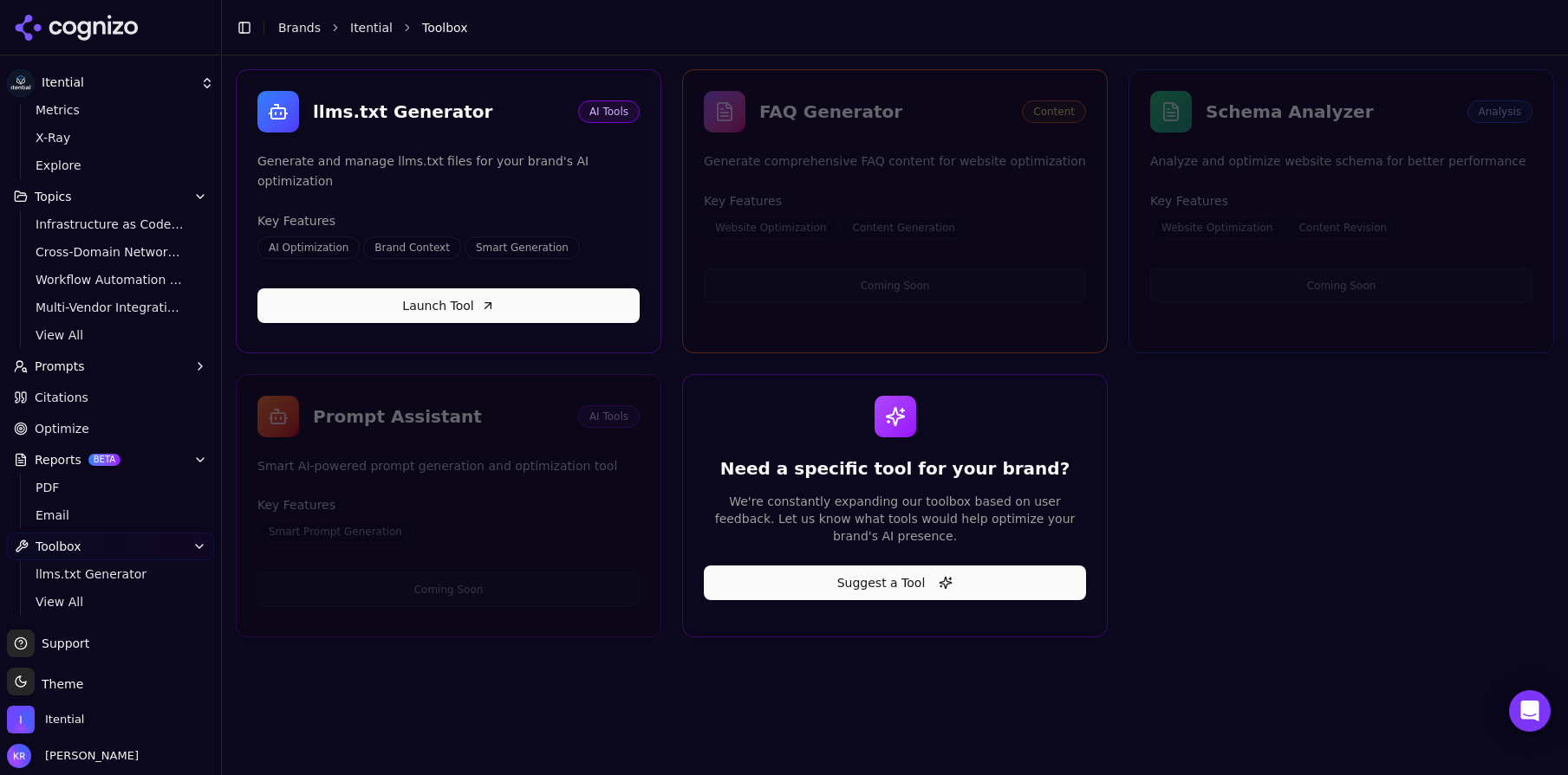
click at [90, 384] on ul "Home Competition Metrics X-Ray Explore Topics Infrastructure as Code (IaC) for …" at bounding box center [110, 327] width 207 height 579
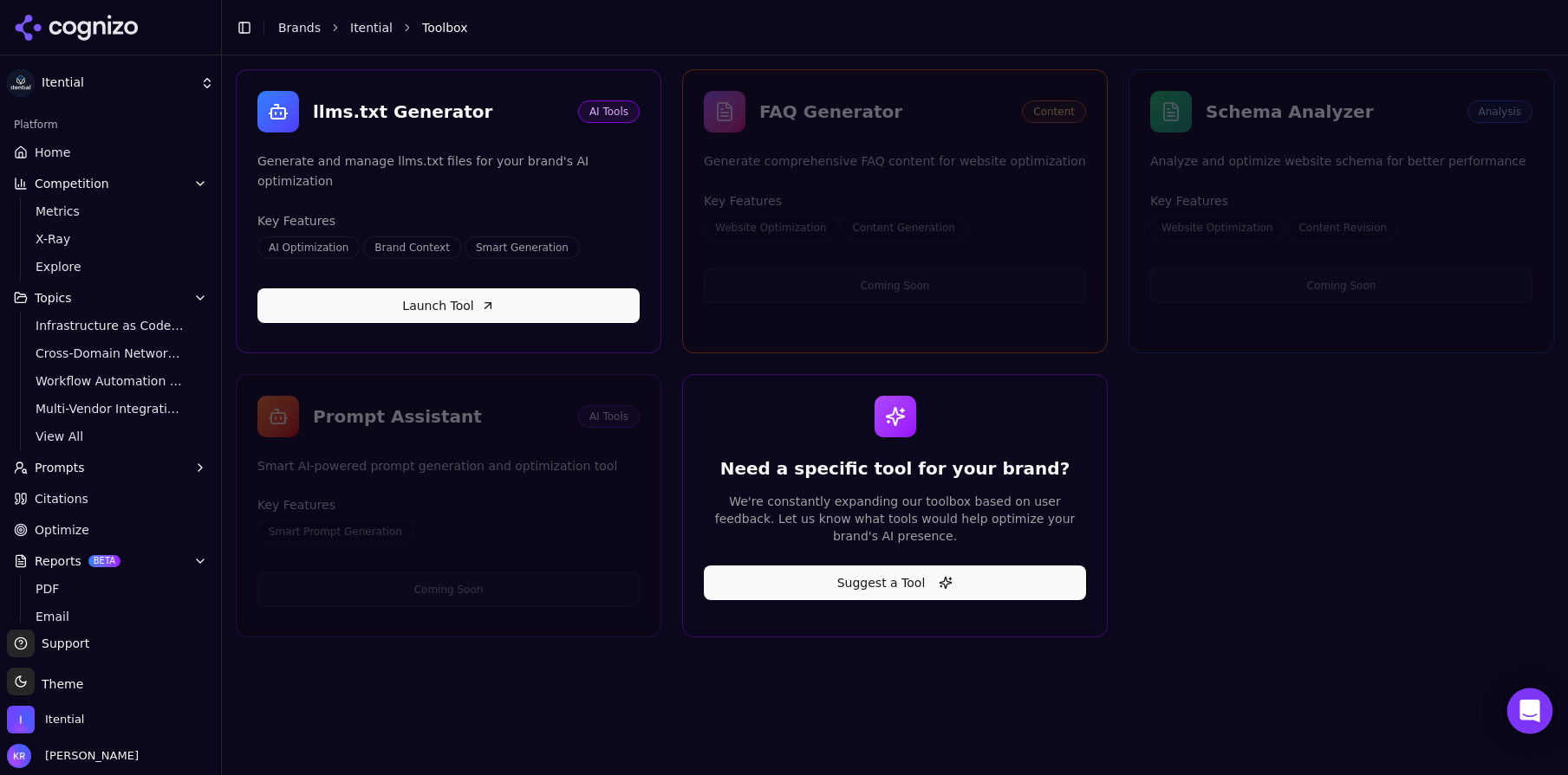
click at [1532, 712] on icon "Open Intercom Messenger" at bounding box center [1529, 711] width 20 height 22
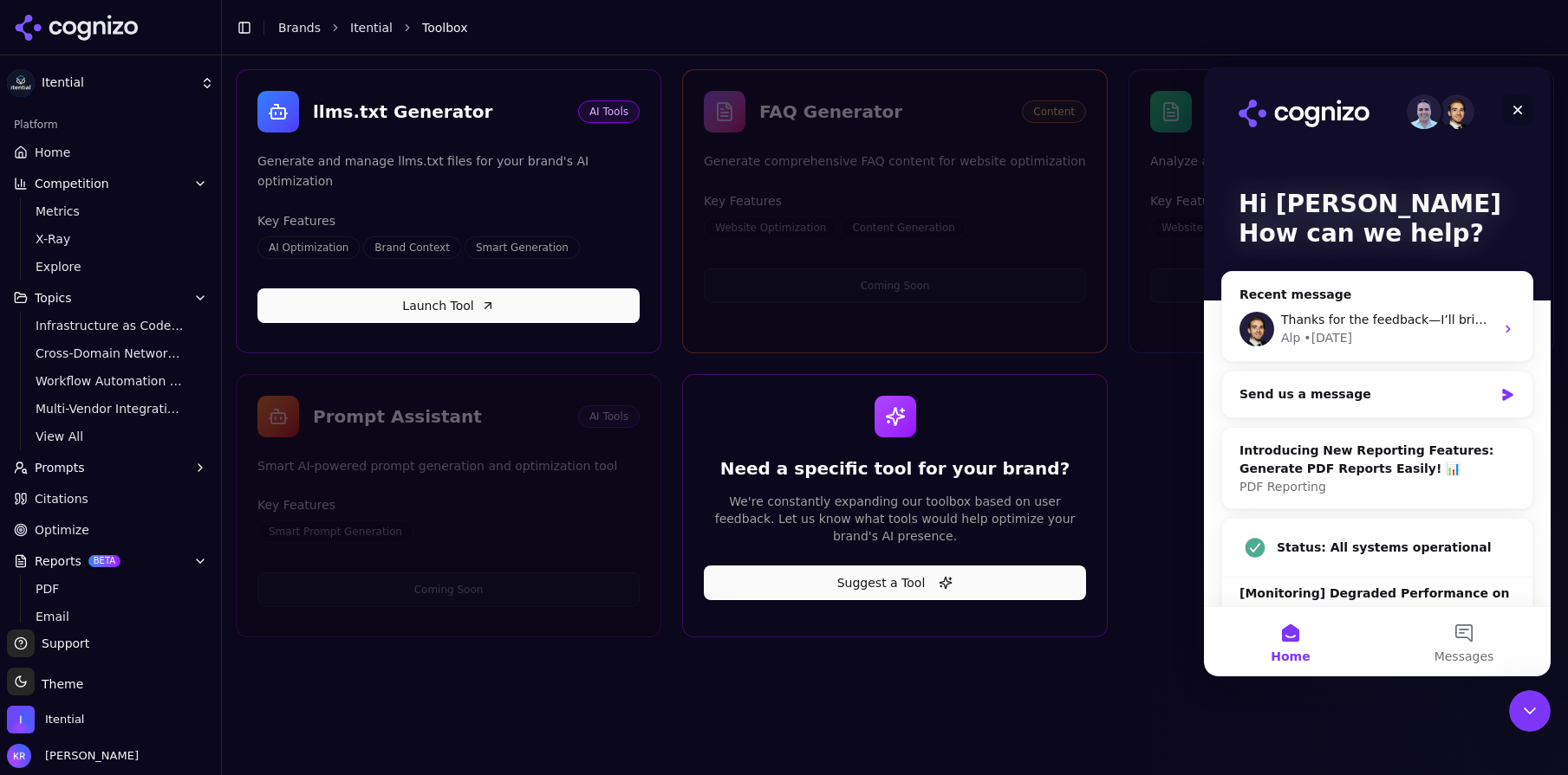
click at [1528, 106] on div "Close" at bounding box center [1517, 109] width 31 height 31
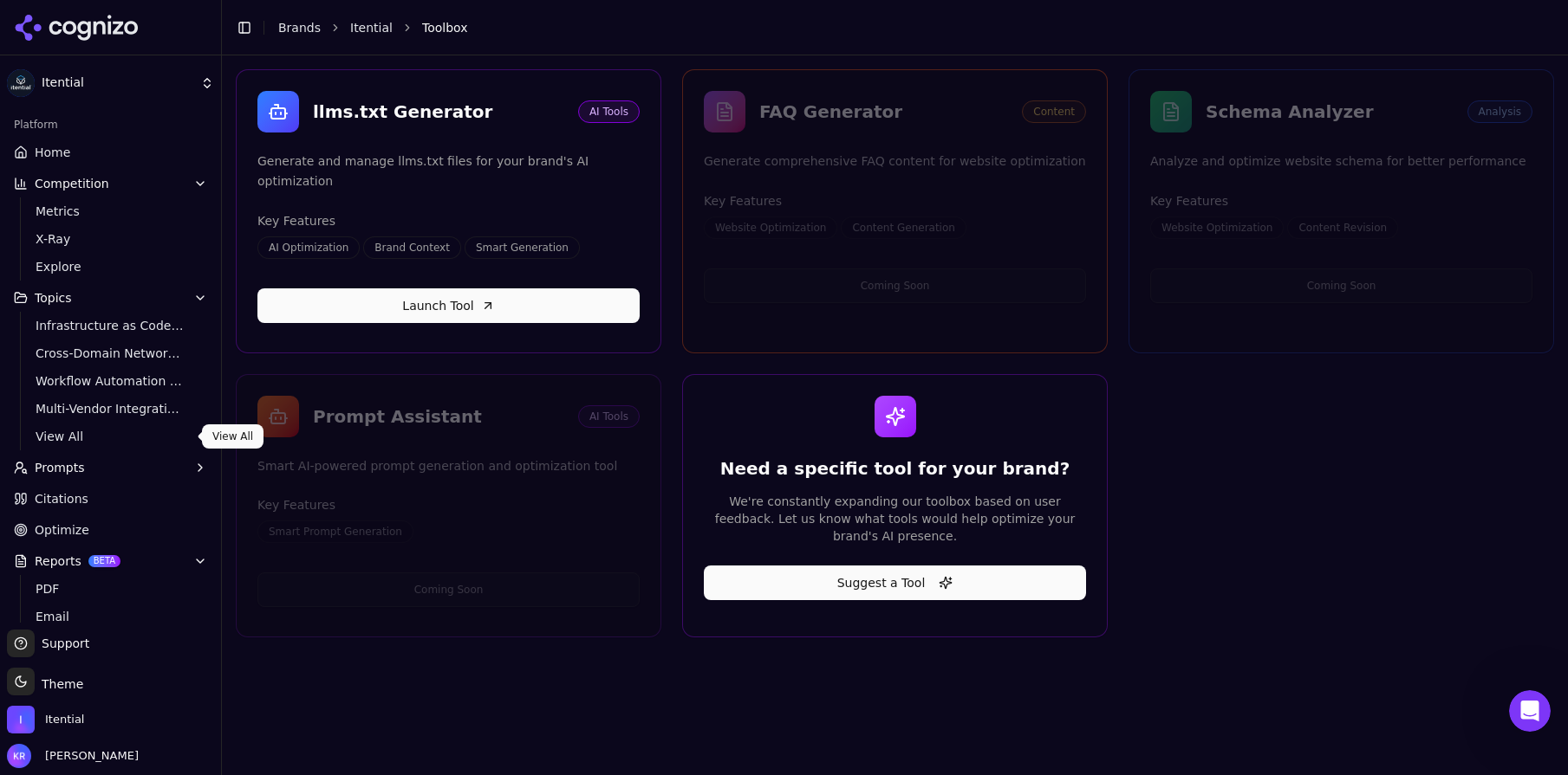
click at [64, 428] on span "View All" at bounding box center [111, 436] width 150 height 17
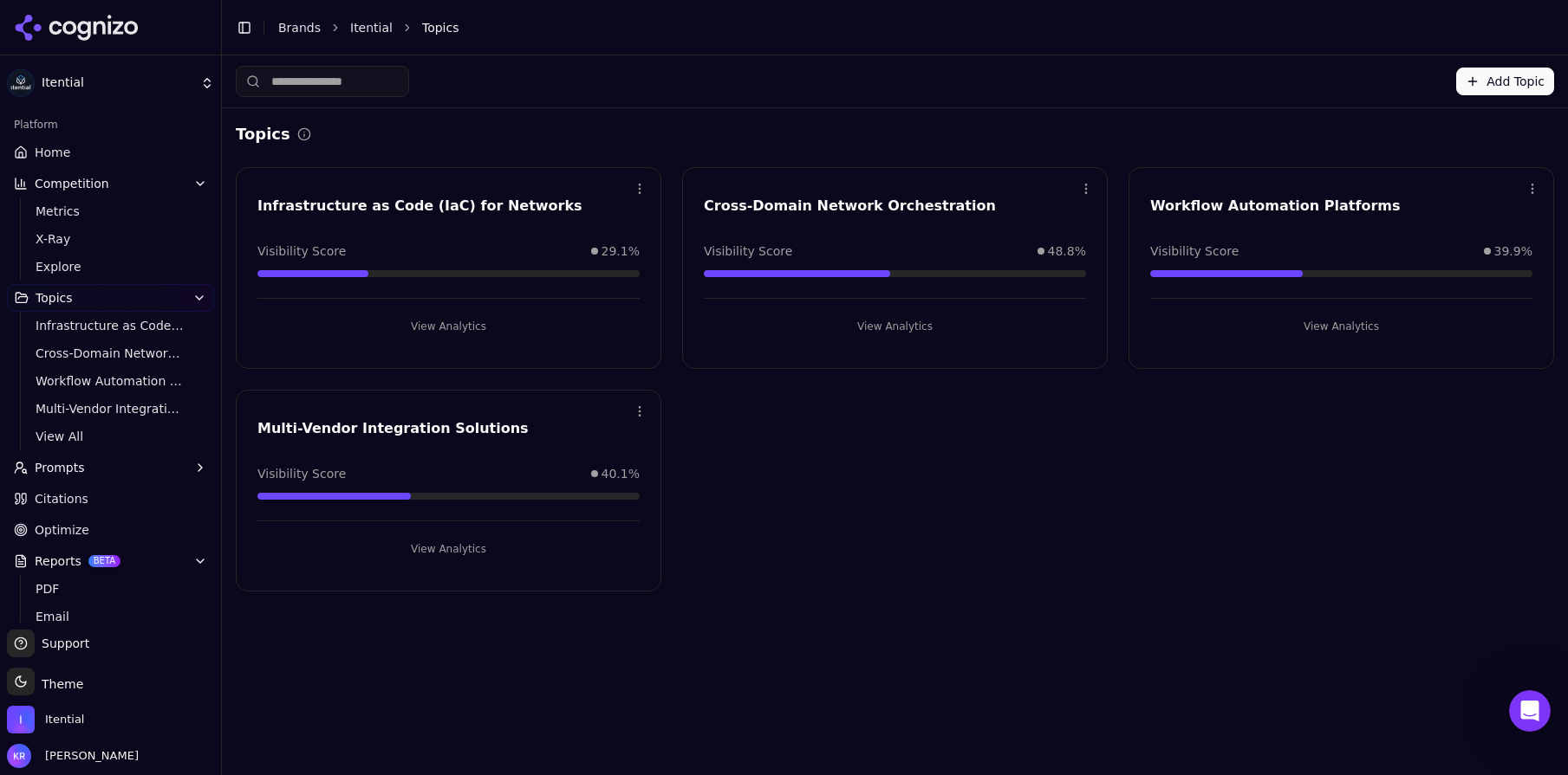
click at [1488, 81] on button "Add Topic" at bounding box center [1504, 81] width 98 height 28
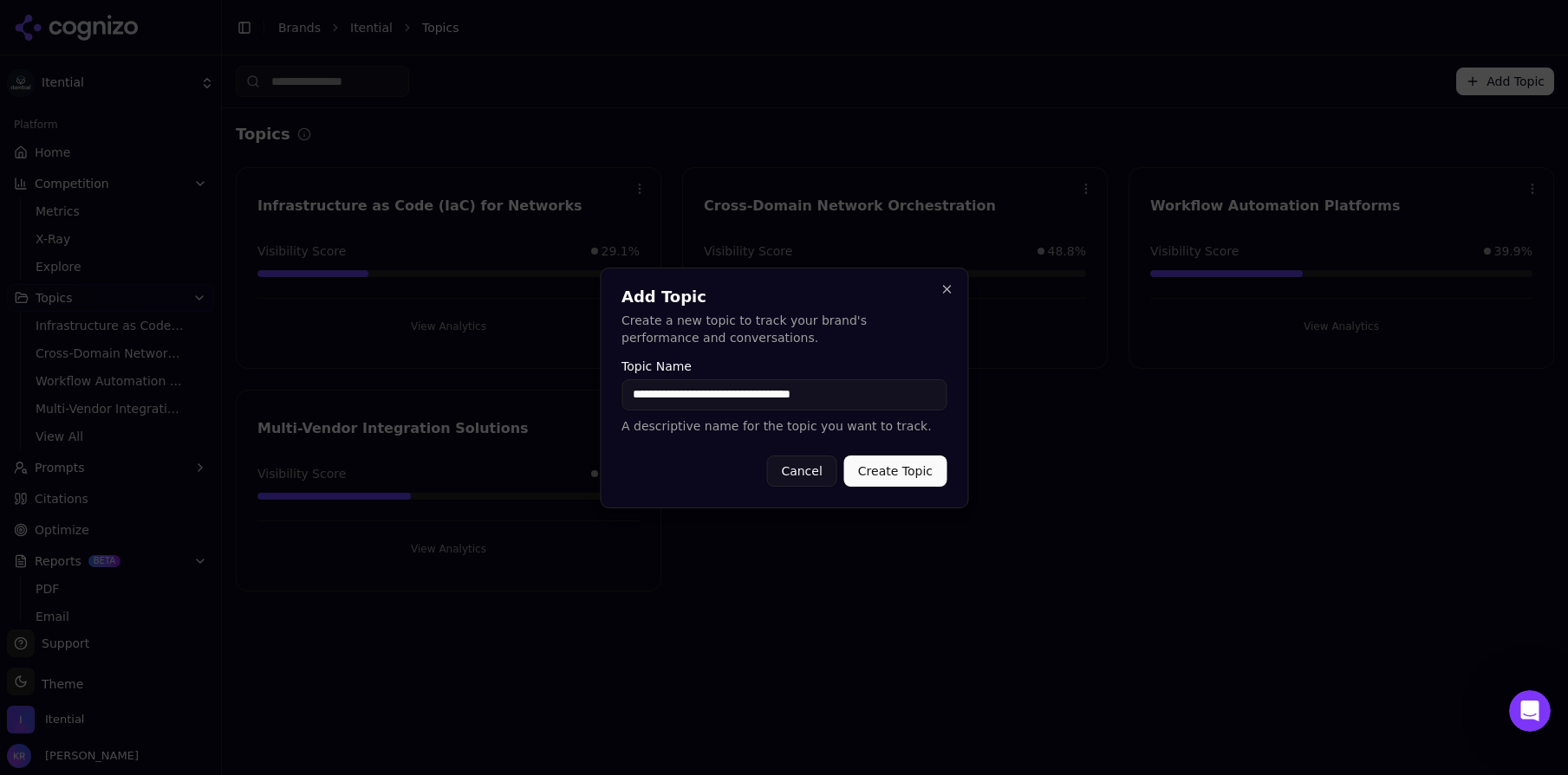
type input "**********"
click at [899, 467] on button "Create Topic" at bounding box center [895, 471] width 102 height 31
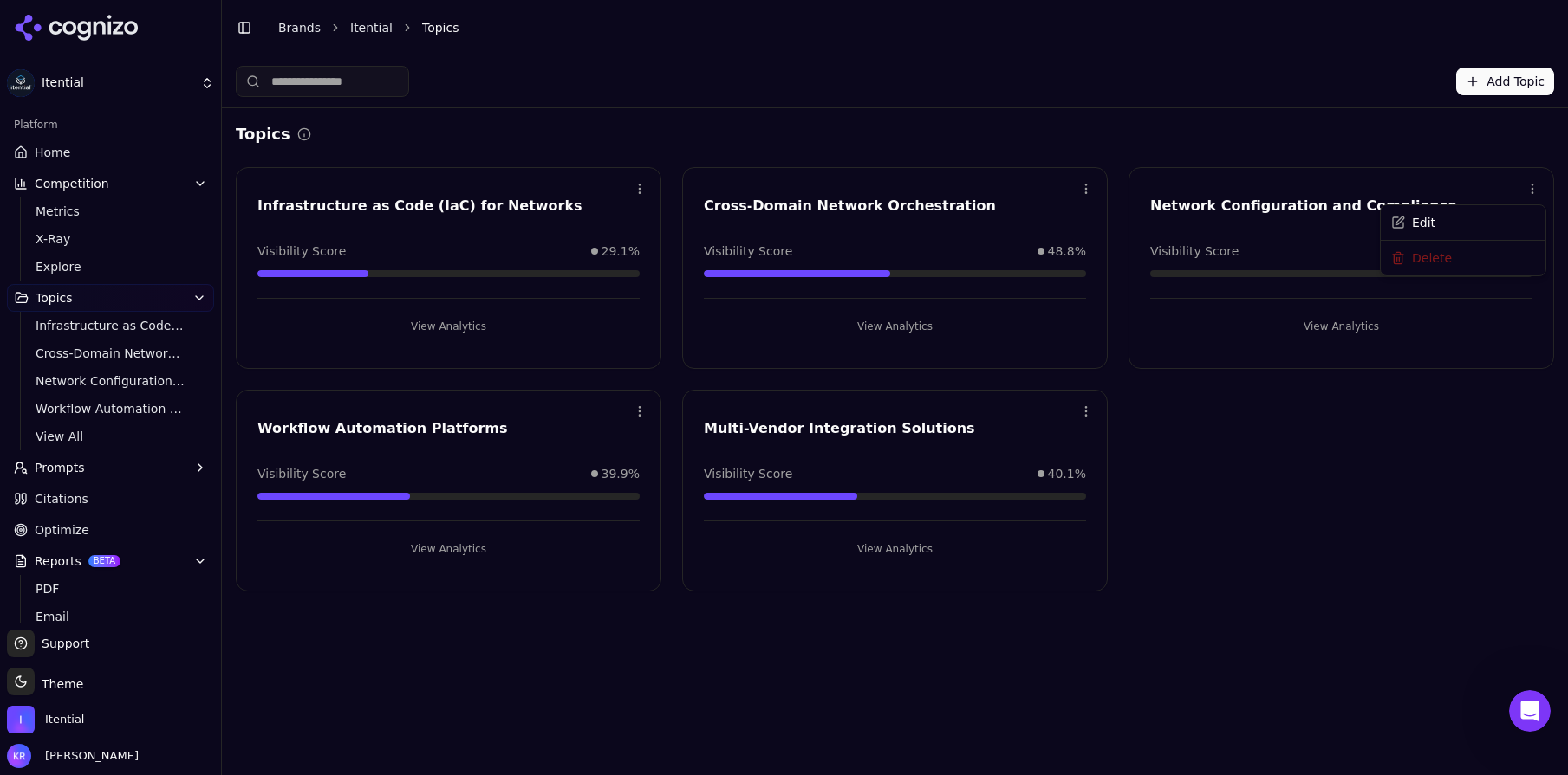
click at [1533, 188] on html "Itential Platform Home Competition Metrics X-Ray Explore Topics Infrastructure …" at bounding box center [784, 388] width 1568 height 775
drag, startPoint x: 1400, startPoint y: 410, endPoint x: 1350, endPoint y: 338, distance: 87.7
click at [1400, 410] on html "Itential Platform Home Competition Metrics X-Ray Explore Topics Infrastructure …" at bounding box center [784, 388] width 1568 height 775
click at [1348, 326] on button "View Analytics" at bounding box center [1341, 326] width 382 height 28
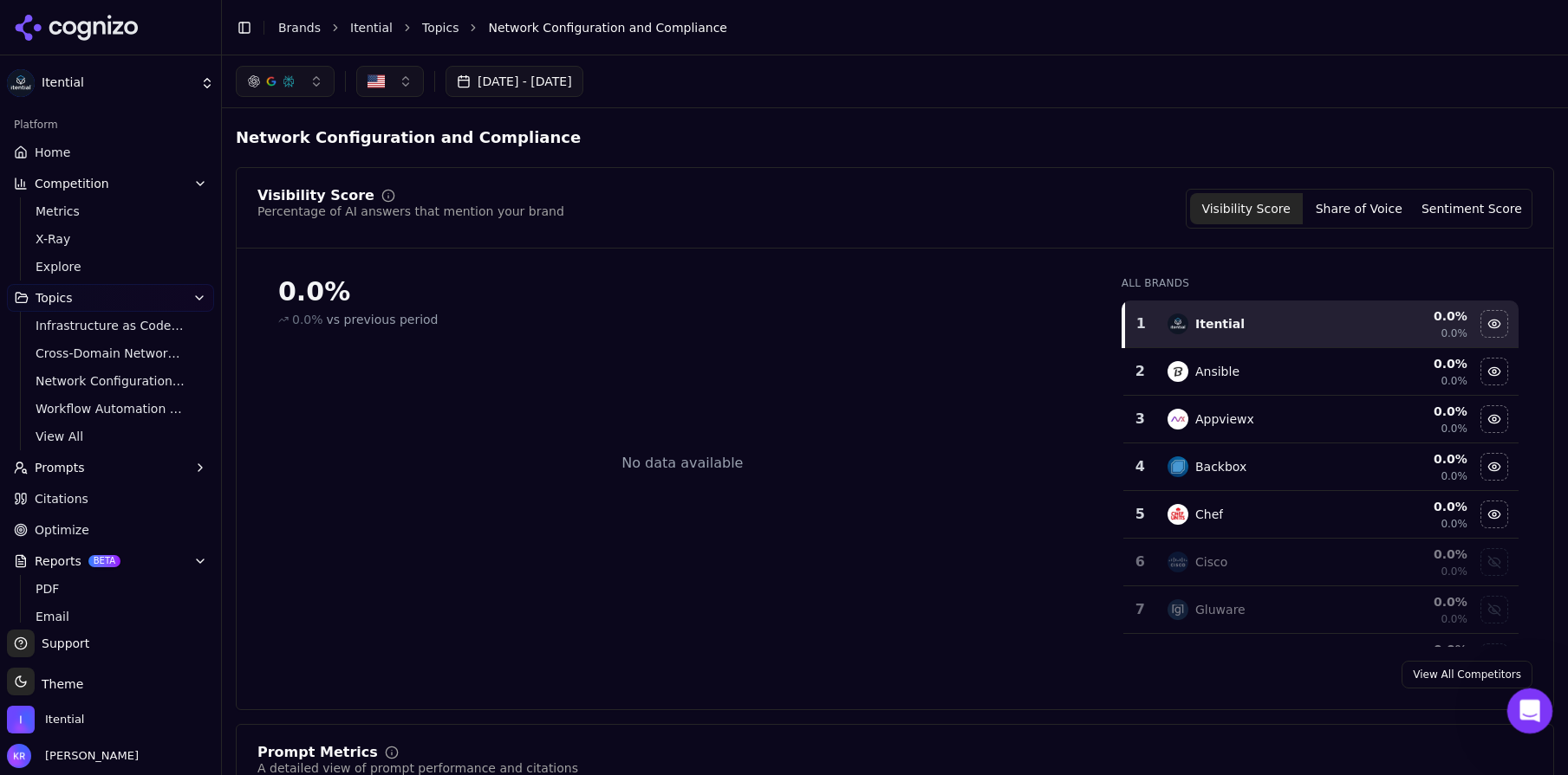
click at [1523, 700] on icon "Open Intercom Messenger" at bounding box center [1528, 709] width 29 height 29
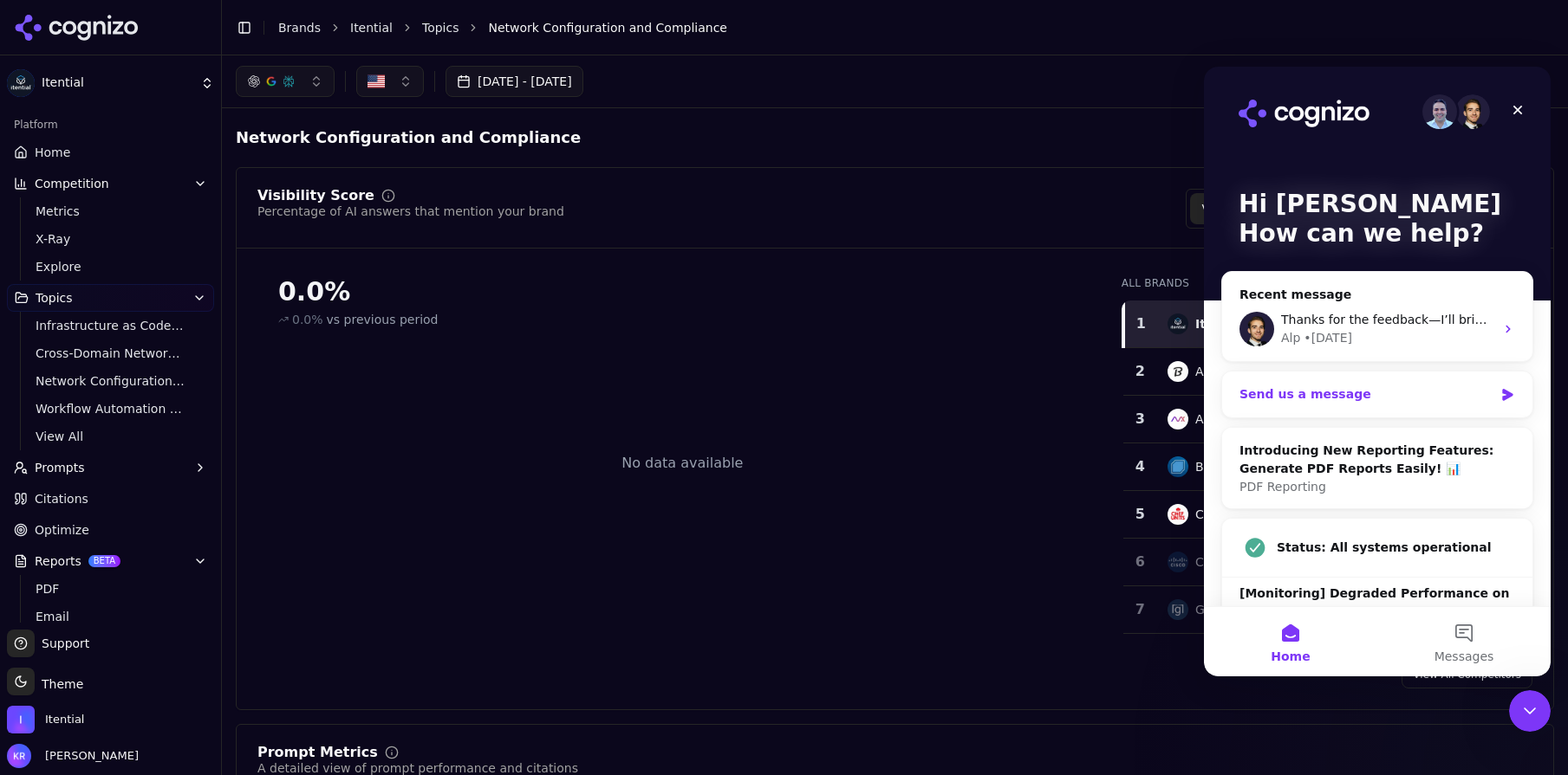
click at [1307, 390] on div "Send us a message" at bounding box center [1367, 395] width 254 height 18
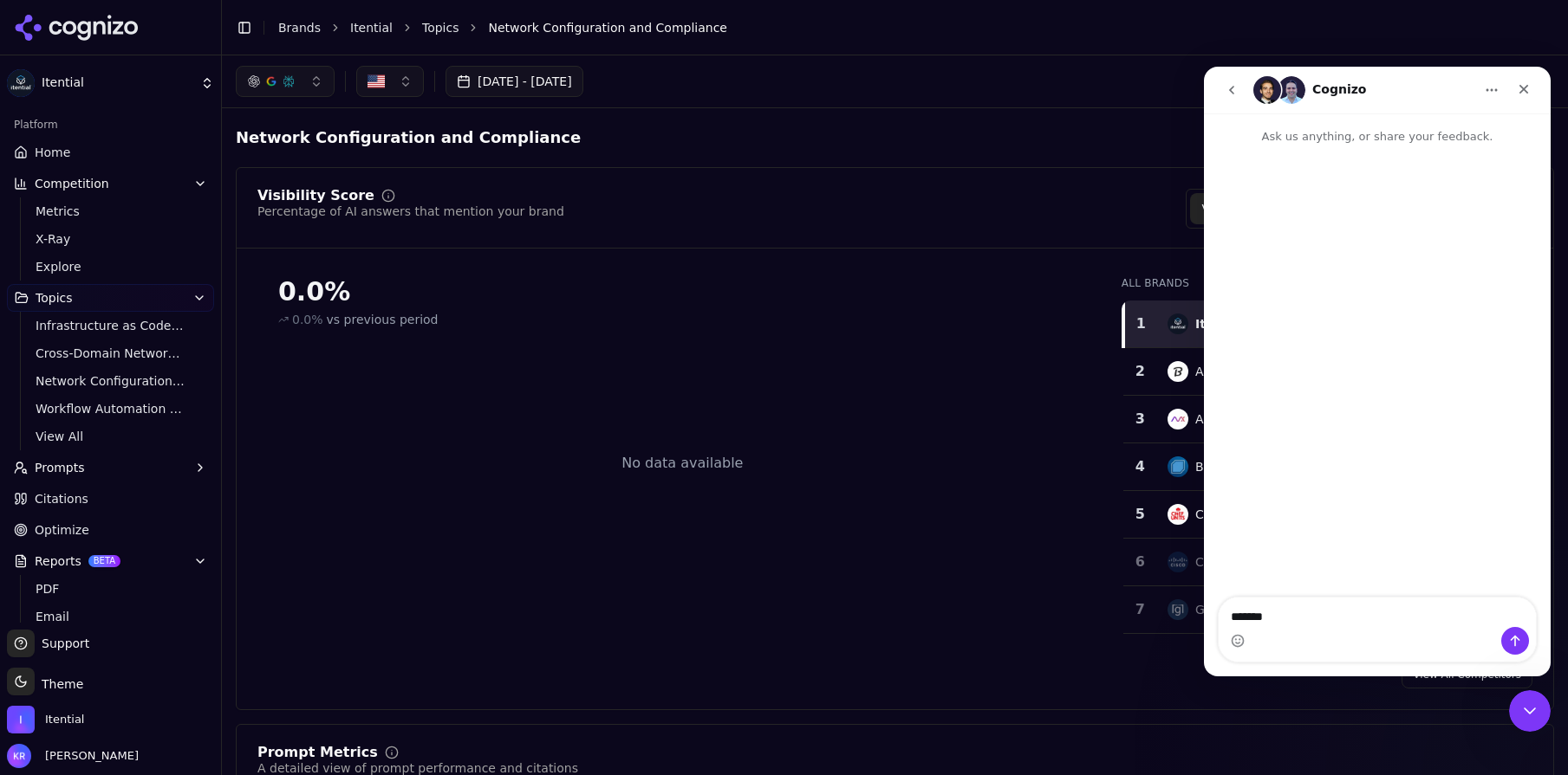
type textarea "******"
click at [1260, 105] on div "Cognizo" at bounding box center [1377, 89] width 324 height 33
click at [1225, 86] on icon "go back" at bounding box center [1231, 89] width 13 height 13
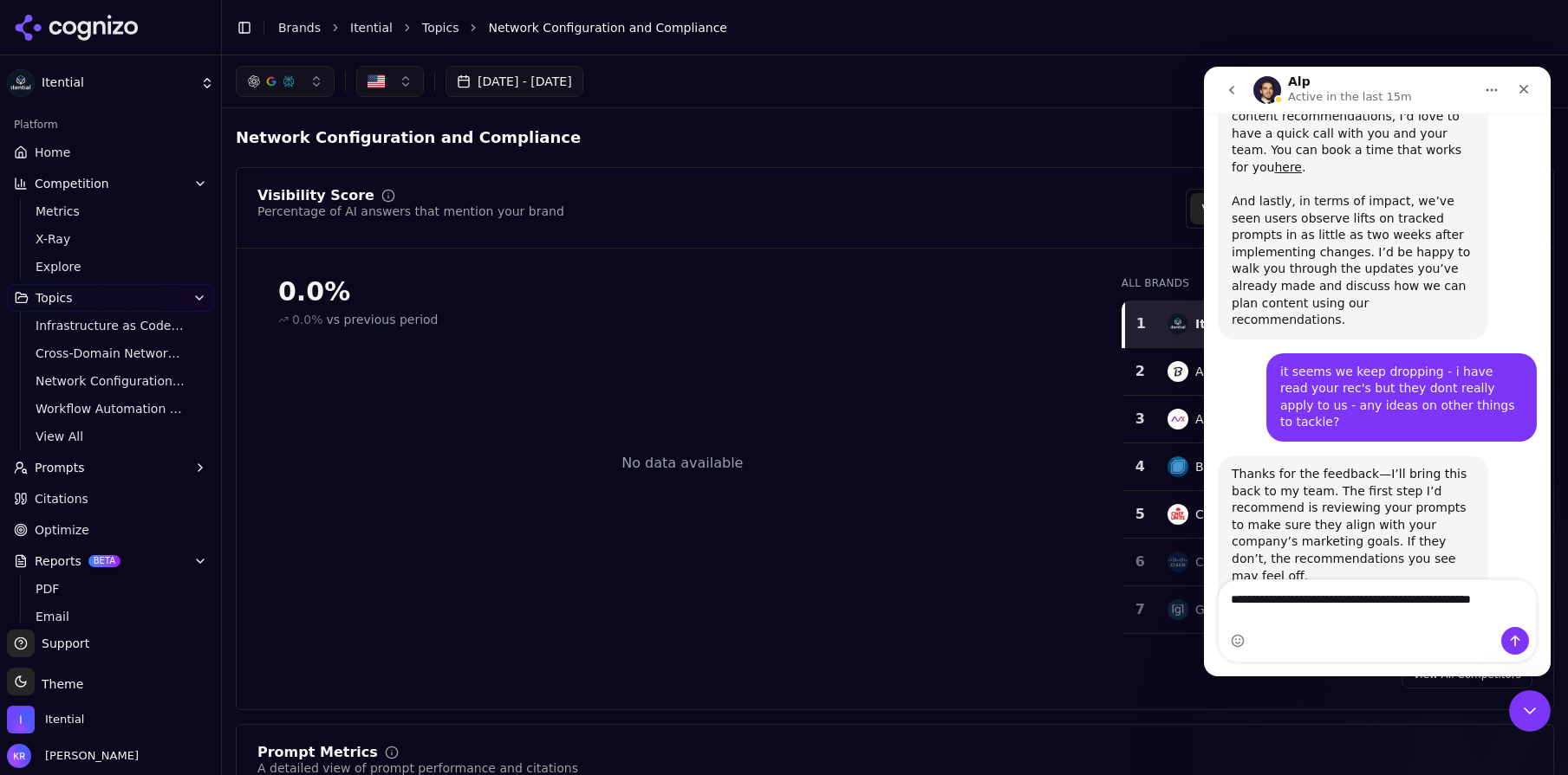
scroll to position [1291, 0]
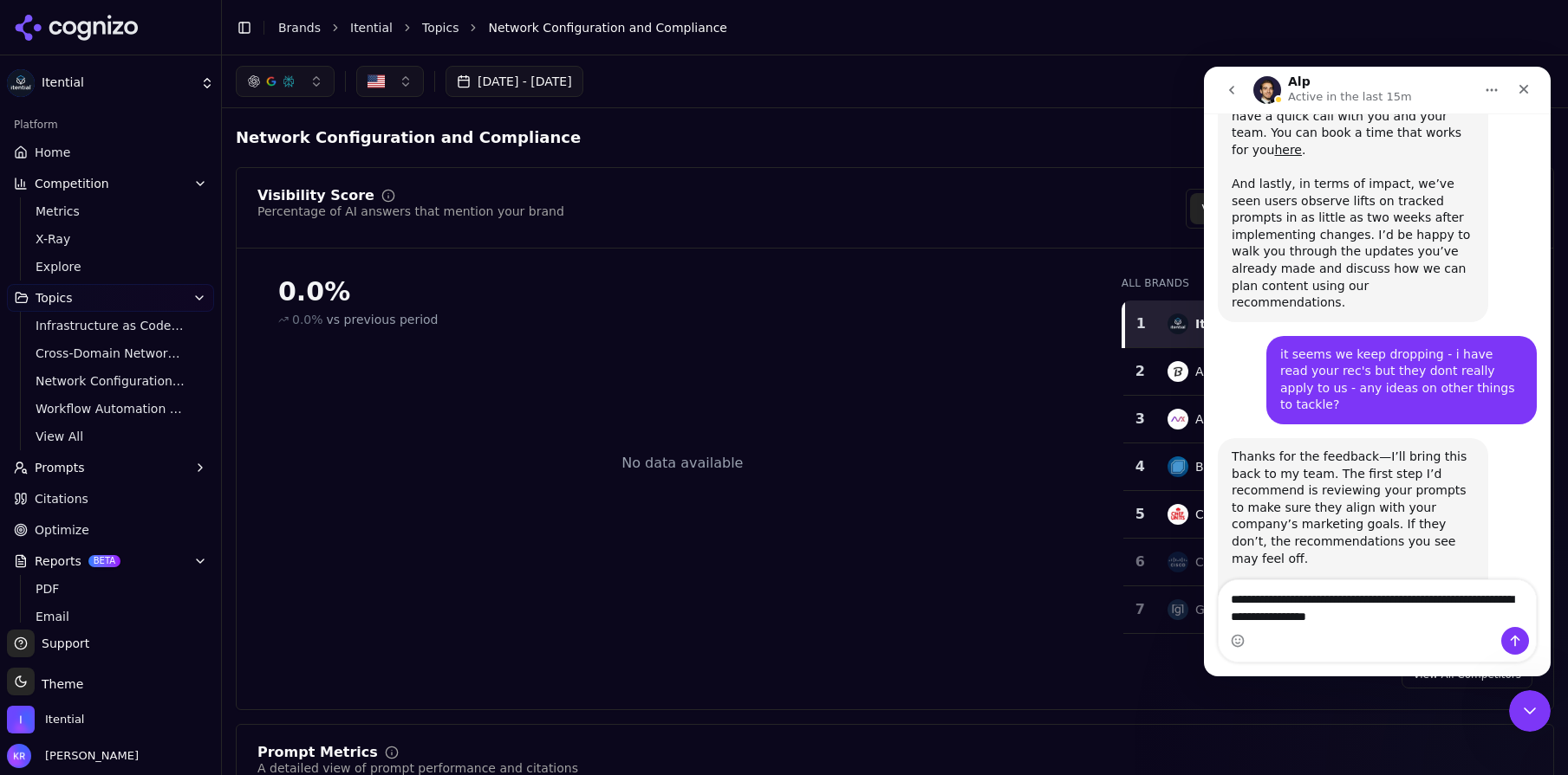
type textarea "**********"
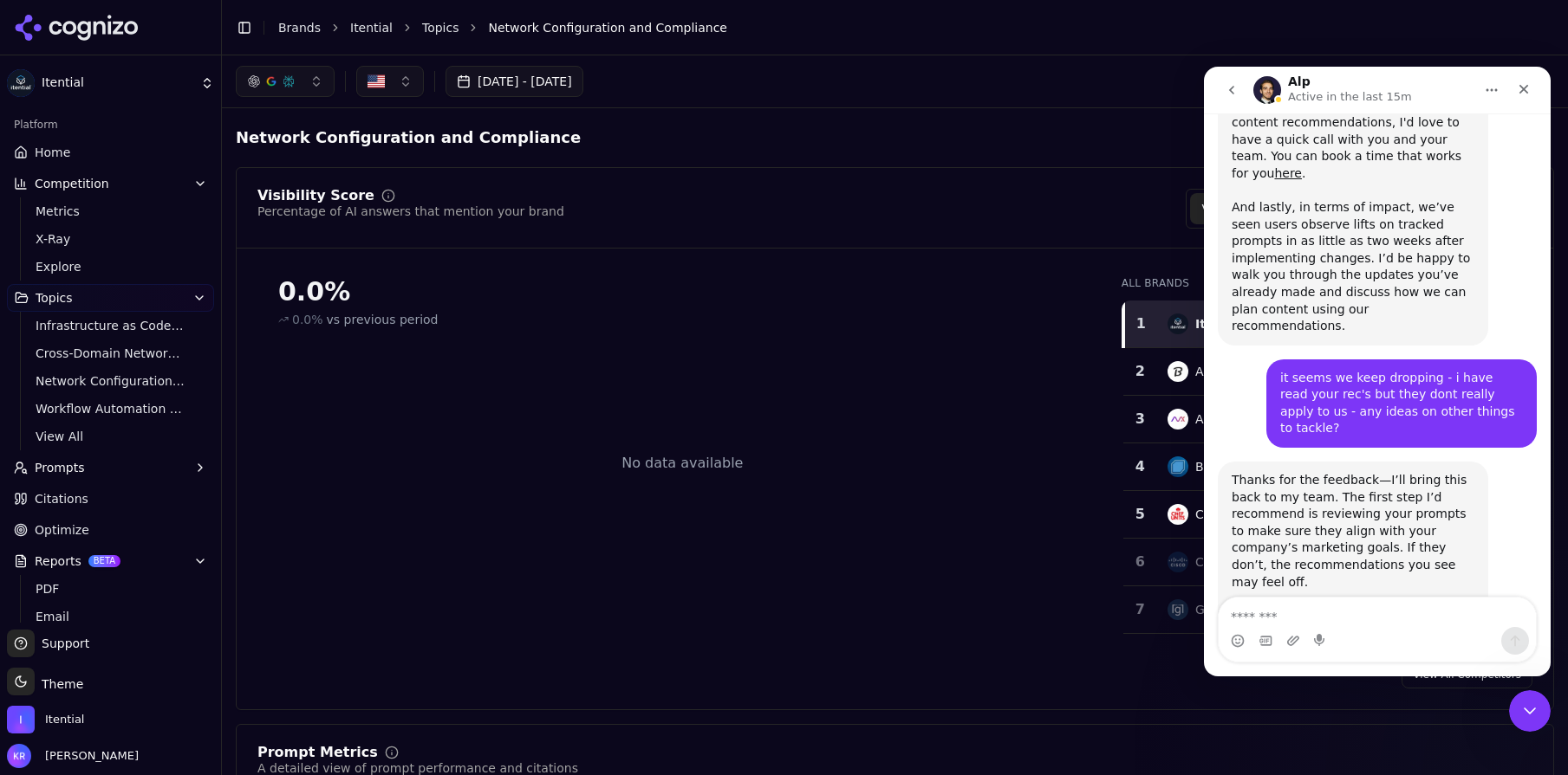
scroll to position [1389, 0]
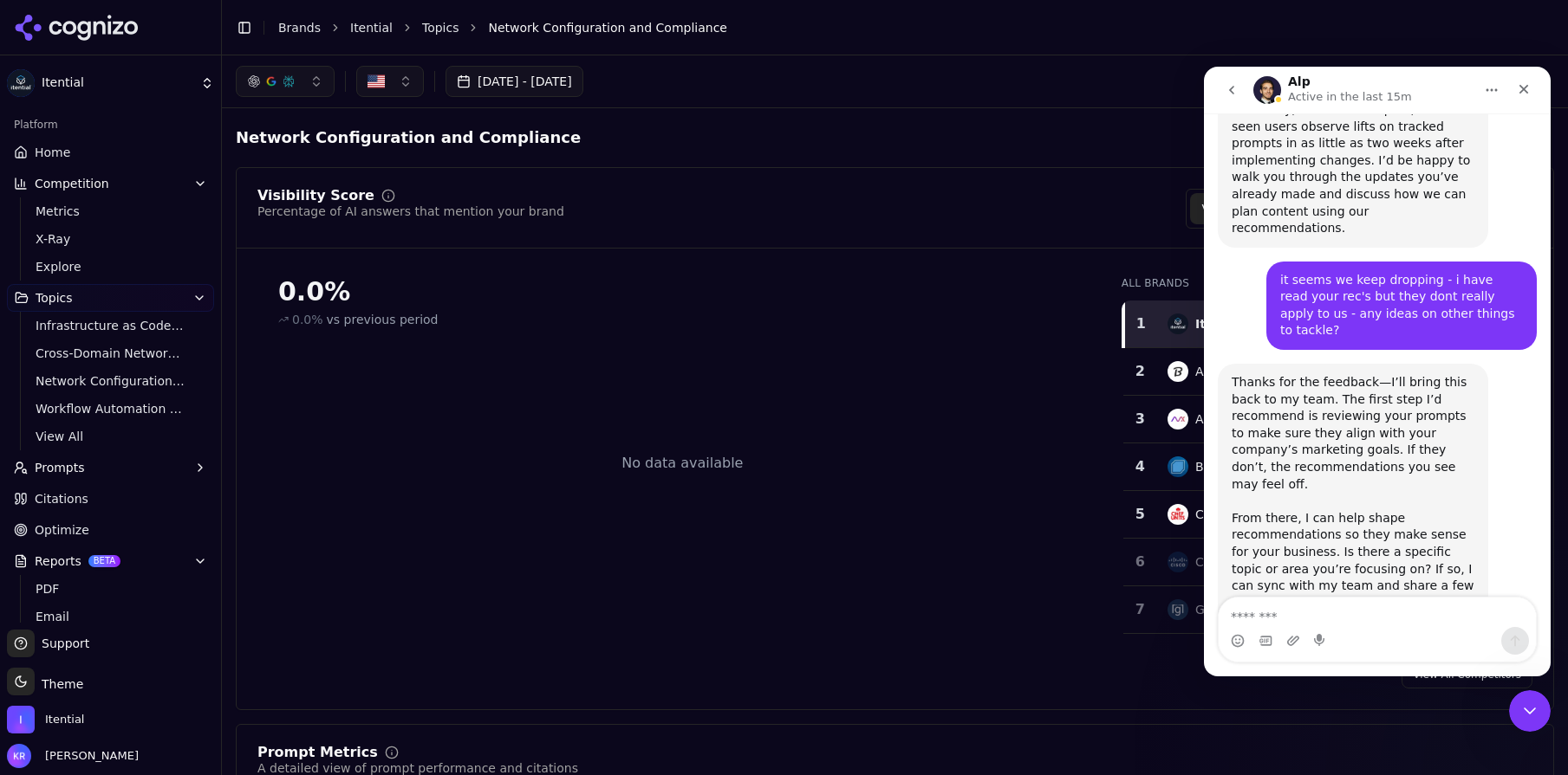
click at [75, 148] on link "Home" at bounding box center [110, 152] width 207 height 28
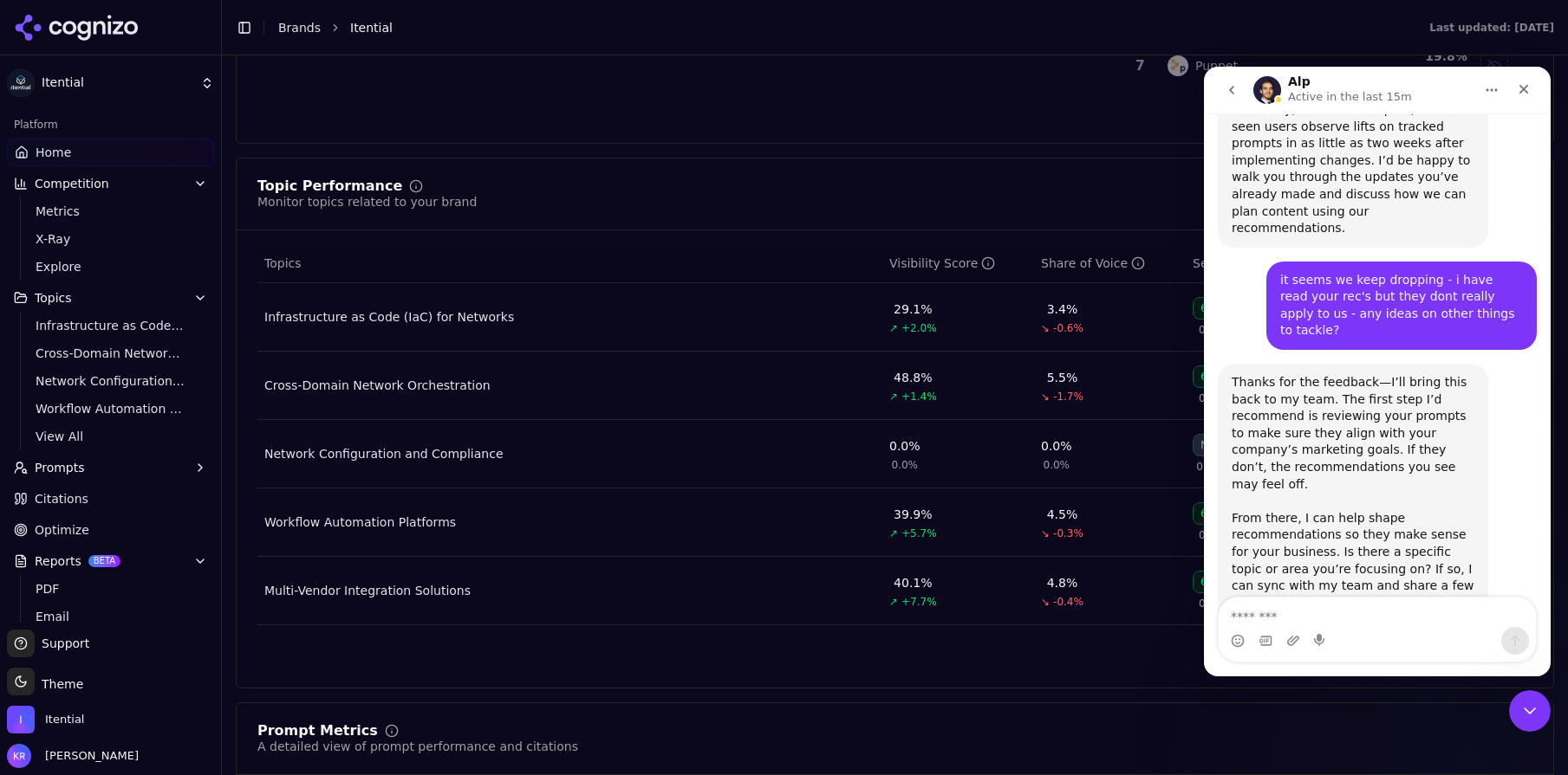
scroll to position [656, 0]
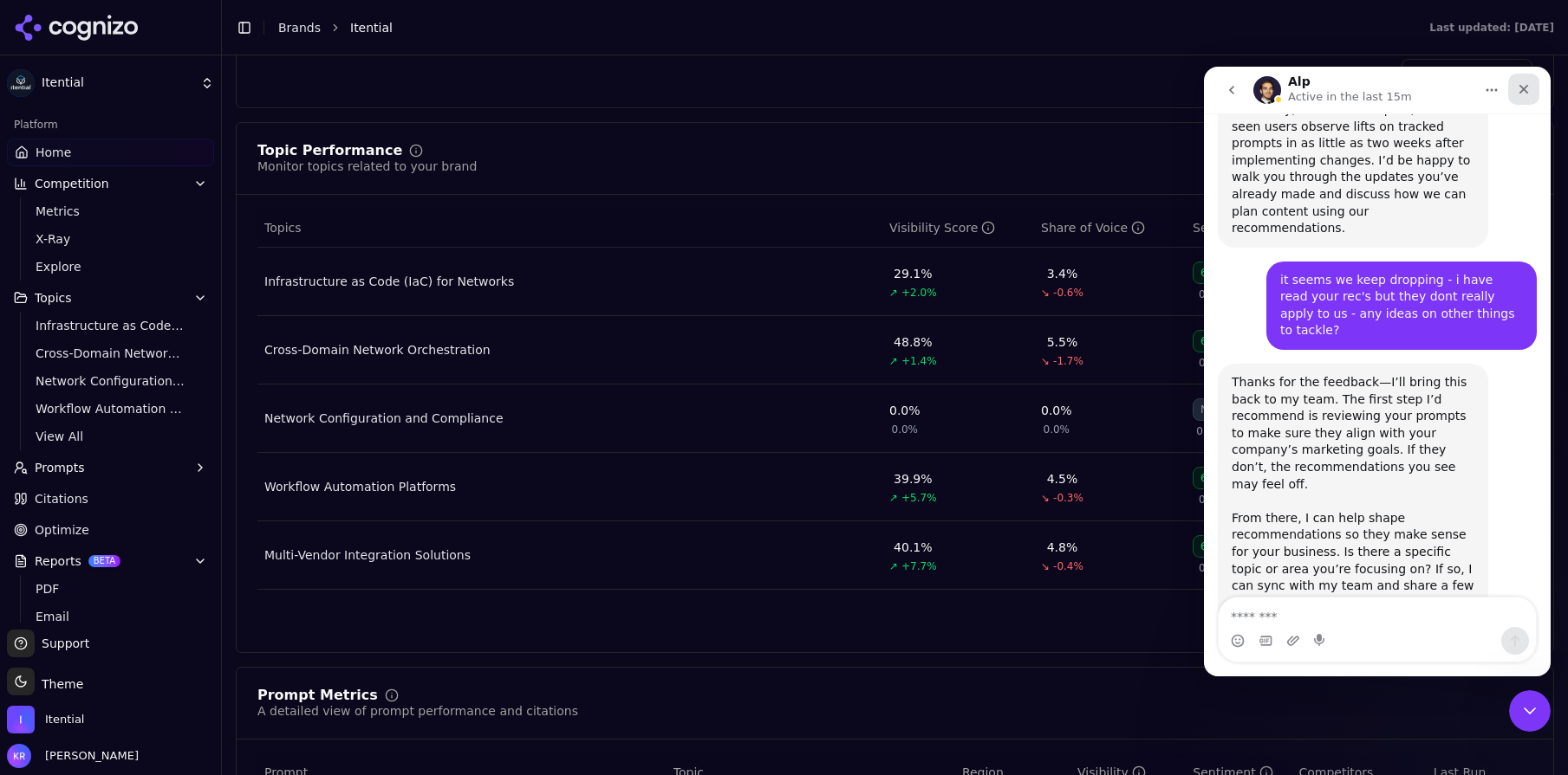
drag, startPoint x: 1521, startPoint y: 88, endPoint x: 2249, endPoint y: 354, distance: 775.1
click at [1521, 88] on icon "Close" at bounding box center [1523, 89] width 13 height 13
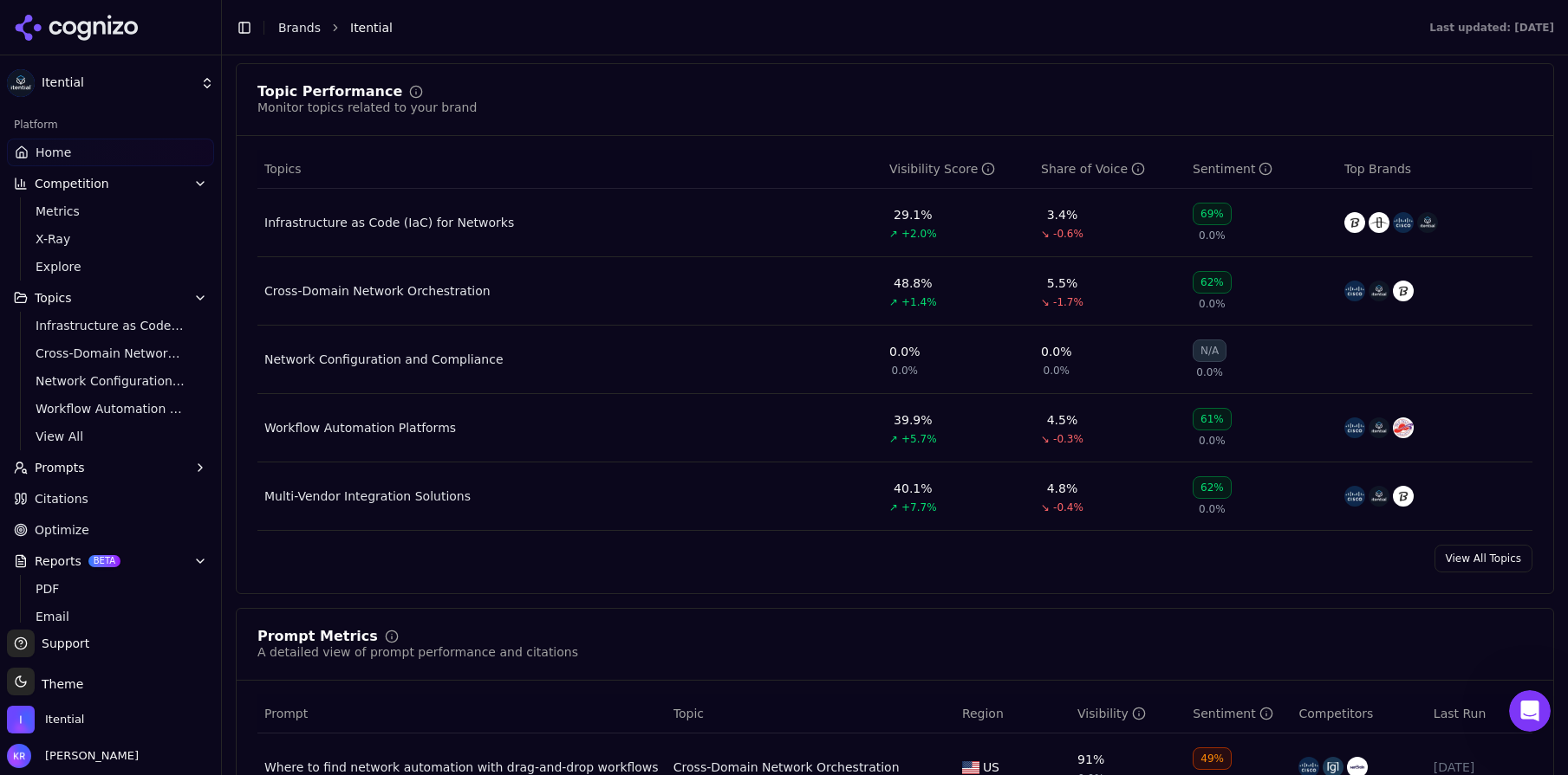
scroll to position [745, 0]
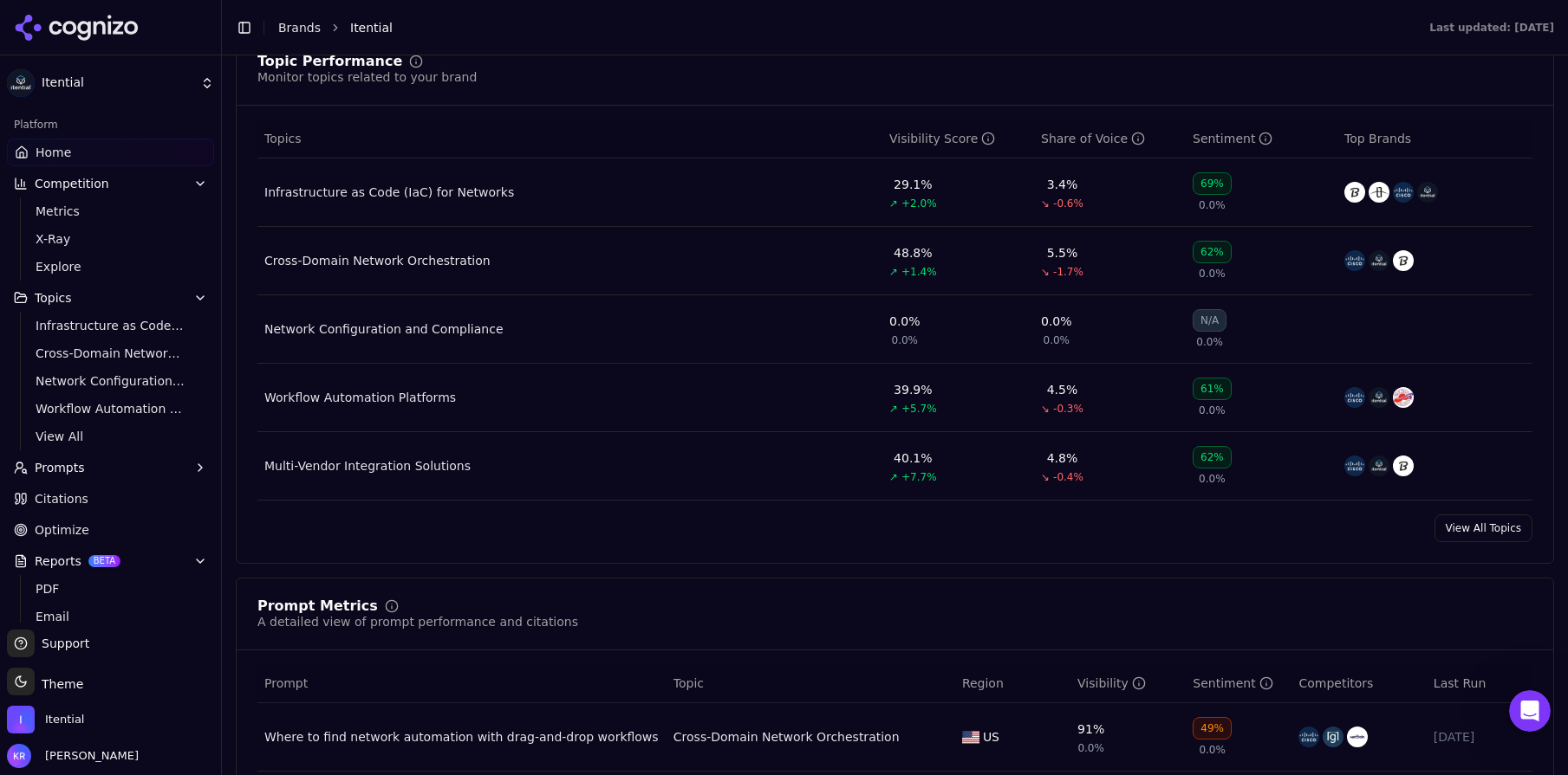
drag, startPoint x: 1495, startPoint y: 530, endPoint x: 1469, endPoint y: 530, distance: 26.0
click at [1495, 530] on link "View All Topics" at bounding box center [1483, 528] width 98 height 28
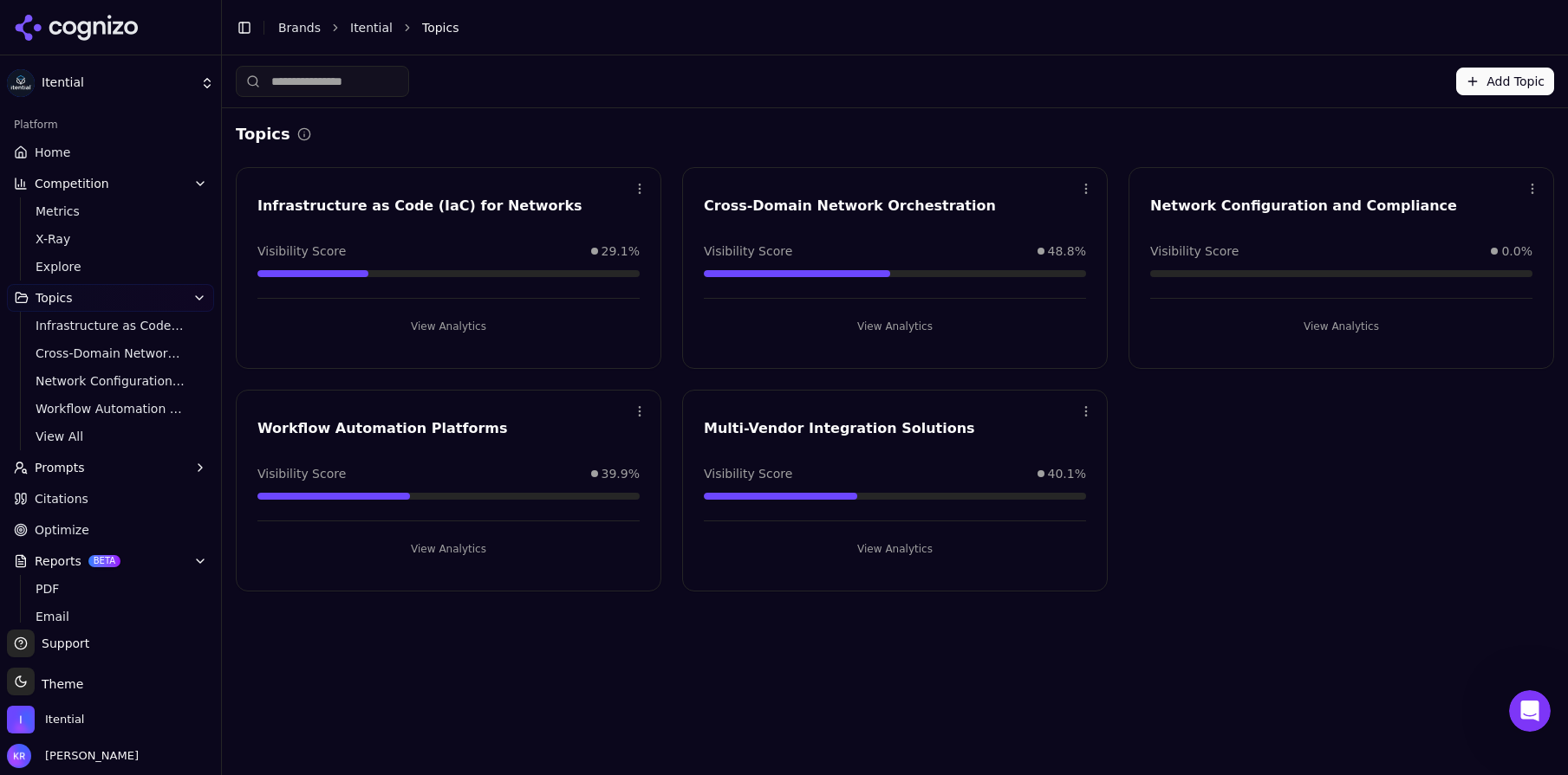
click at [502, 419] on div "Workflow Automation Platforms" at bounding box center [448, 428] width 382 height 21
click at [459, 542] on button "View Analytics" at bounding box center [448, 549] width 382 height 28
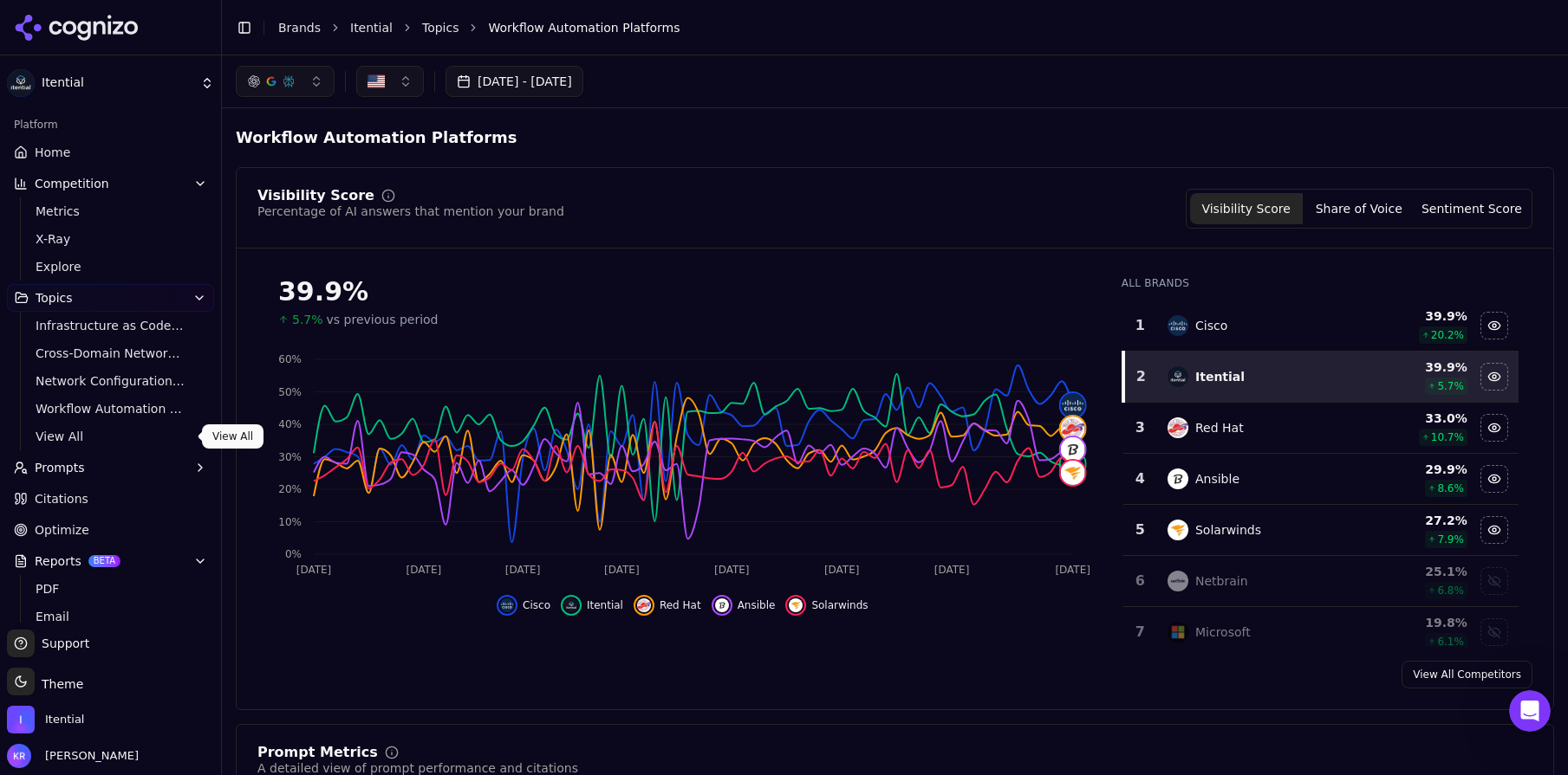
click at [53, 433] on span "View All" at bounding box center [111, 436] width 150 height 17
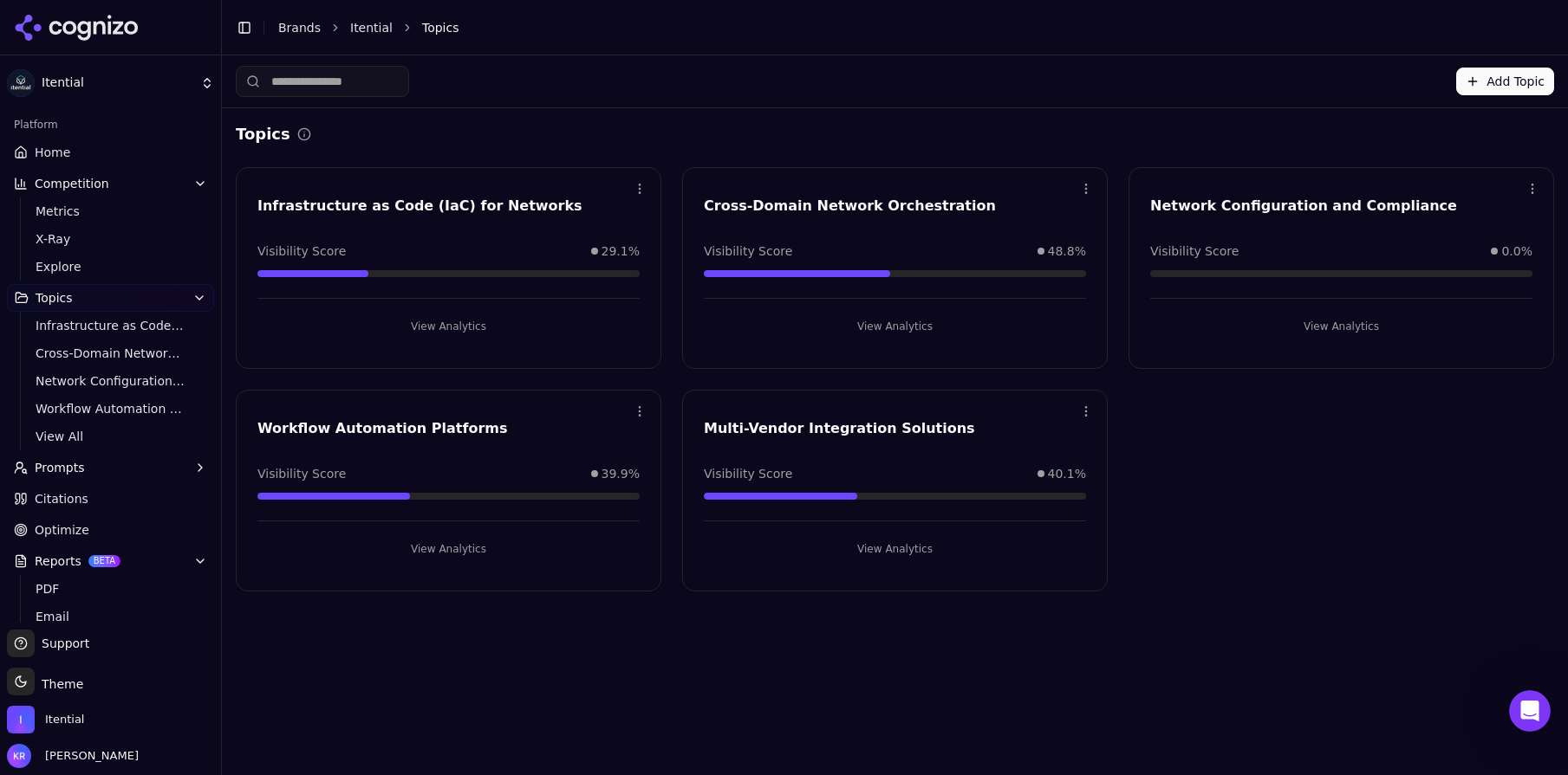
click at [1483, 81] on button "Add Topic" at bounding box center [1504, 81] width 98 height 28
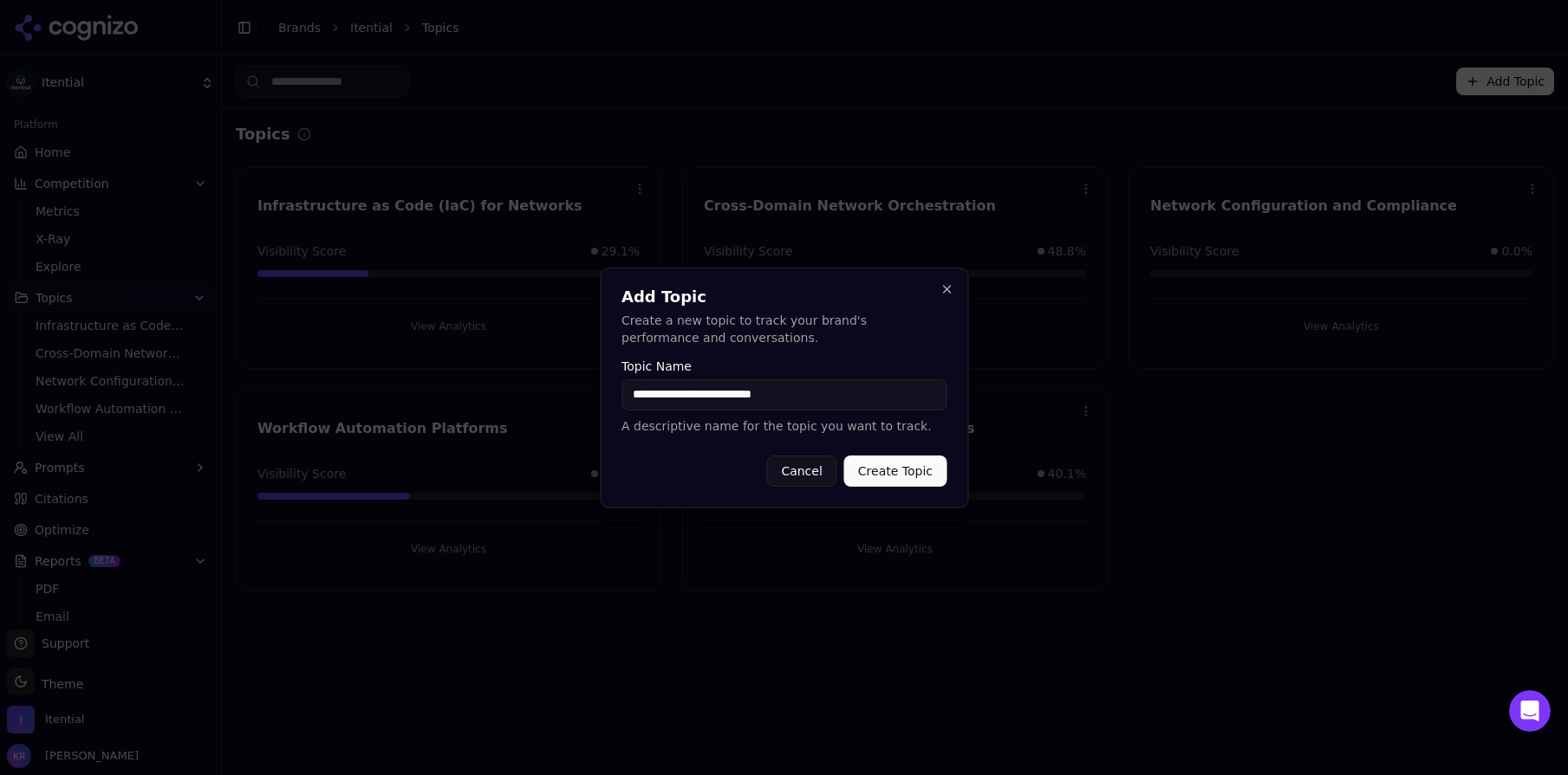
click at [796, 396] on input "**********" at bounding box center [784, 395] width 325 height 31
click at [629, 398] on input "**********" at bounding box center [784, 395] width 325 height 31
click at [838, 396] on input "**********" at bounding box center [784, 395] width 325 height 31
click at [712, 394] on input "**********" at bounding box center [784, 395] width 325 height 31
type input "**********"
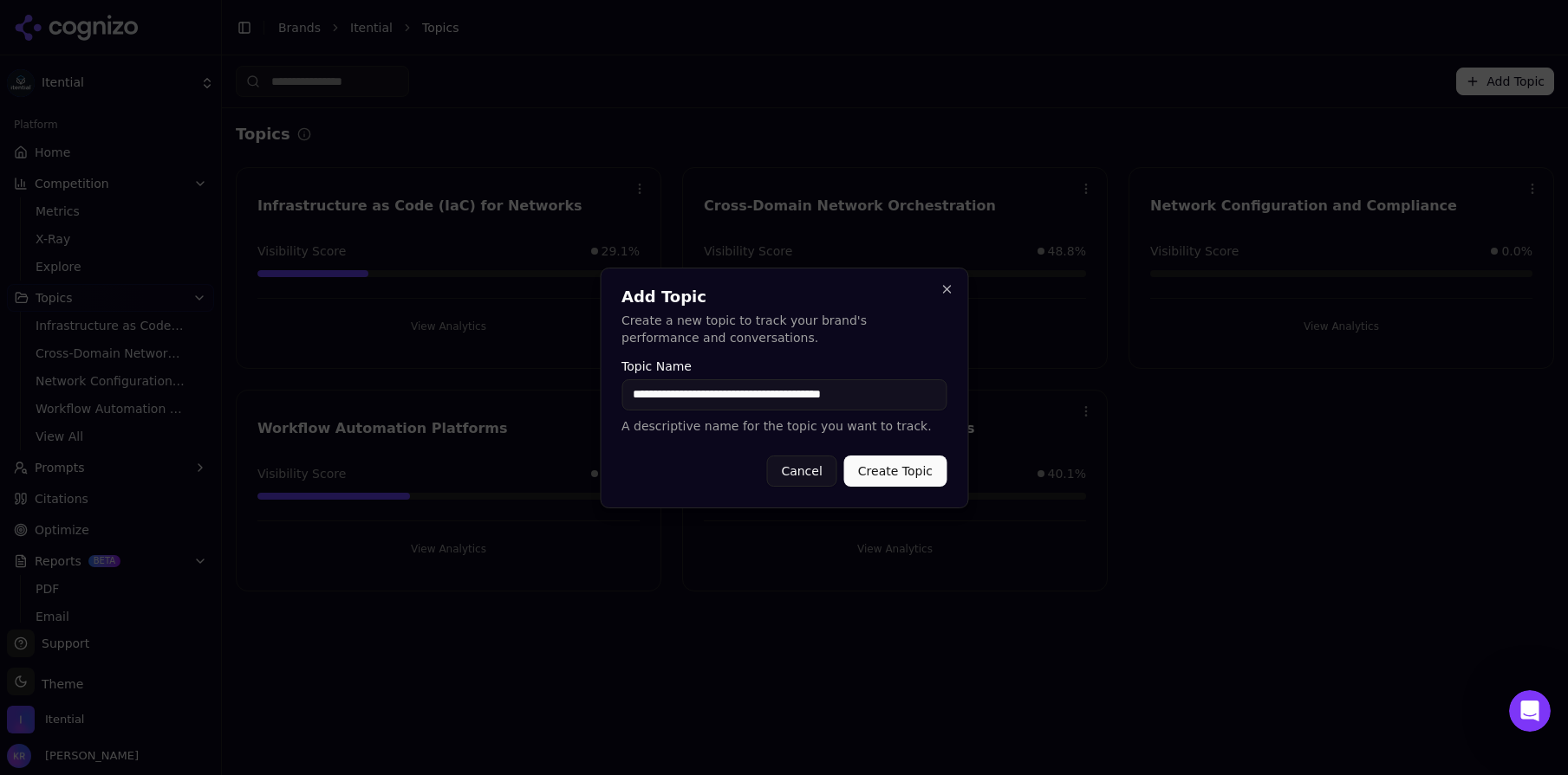
click at [910, 471] on button "Create Topic" at bounding box center [895, 471] width 102 height 31
